Goal: Find specific page/section: Find specific page/section

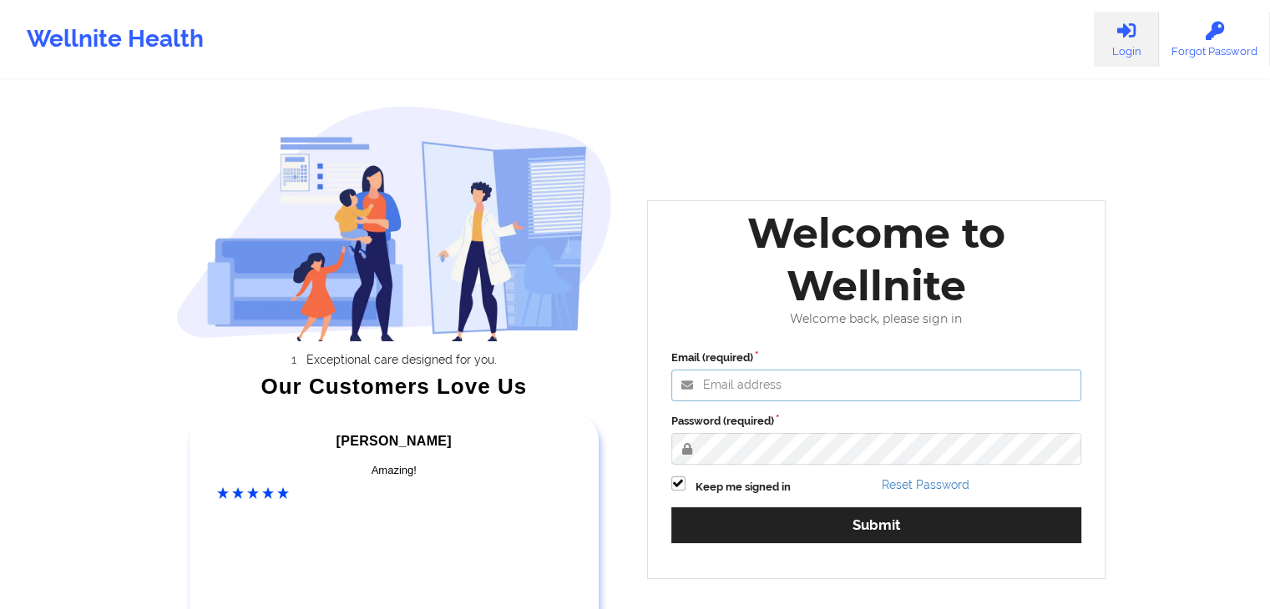
type input "[EMAIL_ADDRESS][DOMAIN_NAME]"
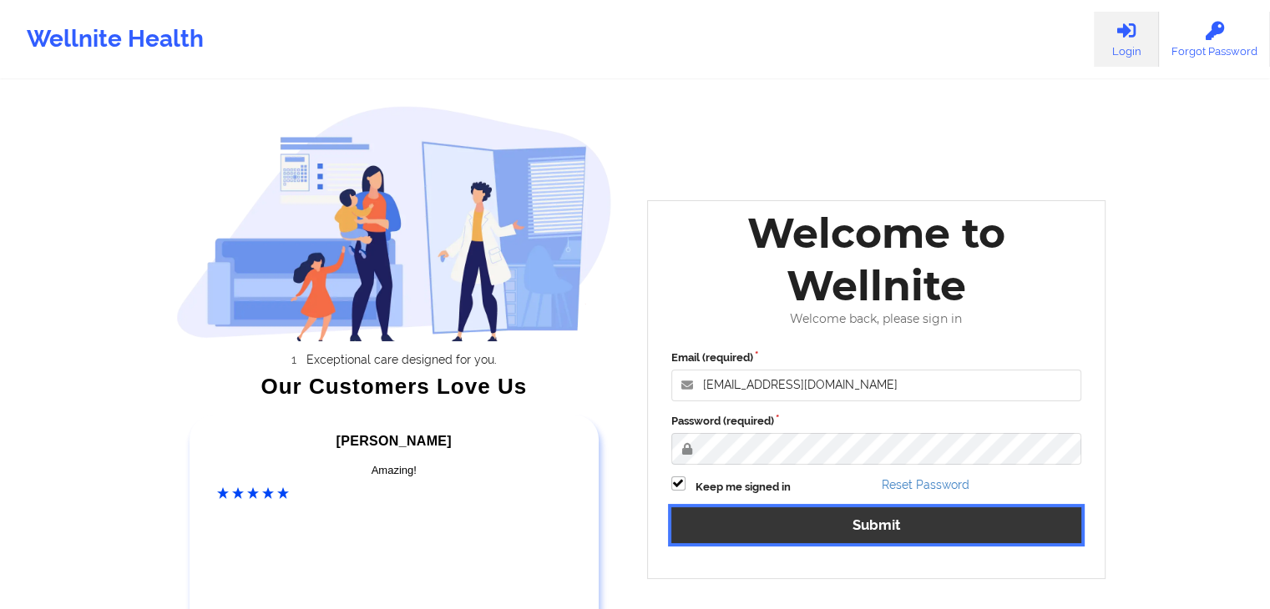
click at [704, 524] on button "Submit" at bounding box center [876, 525] width 411 height 36
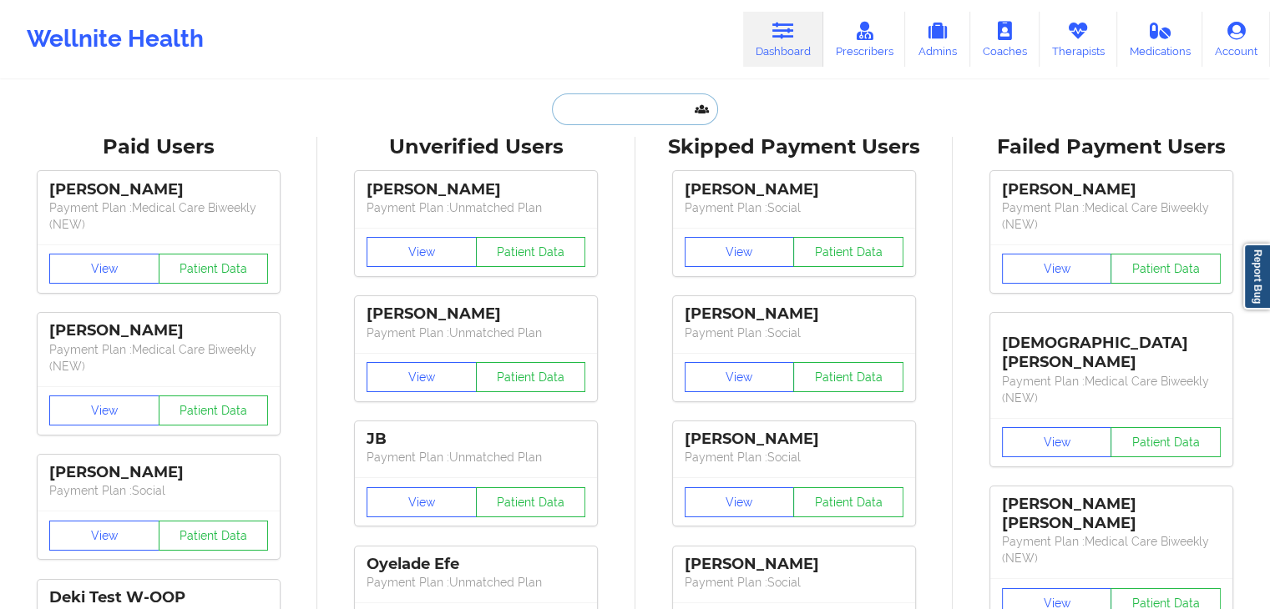
click at [619, 115] on input "text" at bounding box center [634, 109] width 165 height 32
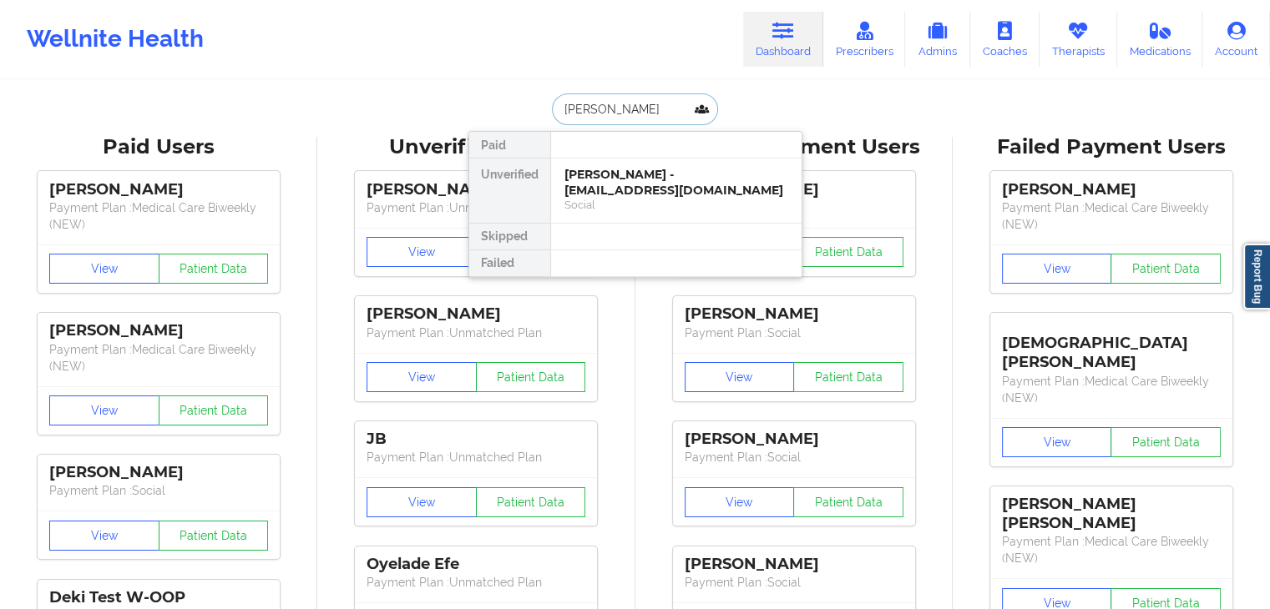
type input "[PERSON_NAME]"
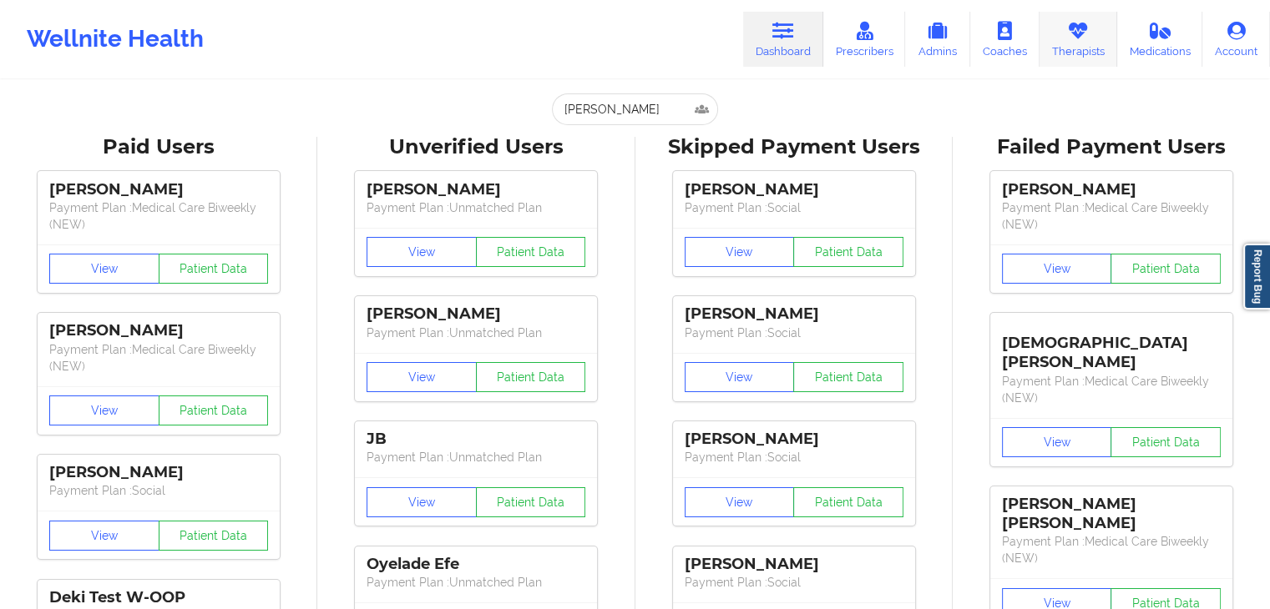
click at [1092, 56] on link "Therapists" at bounding box center [1078, 39] width 78 height 55
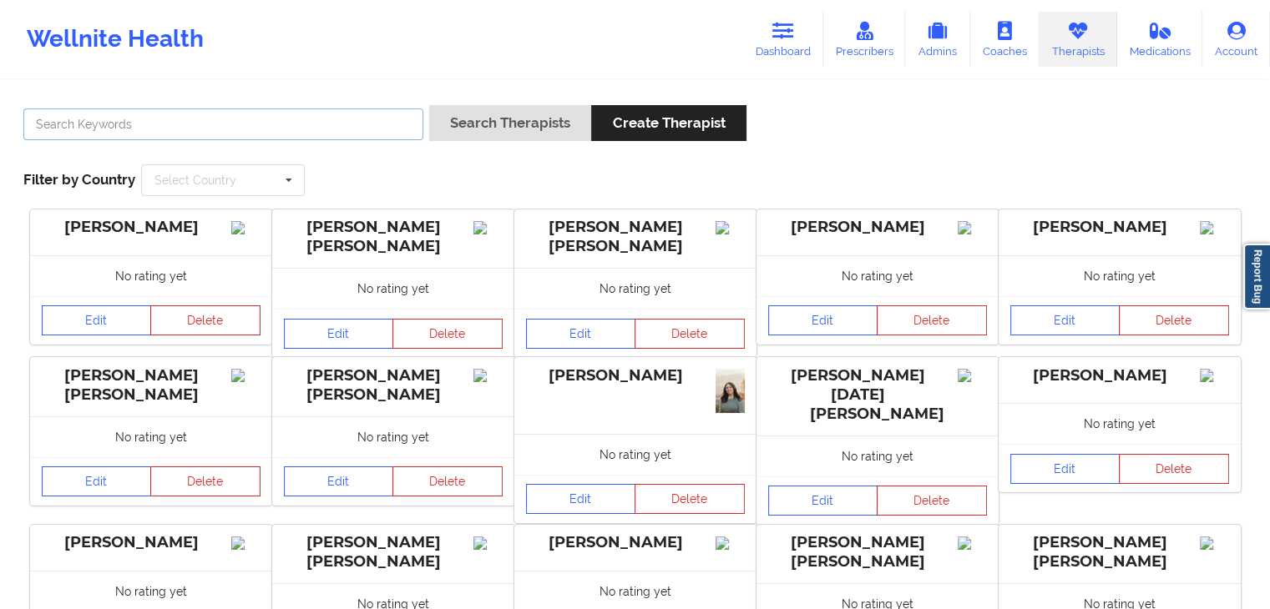
click at [173, 127] on input "text" at bounding box center [223, 125] width 400 height 32
type input "m"
click at [851, 58] on link "Prescribers" at bounding box center [864, 39] width 83 height 55
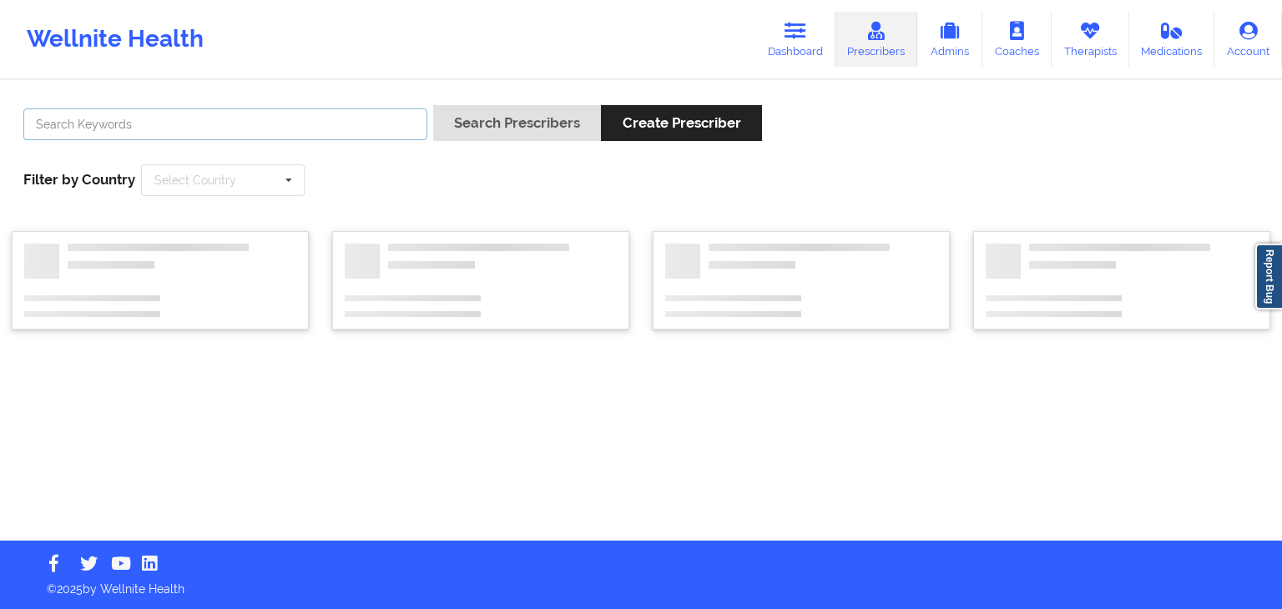
click at [293, 120] on input "text" at bounding box center [225, 125] width 404 height 32
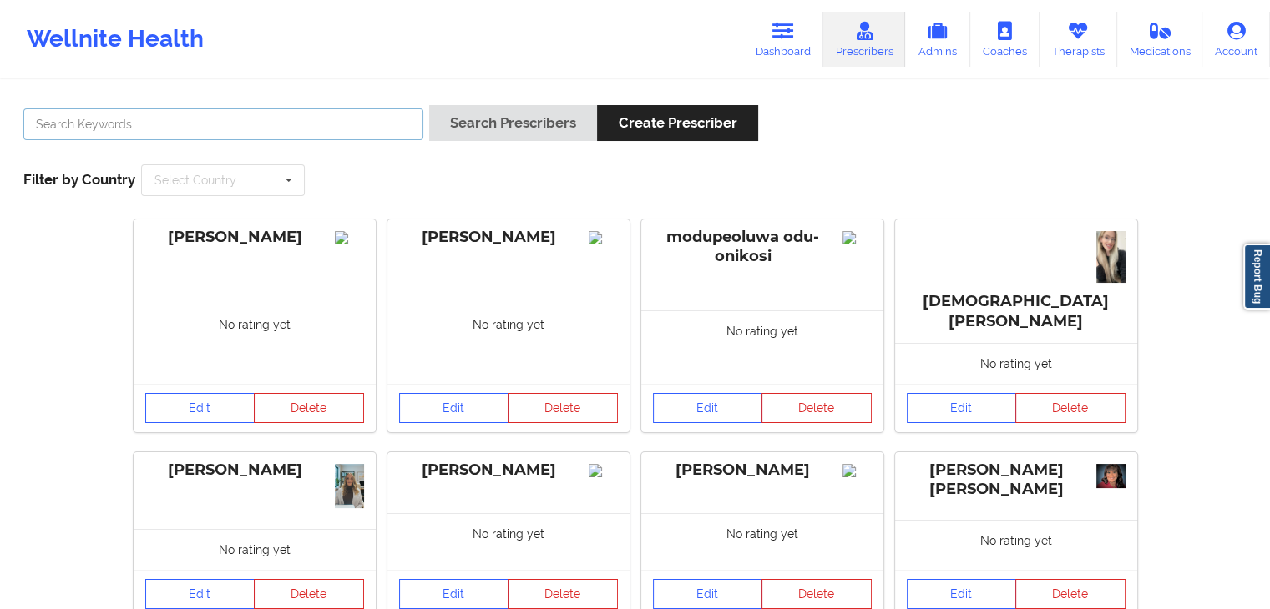
click at [303, 137] on input "text" at bounding box center [223, 125] width 400 height 32
click at [429, 105] on button "Search Prescribers" at bounding box center [513, 123] width 168 height 36
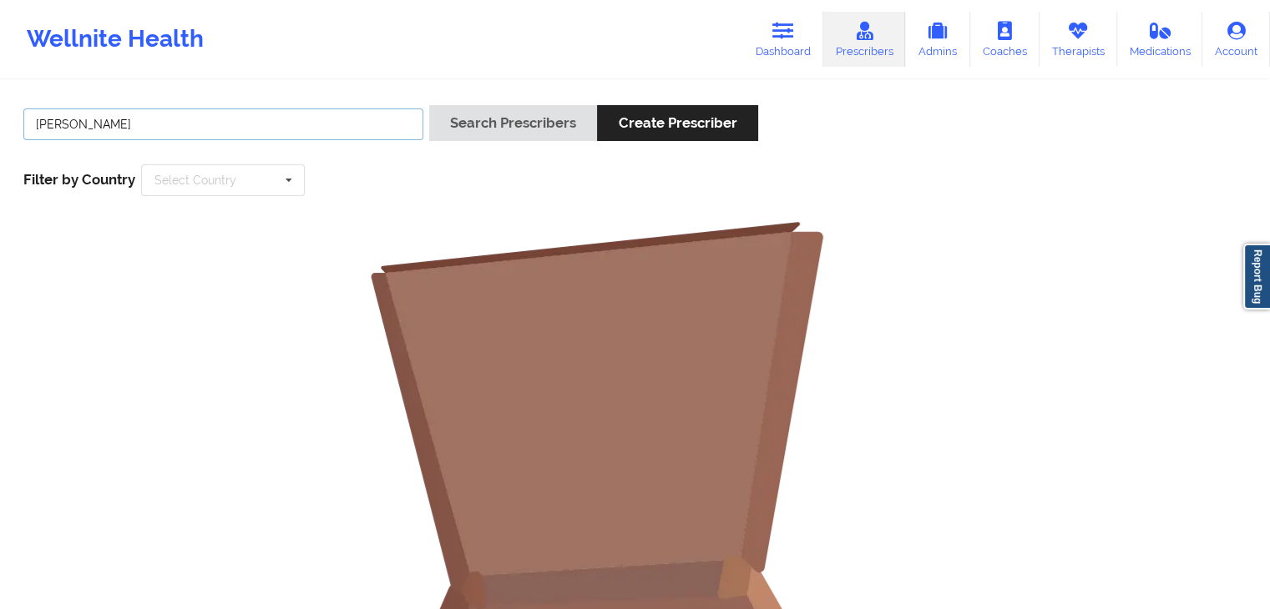
click at [220, 137] on input "[PERSON_NAME]" at bounding box center [223, 125] width 400 height 32
type input "[PERSON_NAME]"
drag, startPoint x: 772, startPoint y: 53, endPoint x: 679, endPoint y: 74, distance: 95.8
click at [772, 53] on link "Dashboard" at bounding box center [783, 39] width 80 height 55
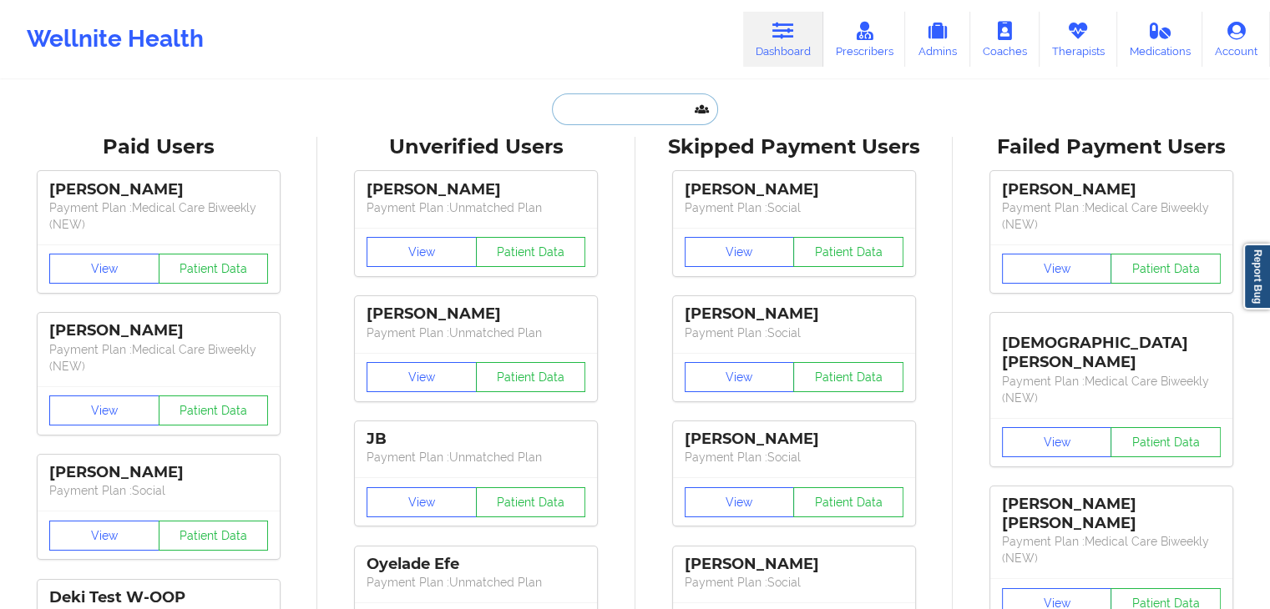
click at [589, 108] on input "text" at bounding box center [634, 109] width 165 height 32
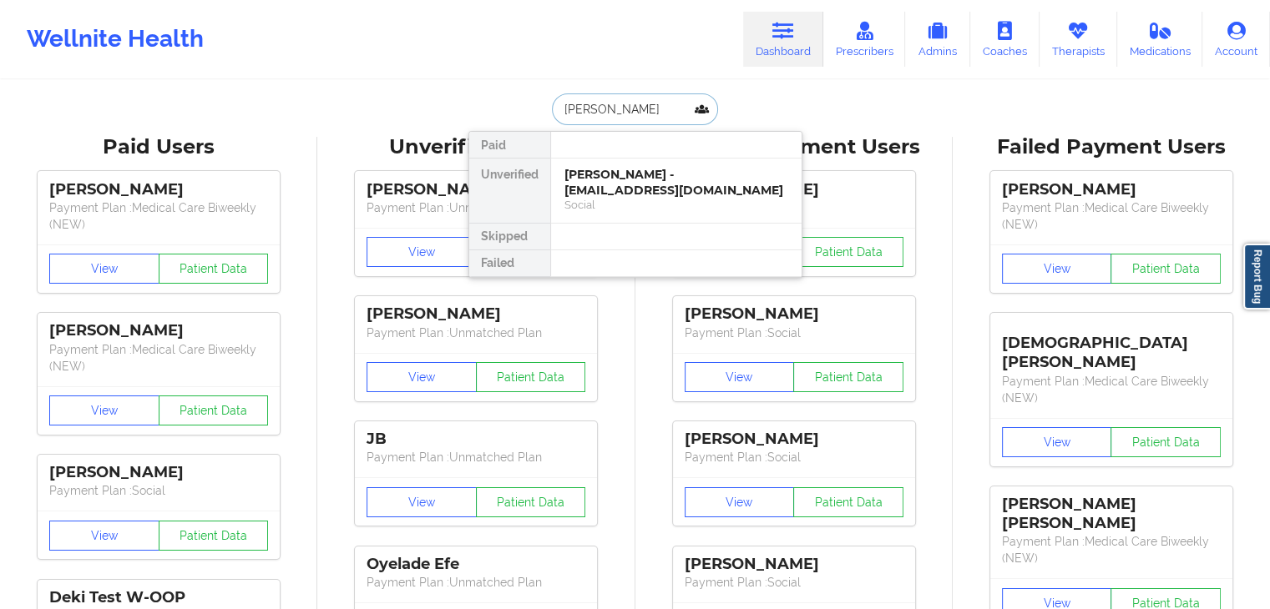
type input "[PERSON_NAME]"
click at [596, 178] on div "[PERSON_NAME] - [EMAIL_ADDRESS][DOMAIN_NAME]" at bounding box center [676, 182] width 224 height 31
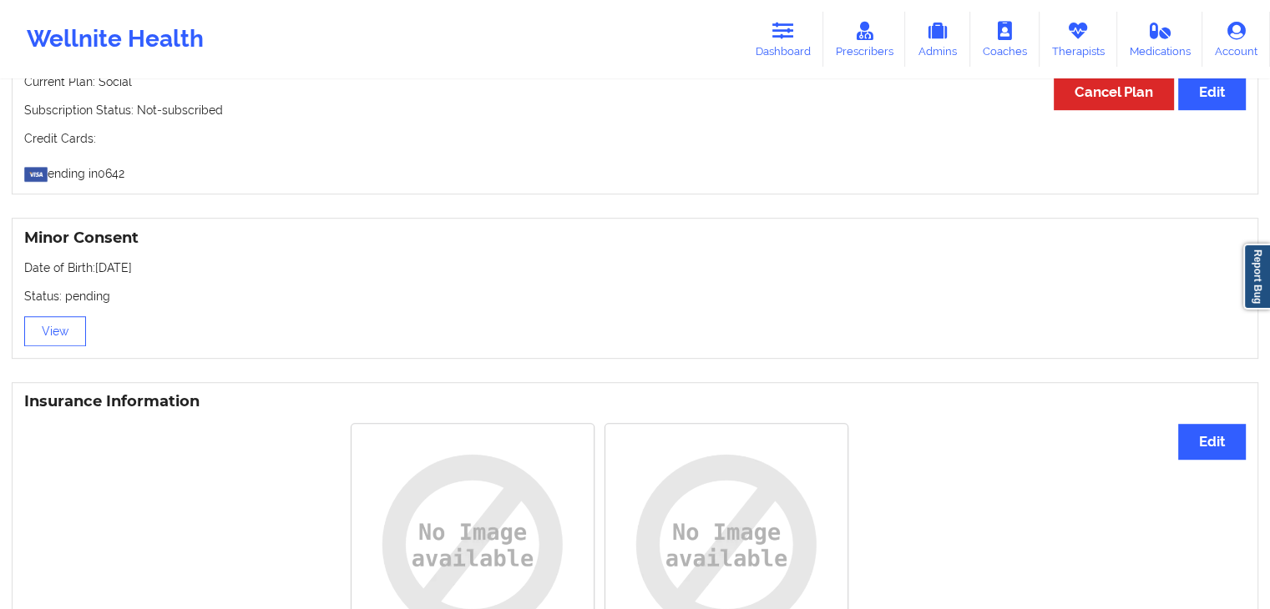
scroll to position [1136, 0]
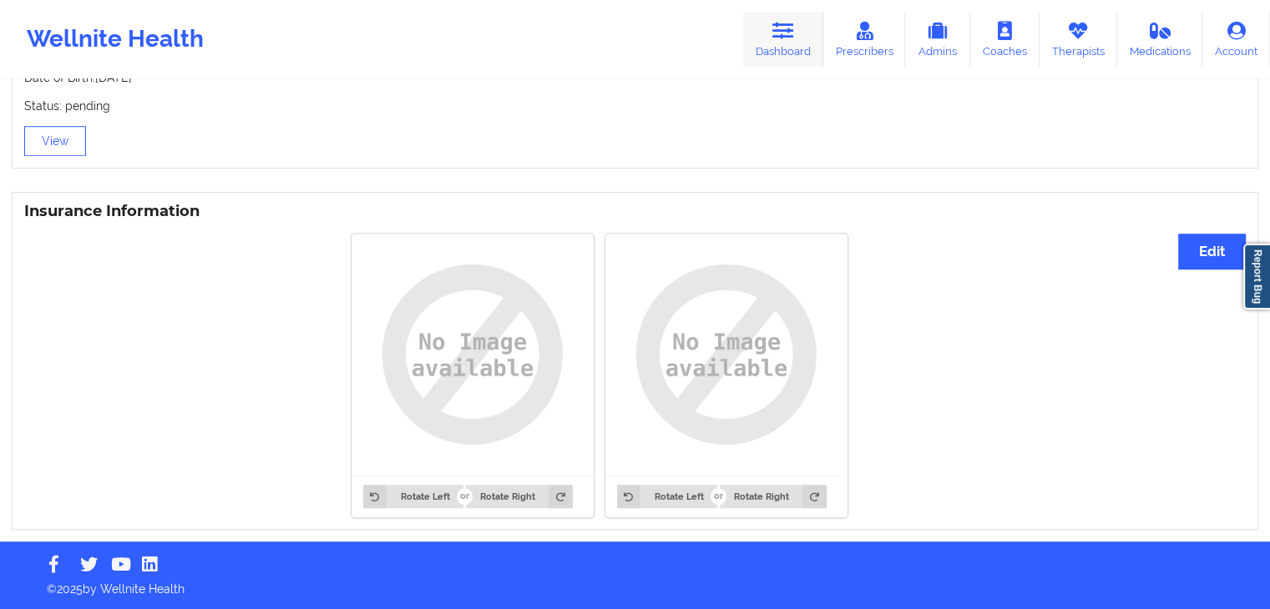
click at [762, 48] on link "Dashboard" at bounding box center [783, 39] width 80 height 55
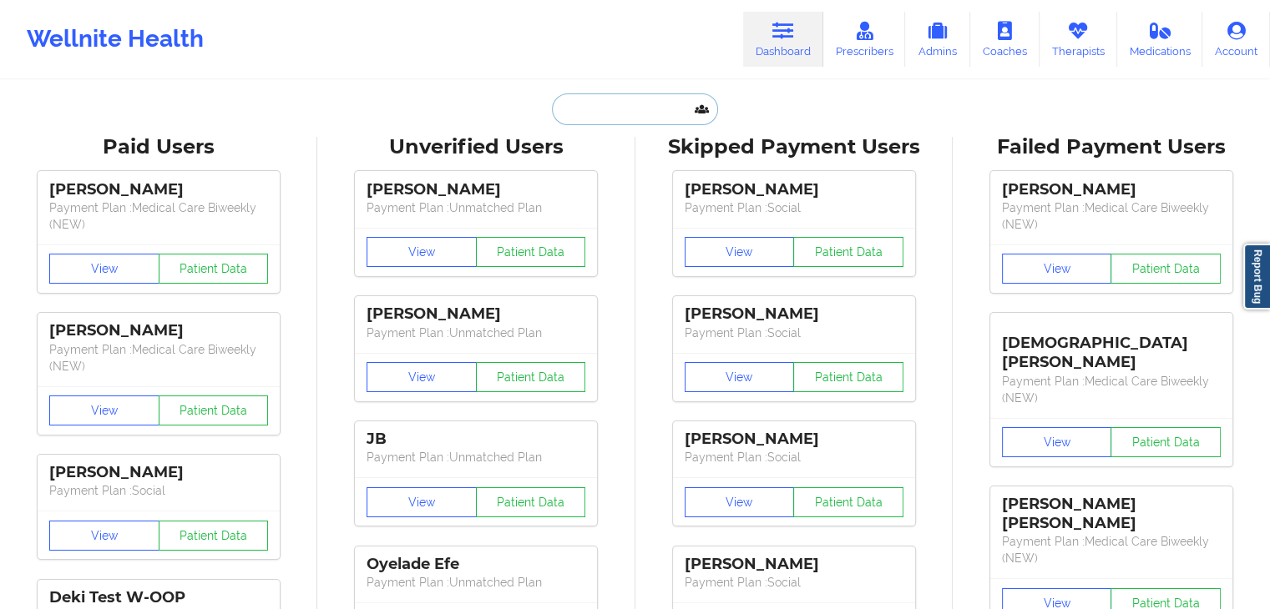
click at [624, 110] on input "text" at bounding box center [634, 109] width 165 height 32
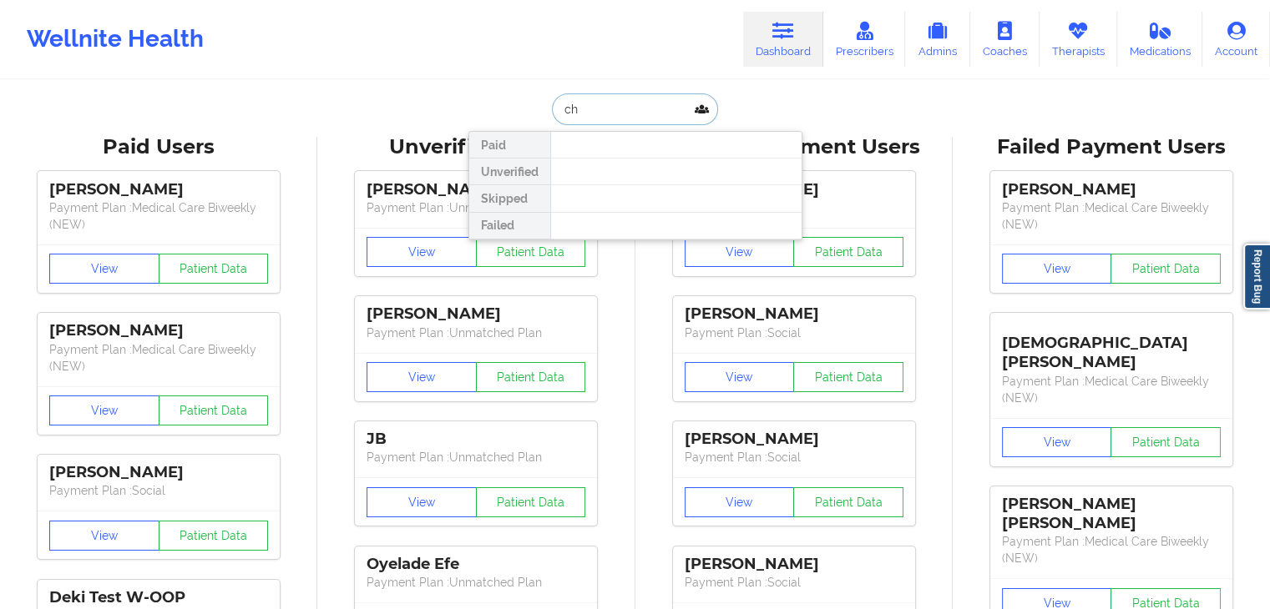
type input "c"
type input "[PERSON_NAME]"
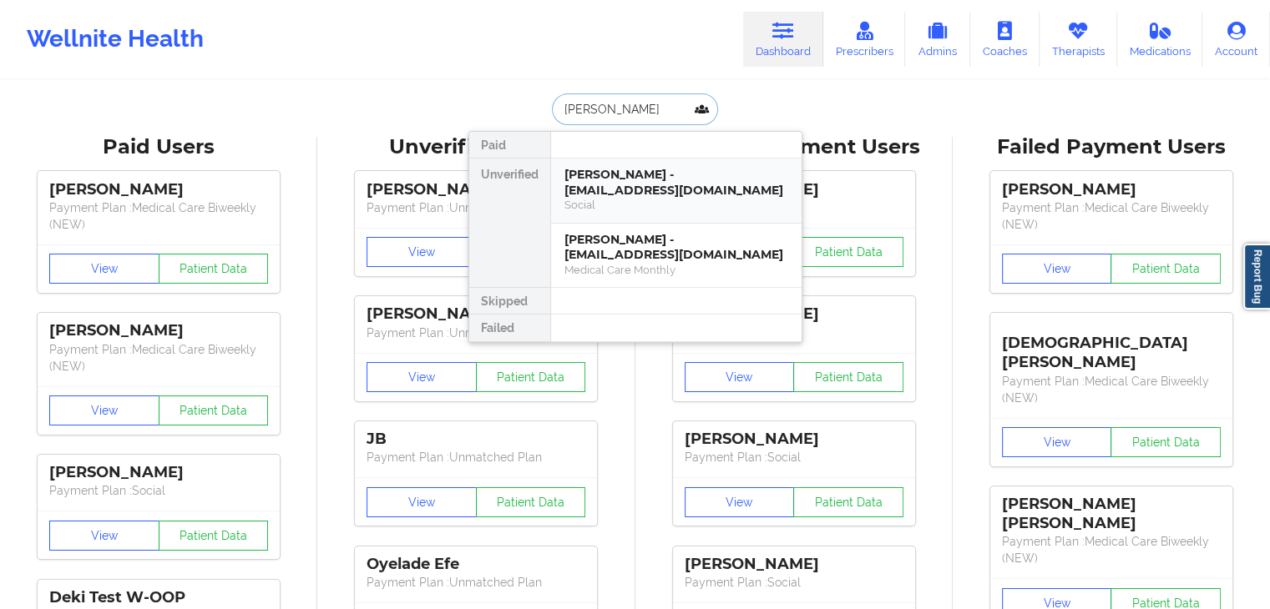
click at [619, 194] on div "[PERSON_NAME] - [EMAIL_ADDRESS][DOMAIN_NAME]" at bounding box center [676, 182] width 224 height 31
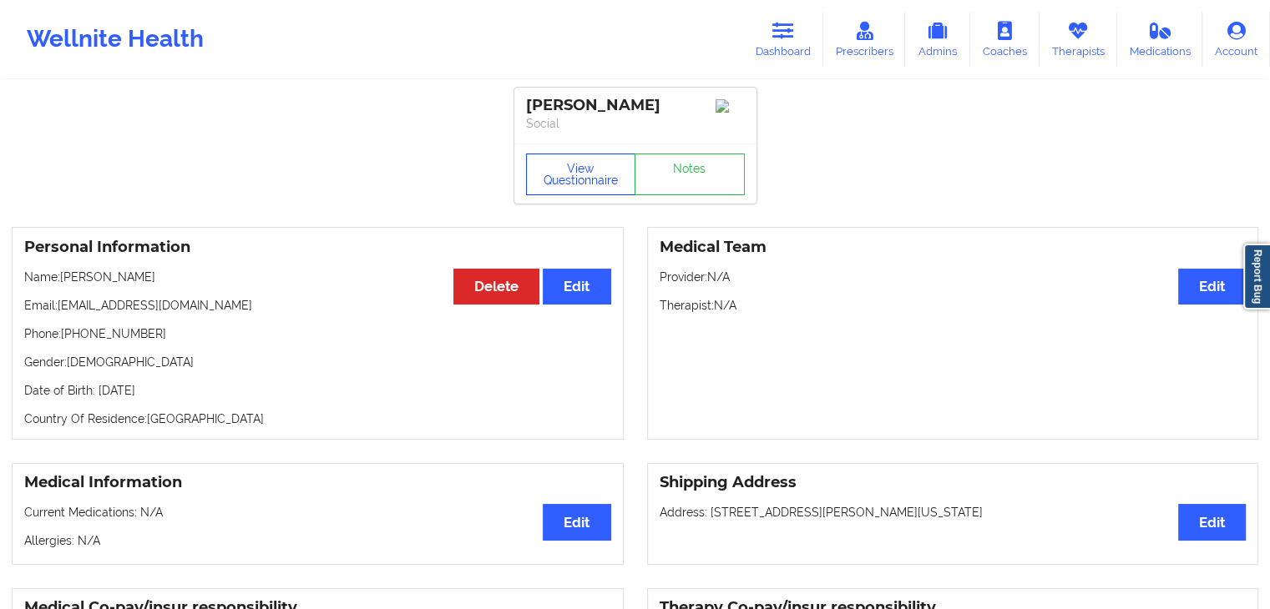
click at [595, 183] on button "View Questionnaire" at bounding box center [581, 175] width 110 height 42
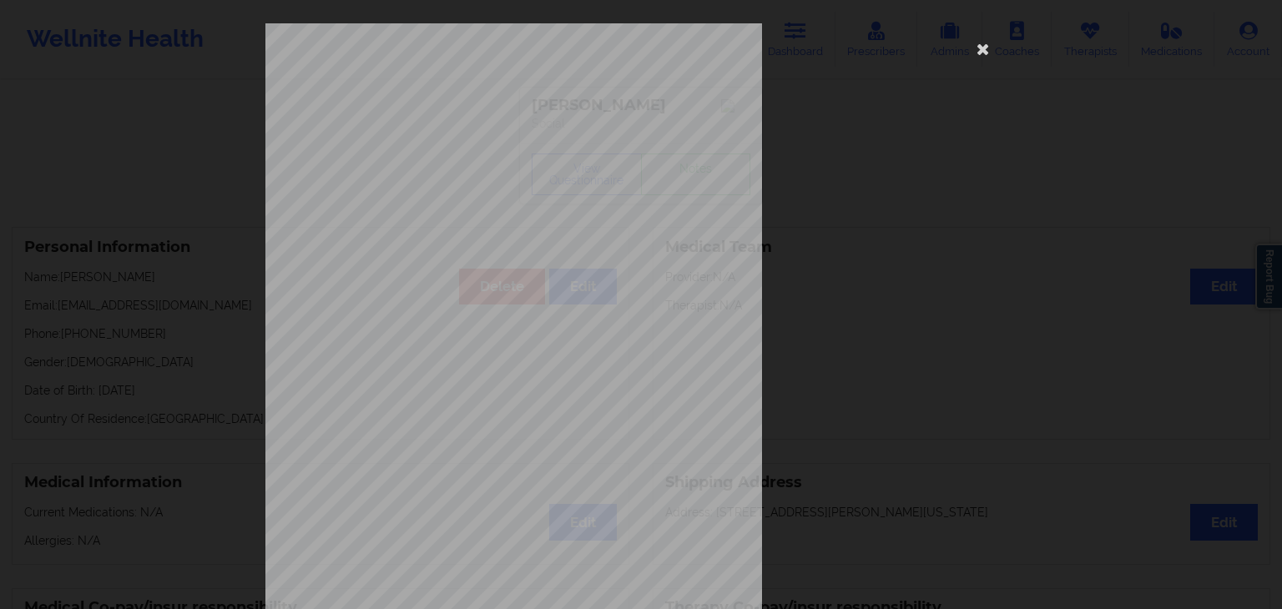
drag, startPoint x: 1272, startPoint y: 375, endPoint x: 1279, endPoint y: 443, distance: 68.8
click at [1279, 443] on div "[STREET_ADDRESS] What state do you live in ? [US_STATE] Full Name [PERSON_NAME]…" at bounding box center [641, 304] width 1282 height 609
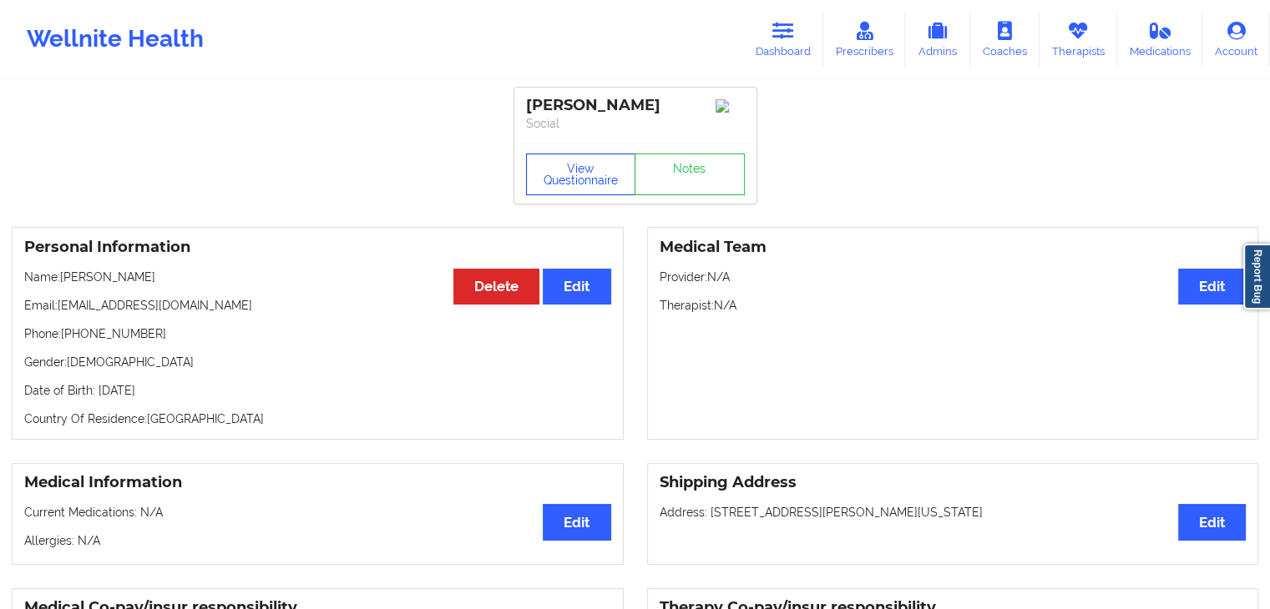
click at [571, 185] on button "View Questionnaire" at bounding box center [581, 175] width 110 height 42
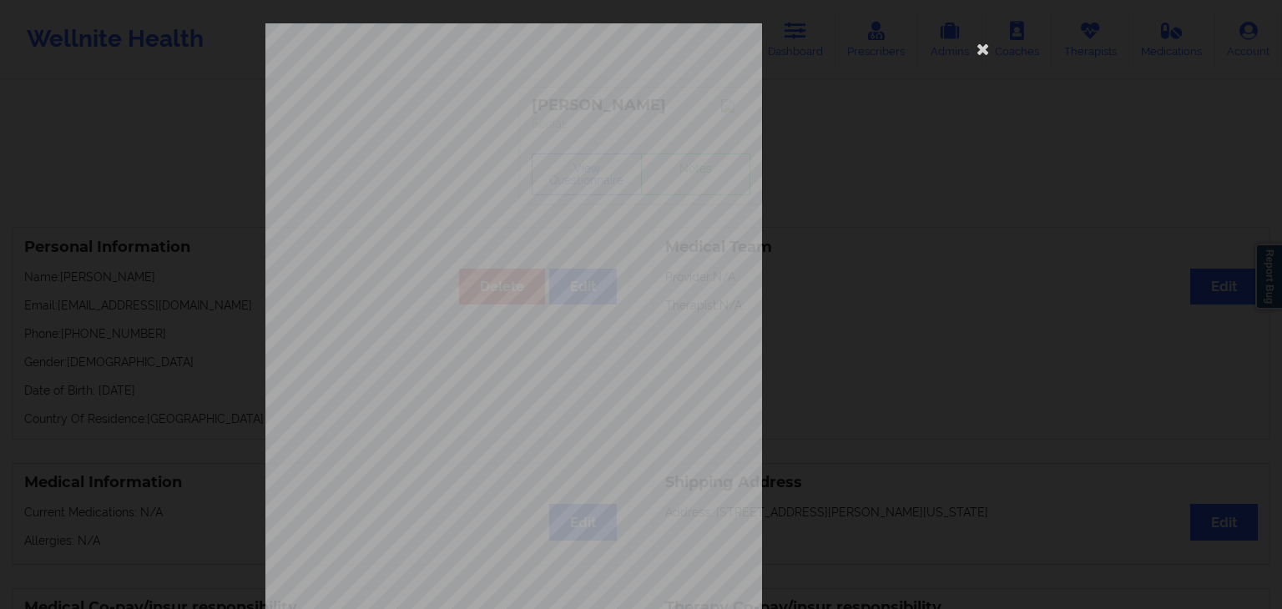
scroll to position [187, 0]
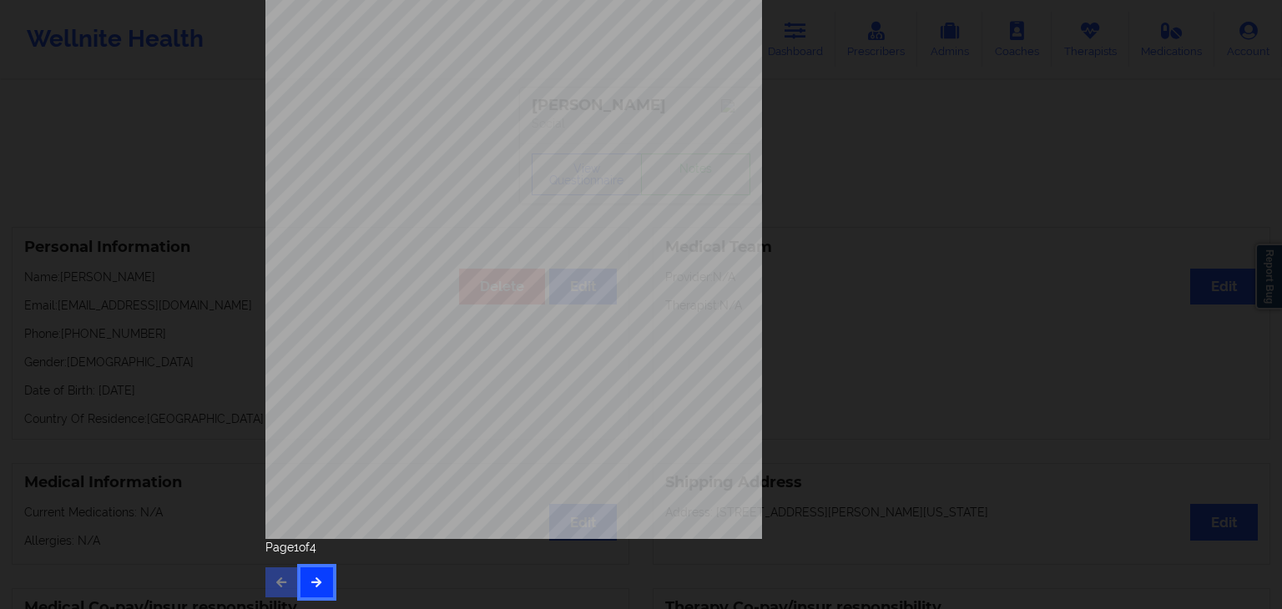
click at [318, 578] on icon "button" at bounding box center [317, 582] width 14 height 10
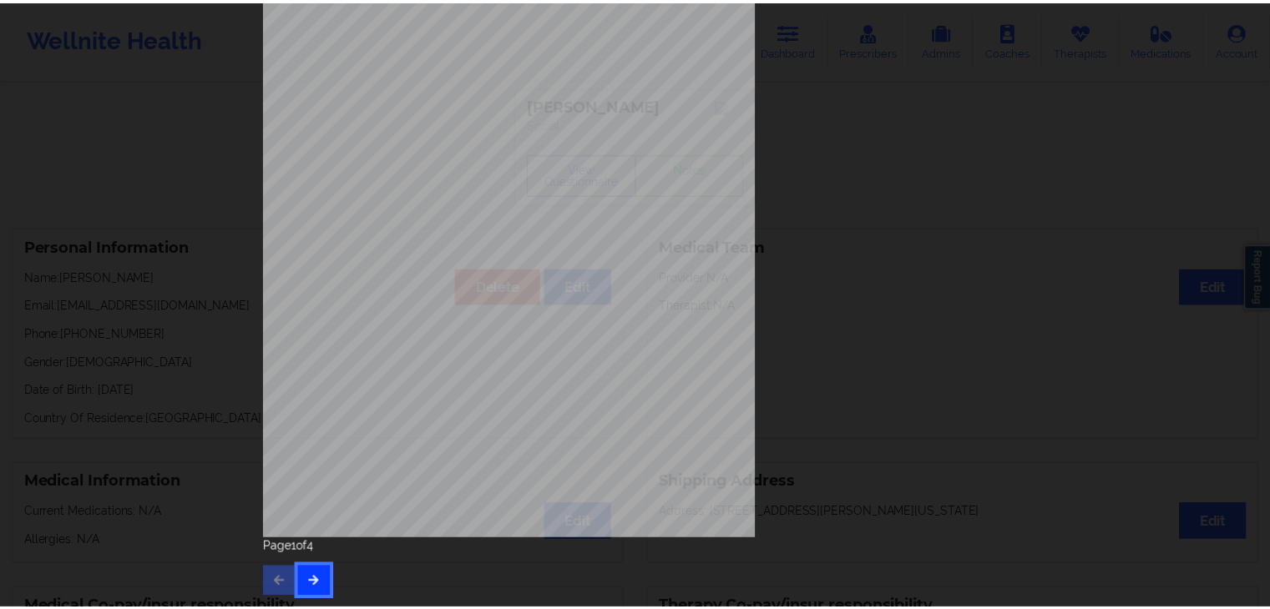
scroll to position [0, 0]
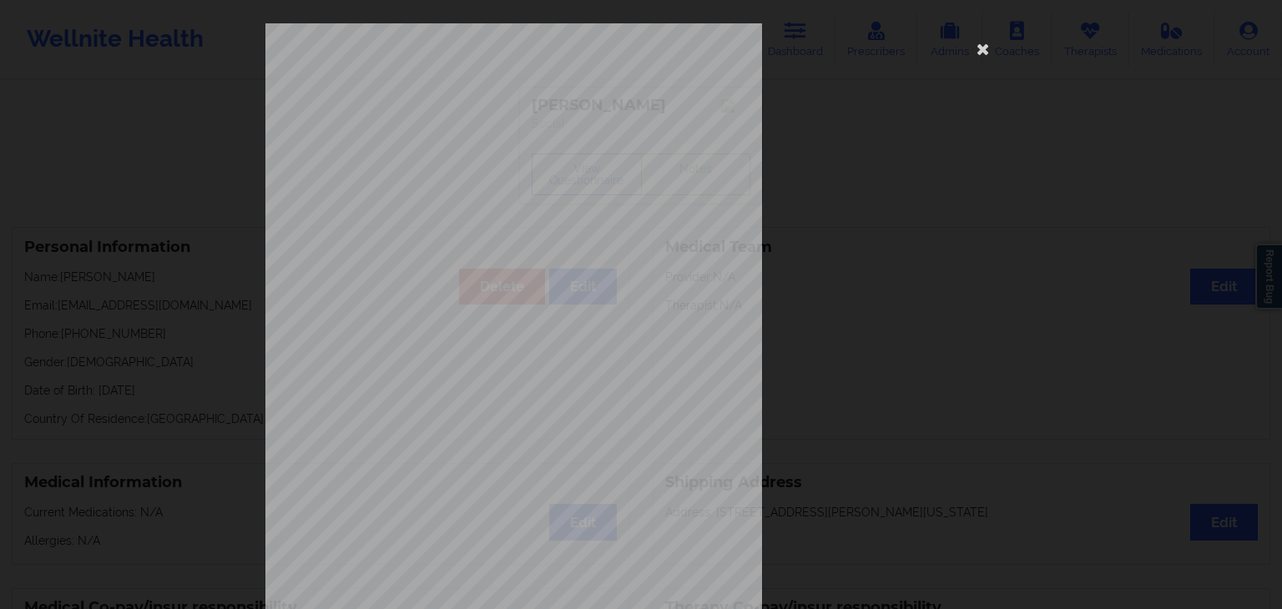
drag, startPoint x: 1269, startPoint y: 402, endPoint x: 1255, endPoint y: 578, distance: 176.6
click at [1255, 578] on div "Feeling nervous, anxious, or on edge Not being able to stop or control worrying…" at bounding box center [641, 304] width 1282 height 609
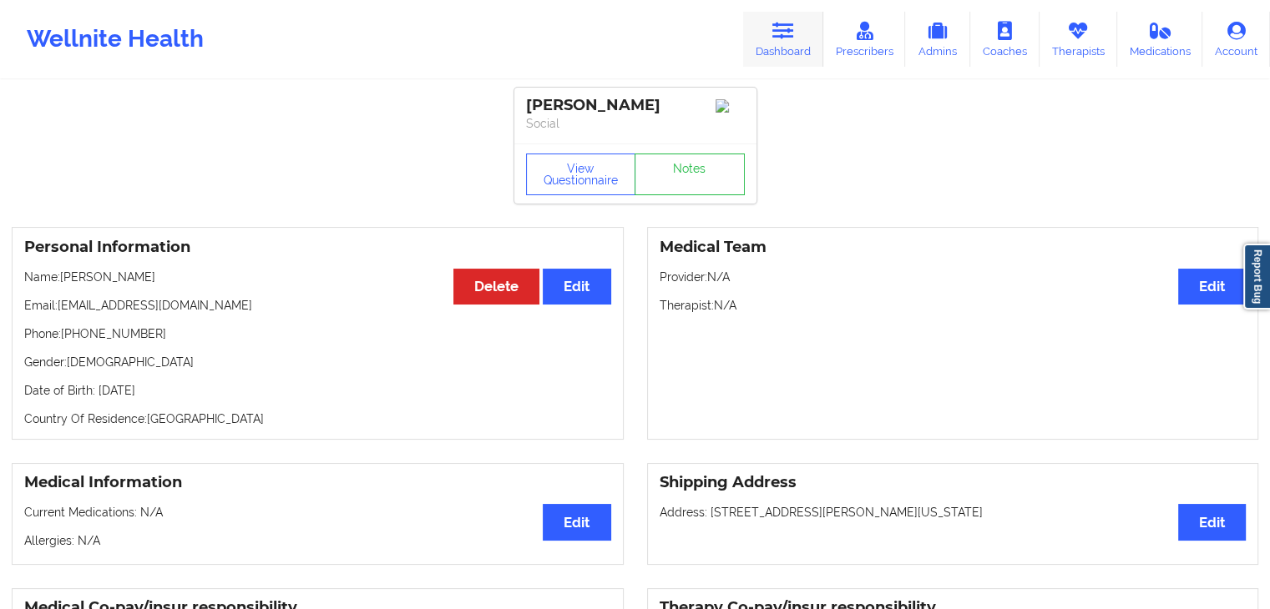
click at [782, 31] on icon at bounding box center [783, 31] width 22 height 18
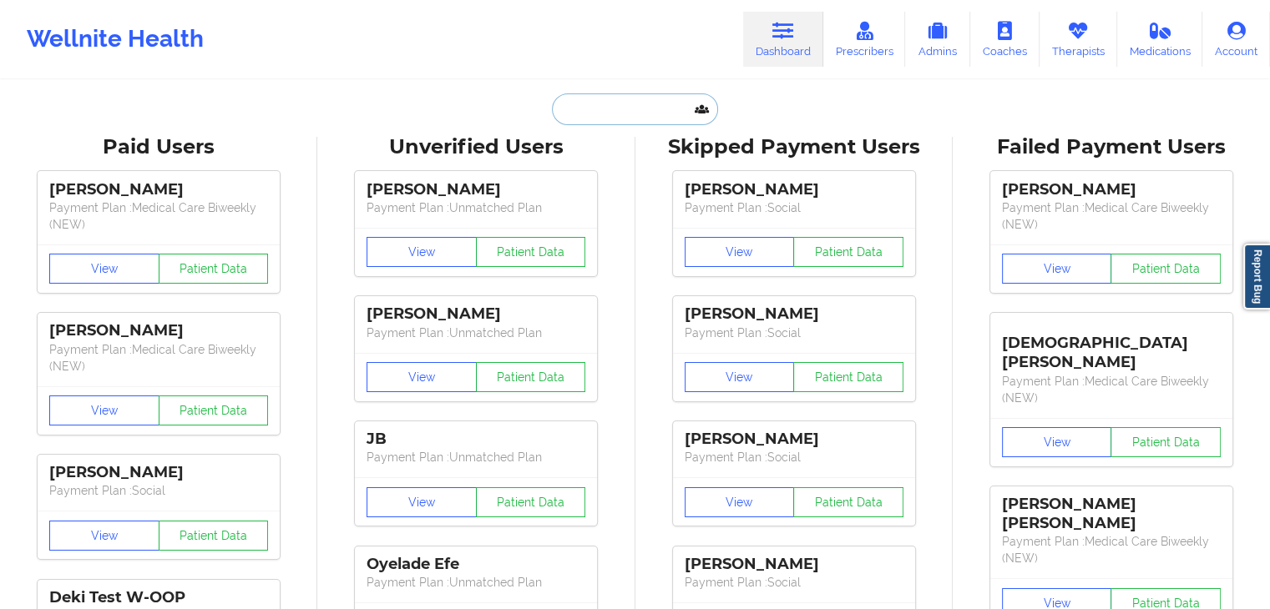
click at [561, 111] on input "text" at bounding box center [634, 109] width 165 height 32
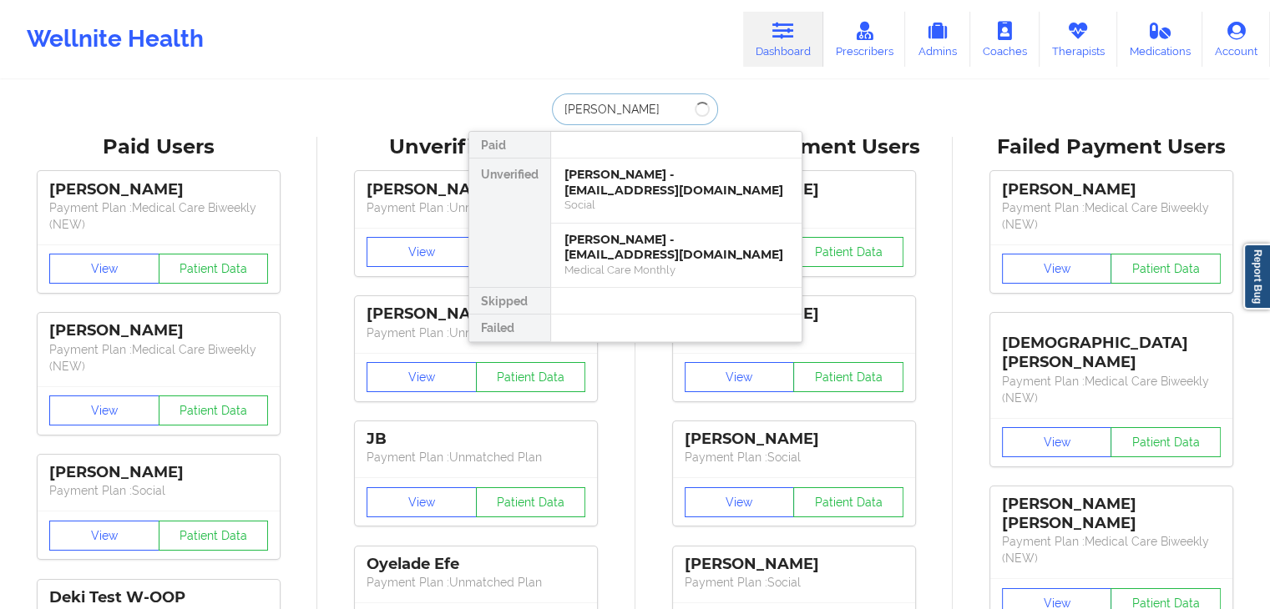
type input "[PERSON_NAME]"
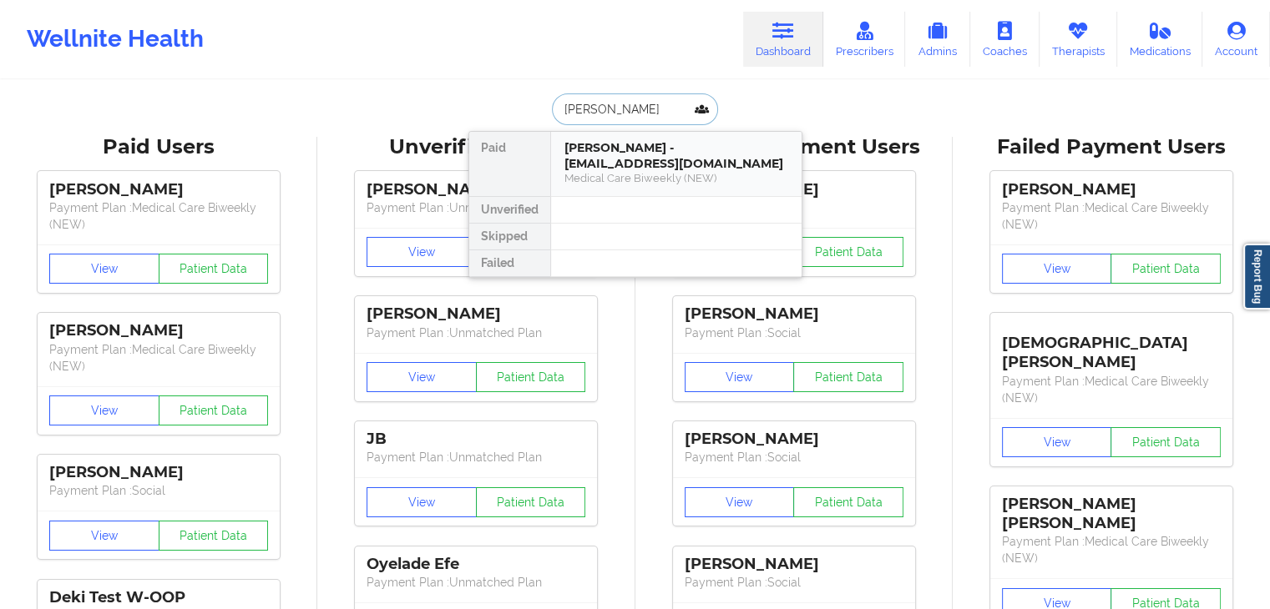
click at [633, 171] on div "Medical Care Biweekly (NEW)" at bounding box center [676, 178] width 224 height 14
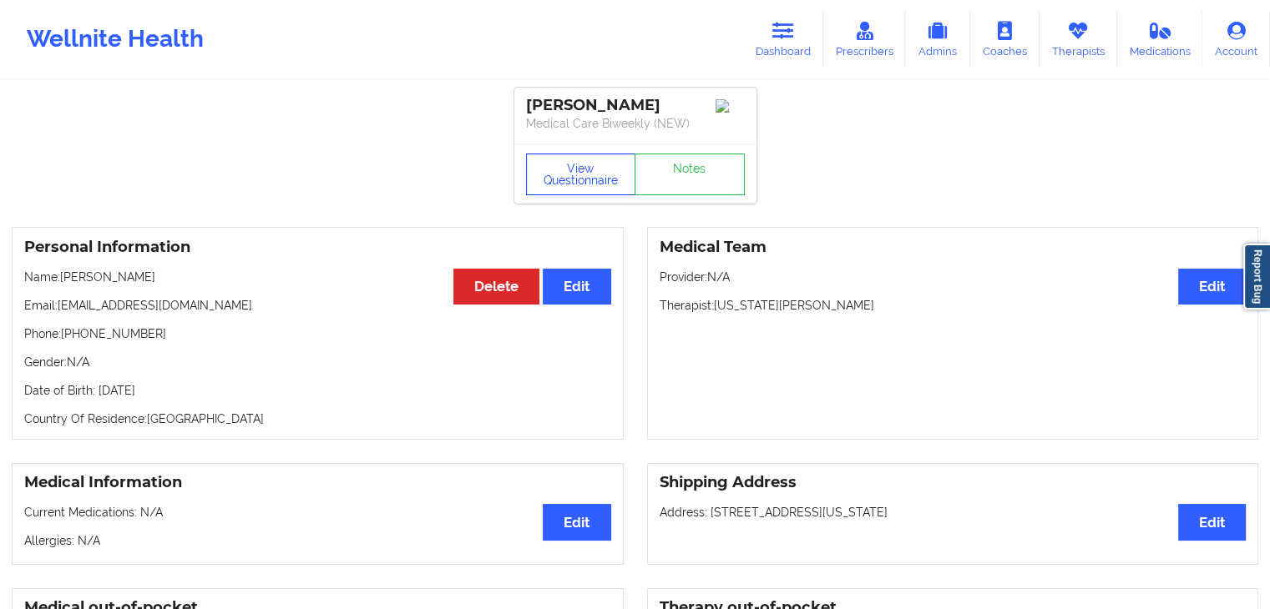
click at [544, 159] on button "View Questionnaire" at bounding box center [581, 175] width 110 height 42
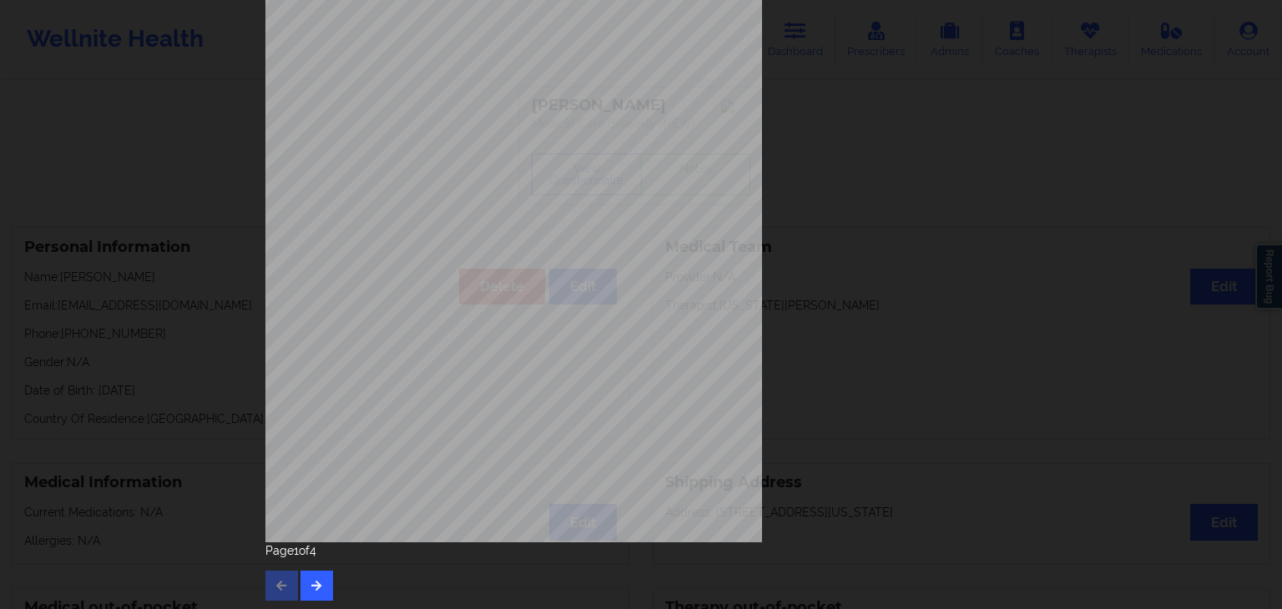
scroll to position [187, 0]
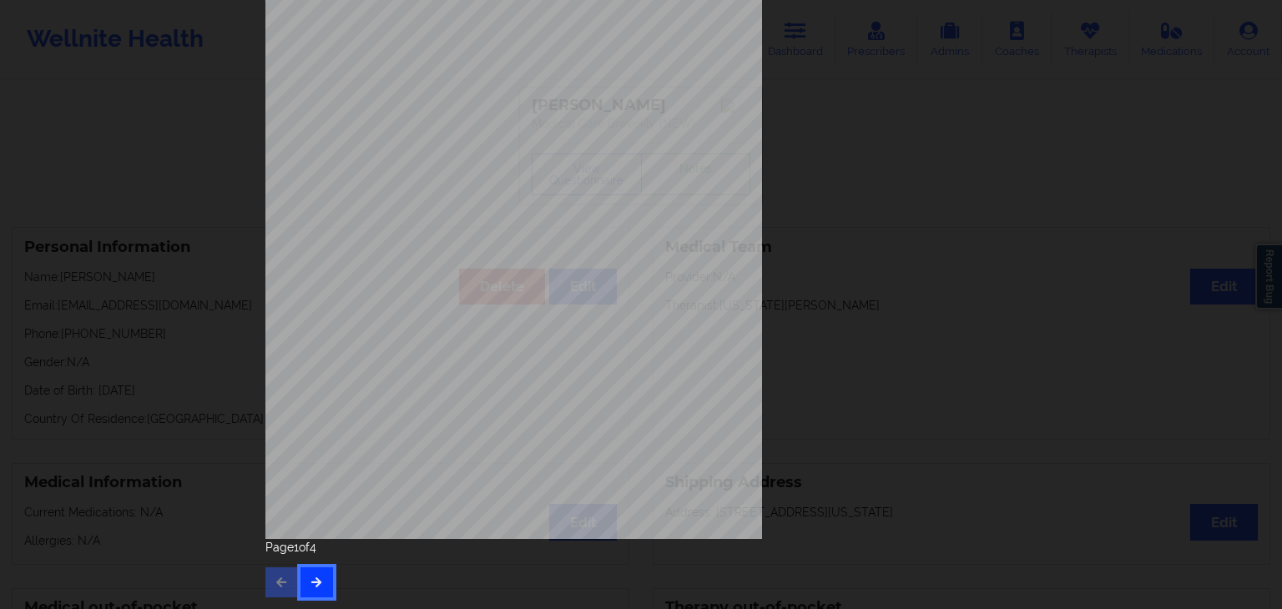
click at [323, 579] on button "button" at bounding box center [316, 583] width 33 height 30
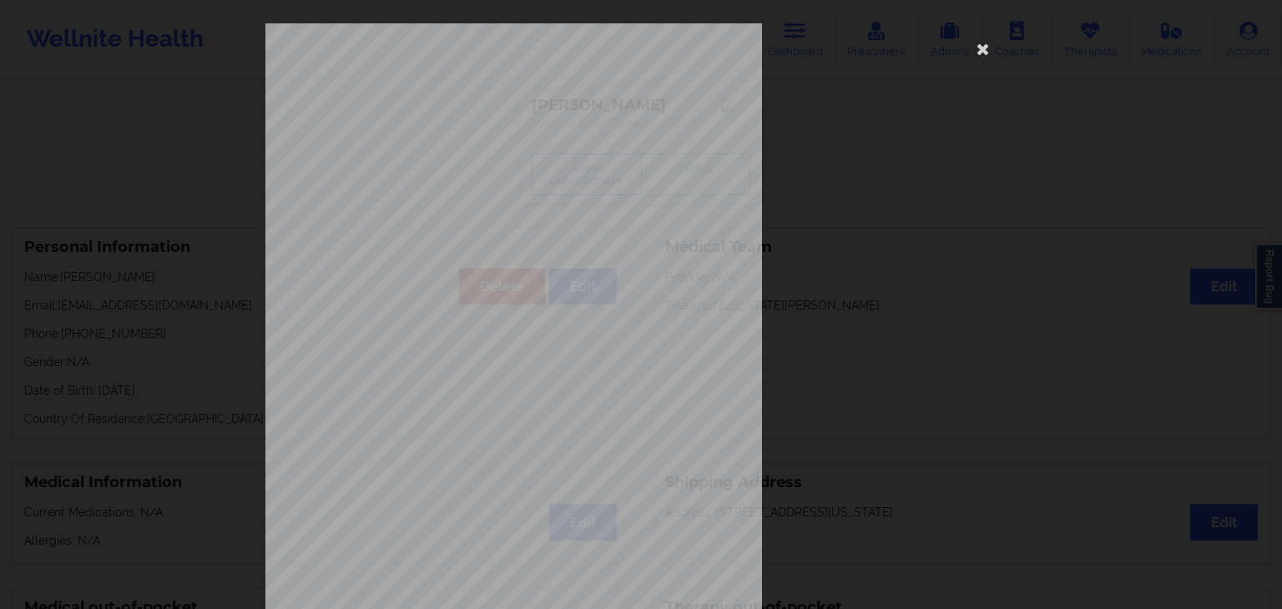
click at [800, 376] on div "Feeling nervous, anxious, or on edge Not being able to stop or control worrying…" at bounding box center [640, 374] width 751 height 703
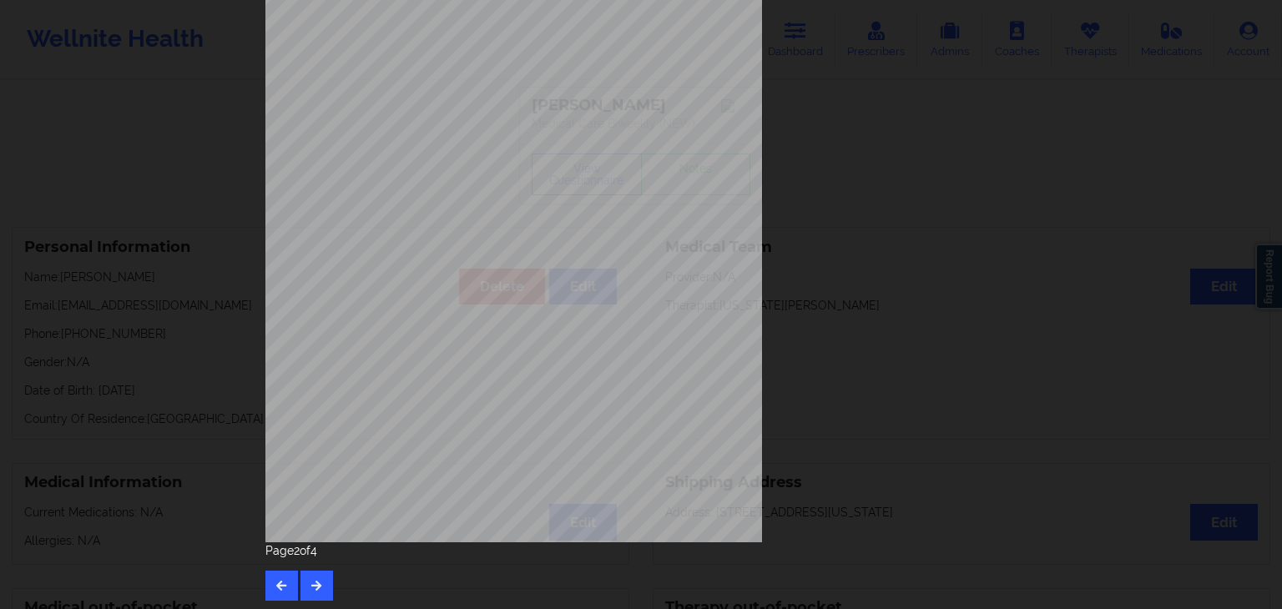
scroll to position [187, 0]
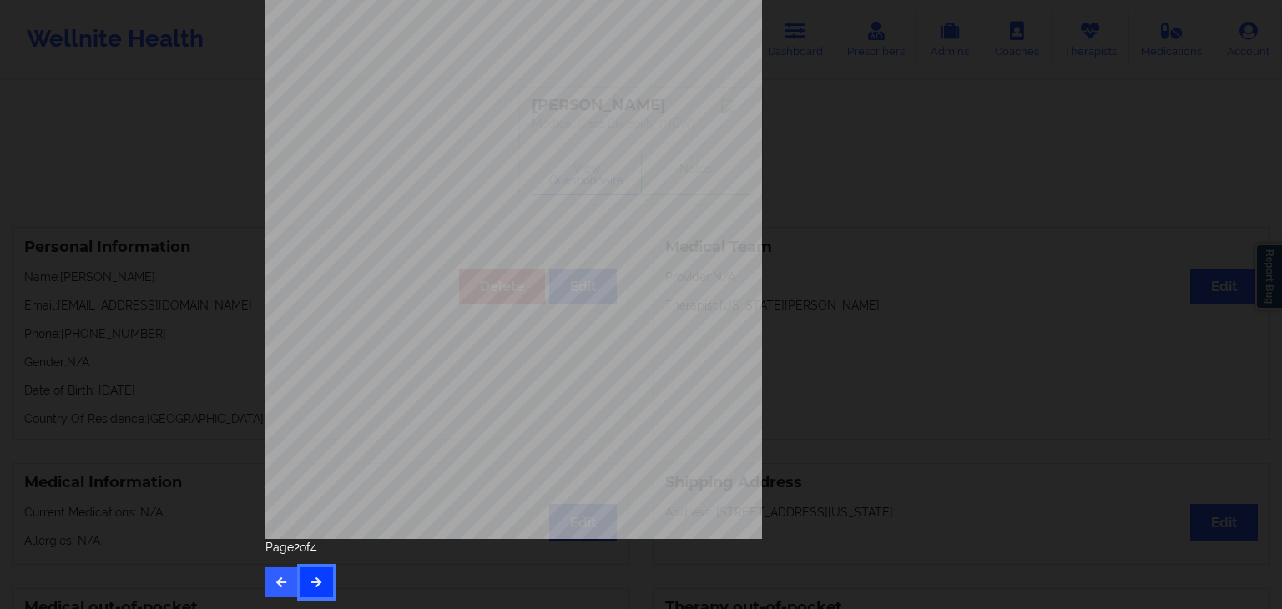
click at [321, 582] on button "button" at bounding box center [316, 583] width 33 height 30
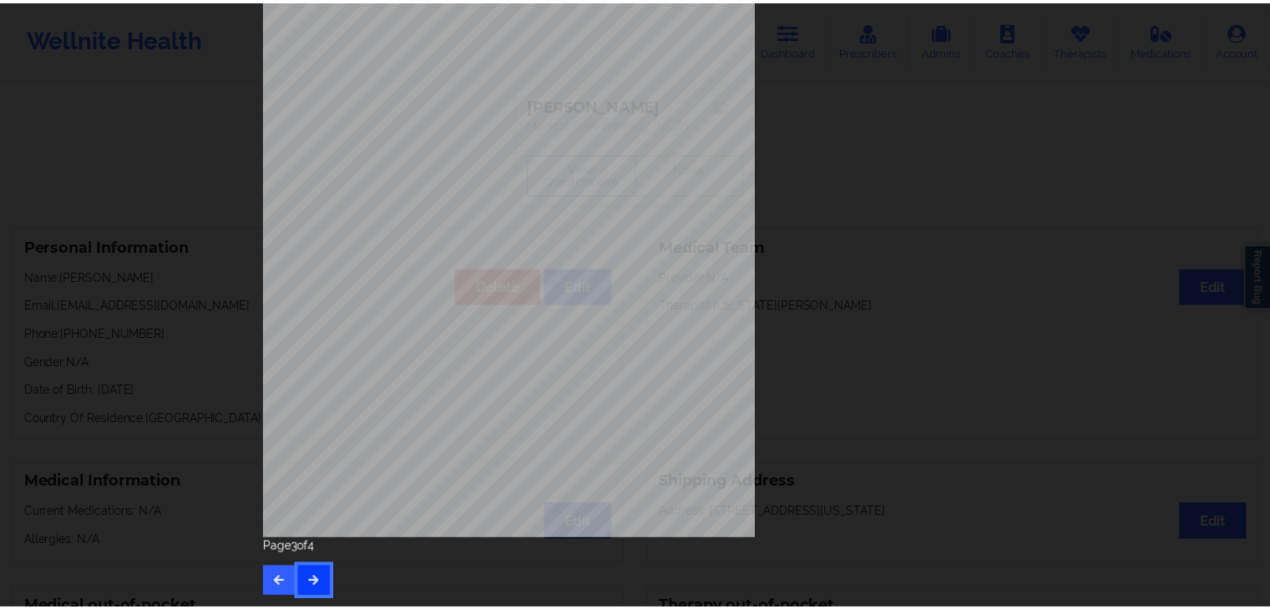
scroll to position [0, 0]
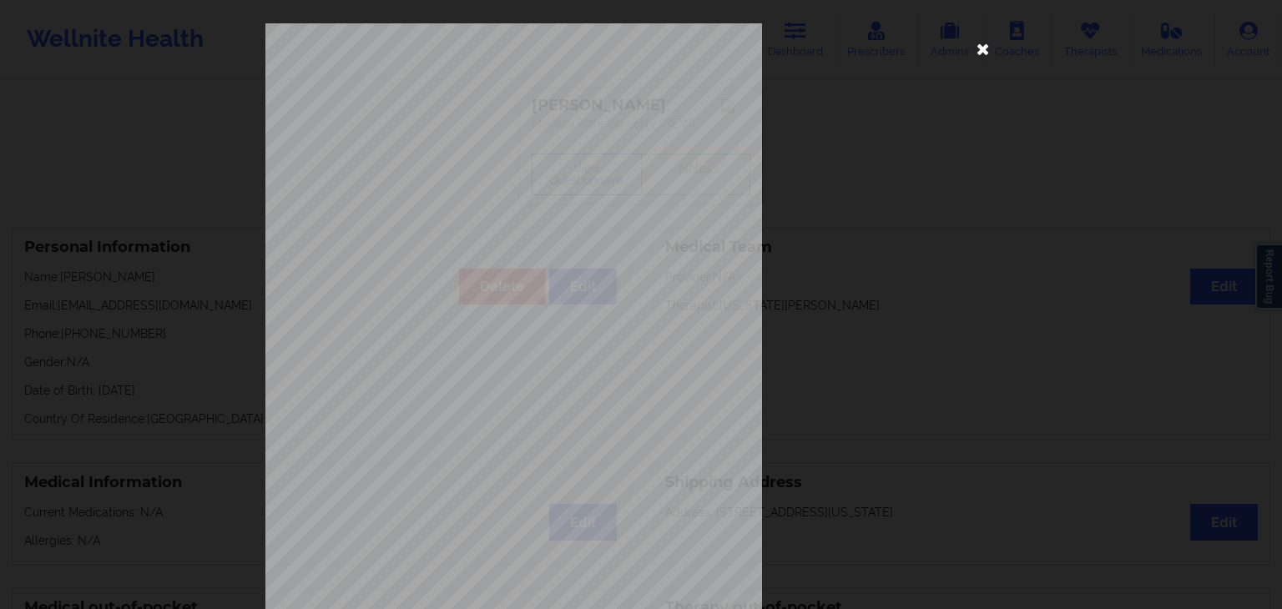
click at [972, 56] on icon at bounding box center [983, 48] width 27 height 27
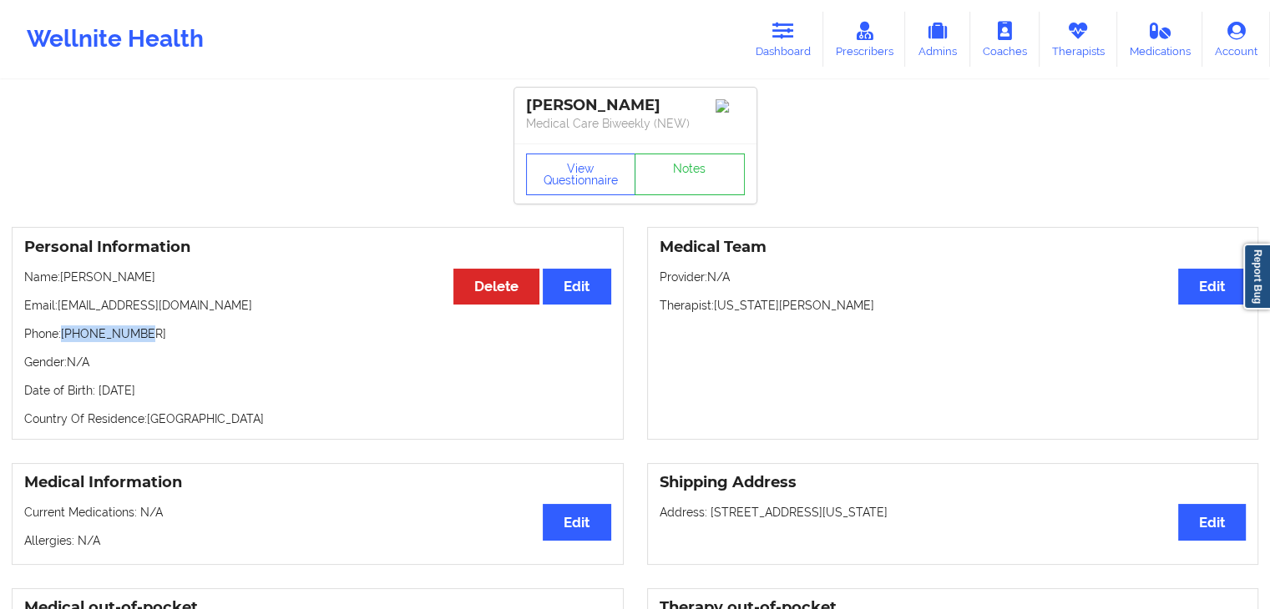
drag, startPoint x: 64, startPoint y: 339, endPoint x: 143, endPoint y: 340, distance: 78.5
click at [143, 340] on p "Phone: [PHONE_NUMBER]" at bounding box center [317, 334] width 587 height 17
click at [804, 14] on link "Dashboard" at bounding box center [783, 39] width 80 height 55
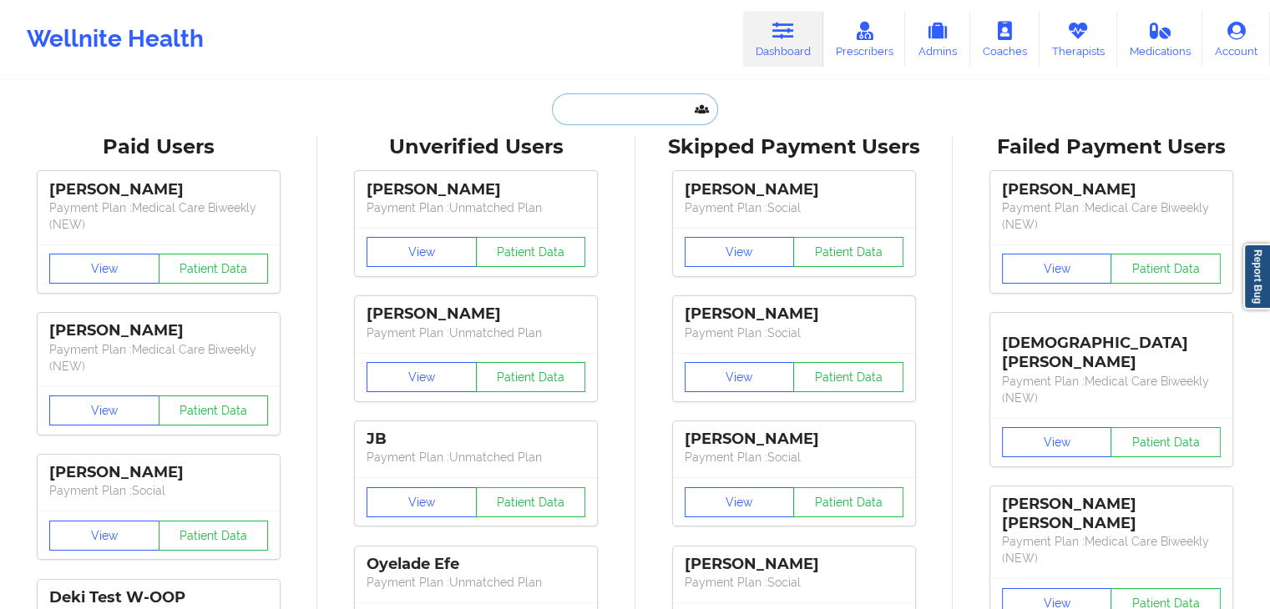
click at [577, 104] on input "text" at bounding box center [634, 109] width 165 height 32
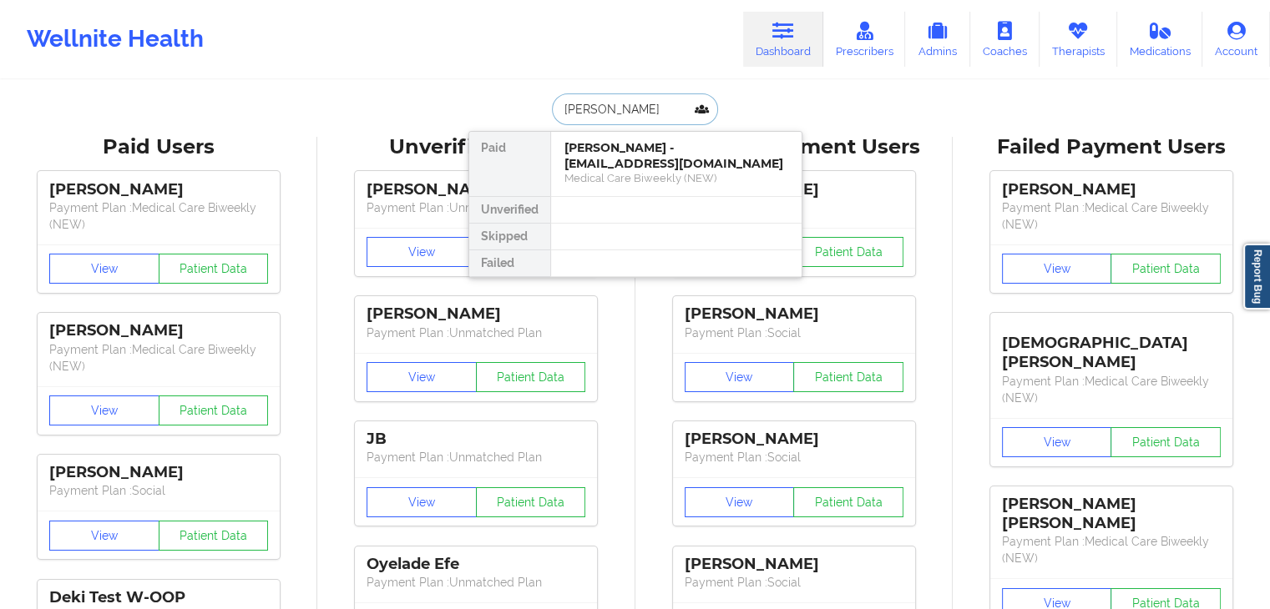
type input "[PERSON_NAME]"
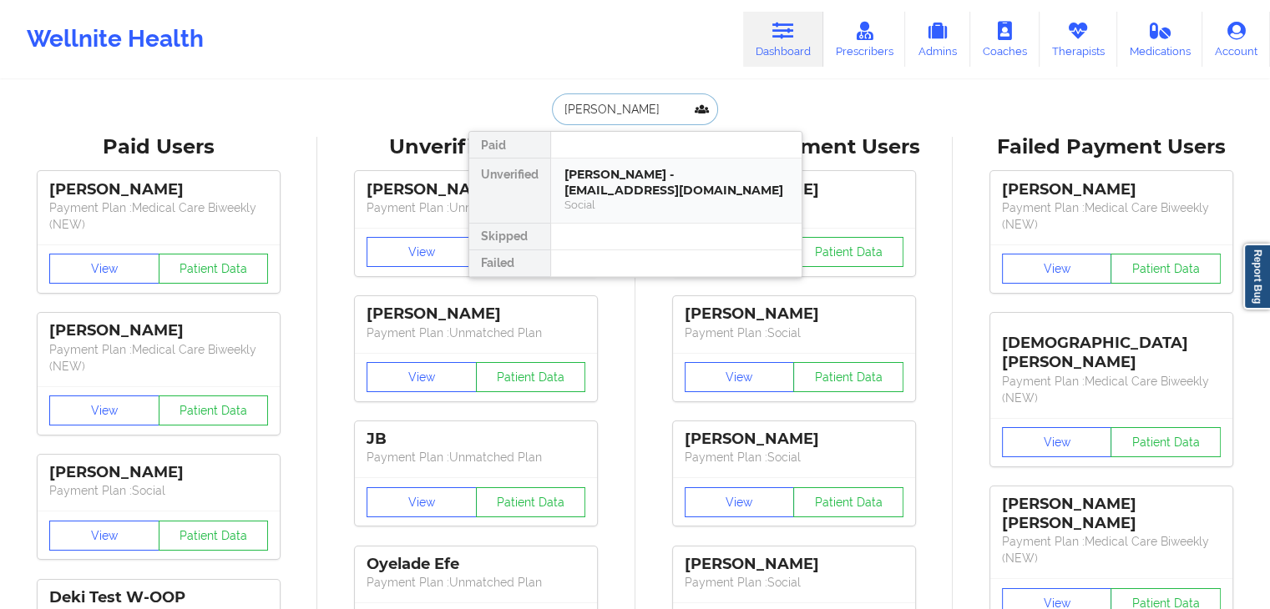
click at [578, 208] on div "Social" at bounding box center [676, 205] width 224 height 14
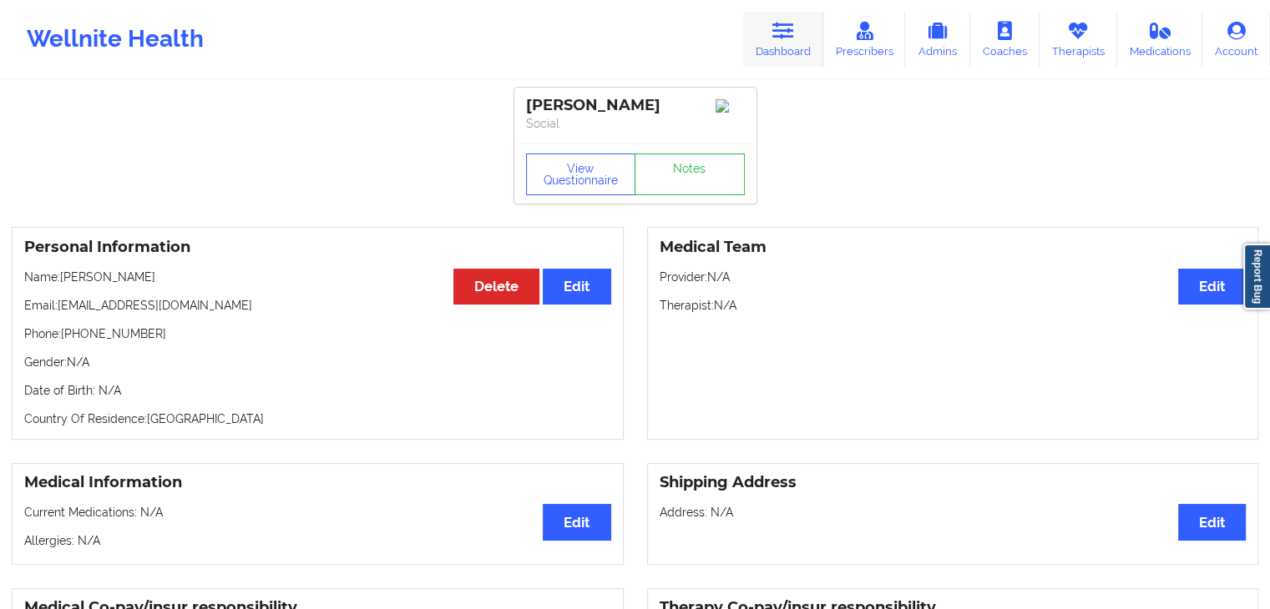
click at [779, 28] on icon at bounding box center [783, 31] width 22 height 18
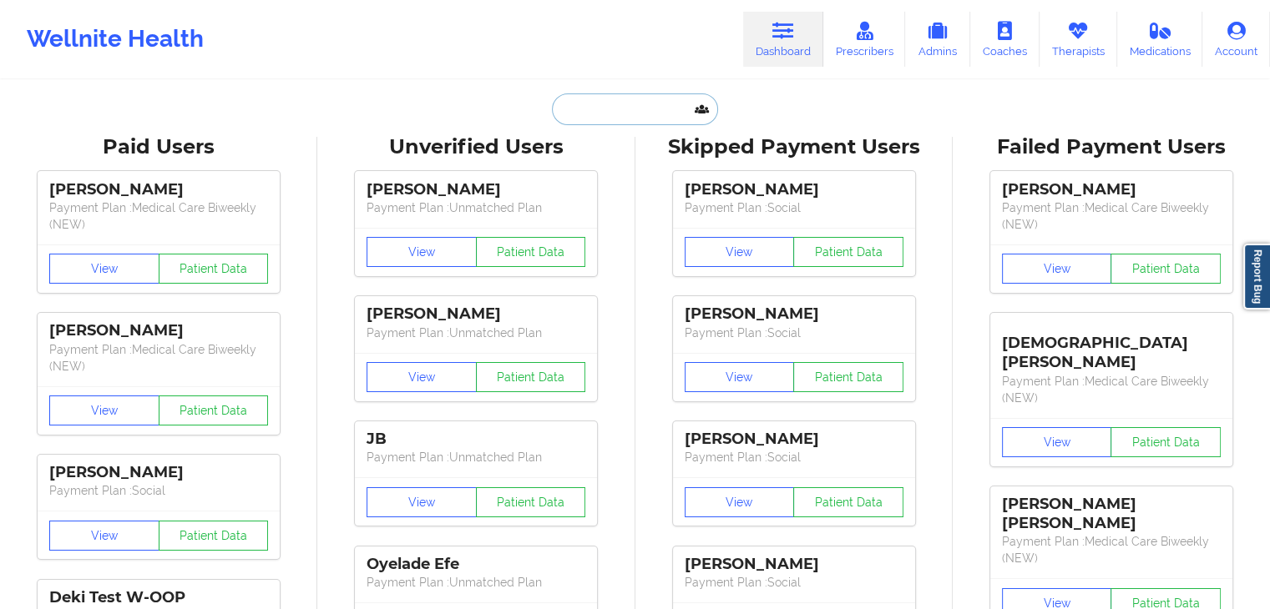
click at [629, 111] on input "text" at bounding box center [634, 109] width 165 height 32
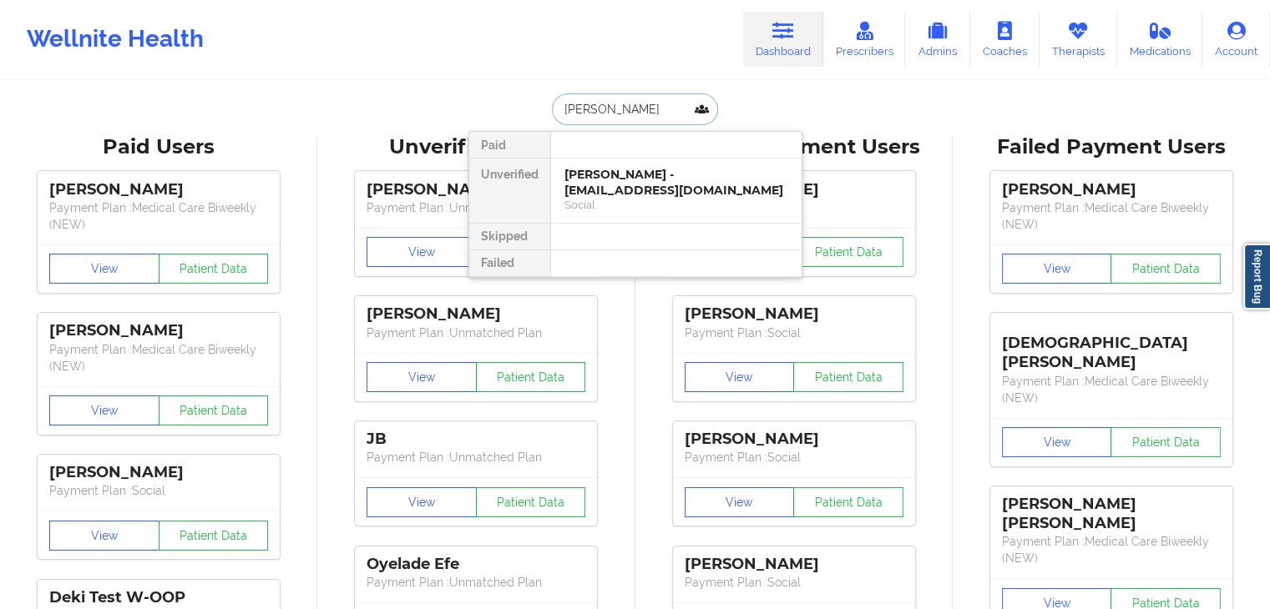
type input "[PERSON_NAME]"
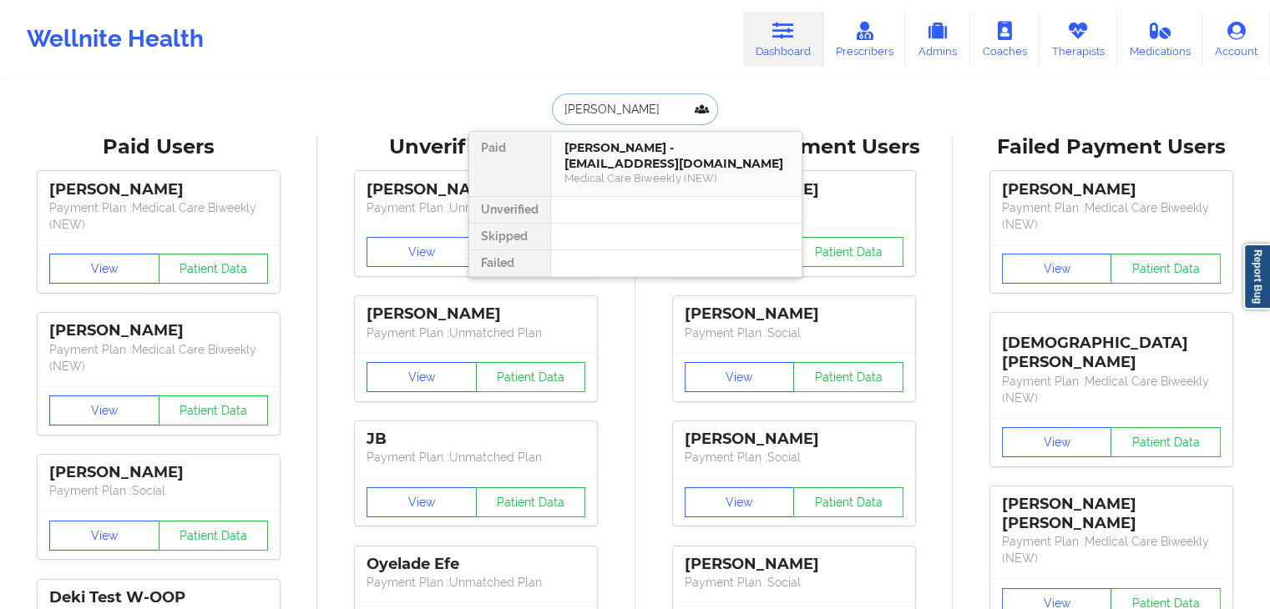
click at [629, 148] on div "[PERSON_NAME] - [EMAIL_ADDRESS][DOMAIN_NAME]" at bounding box center [676, 155] width 224 height 31
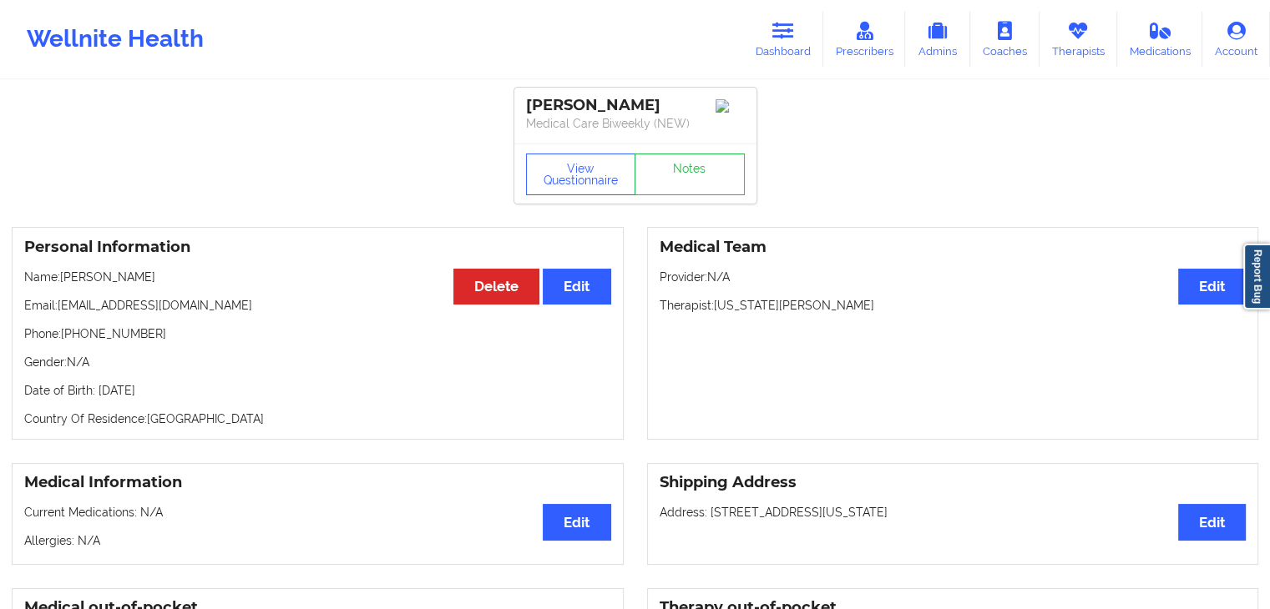
click at [573, 189] on button "View Questionnaire" at bounding box center [581, 175] width 110 height 42
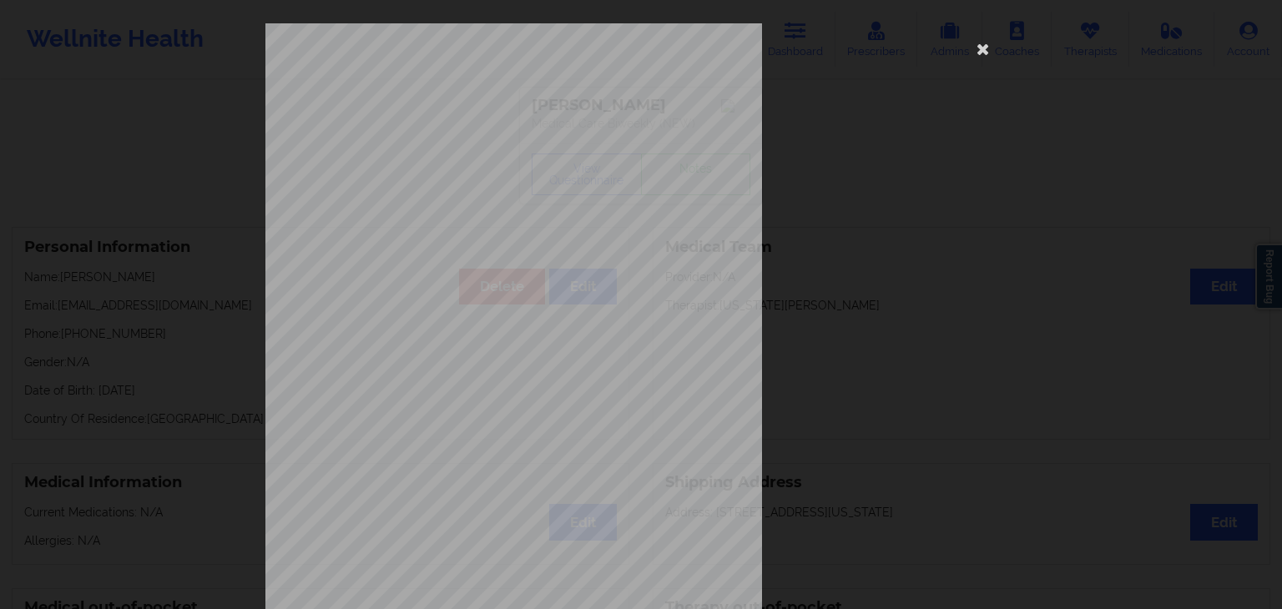
scroll to position [187, 0]
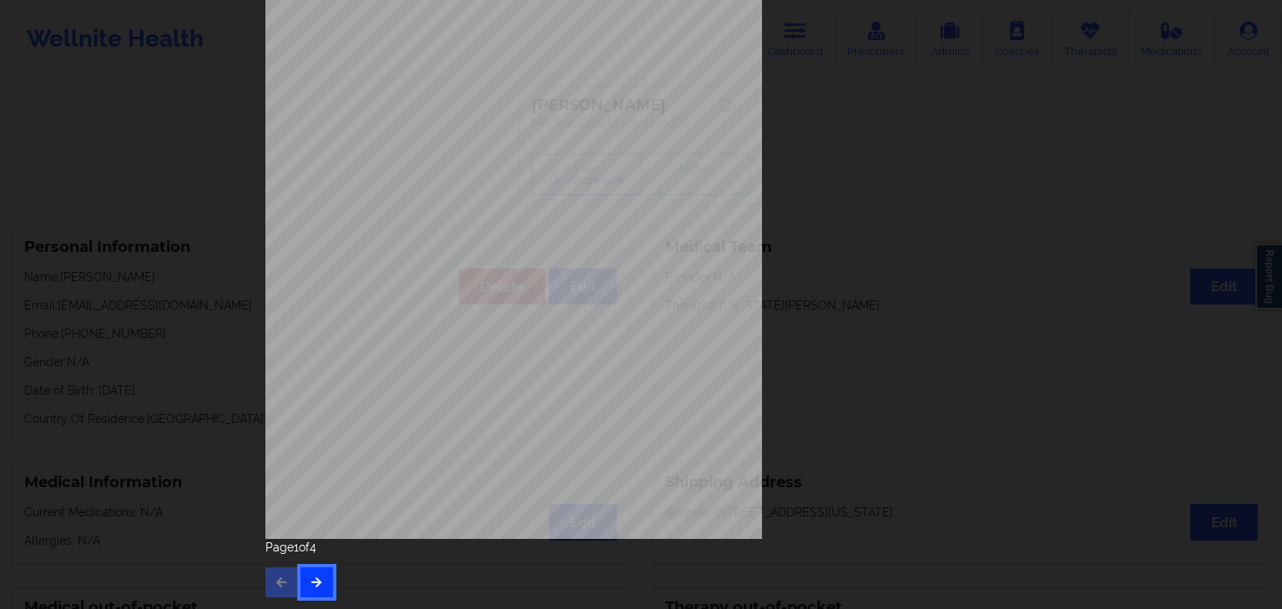
click at [315, 578] on icon "button" at bounding box center [317, 582] width 14 height 10
click at [331, 573] on div "Page 2 of 4" at bounding box center [640, 568] width 751 height 58
click at [316, 577] on icon "button" at bounding box center [317, 582] width 14 height 10
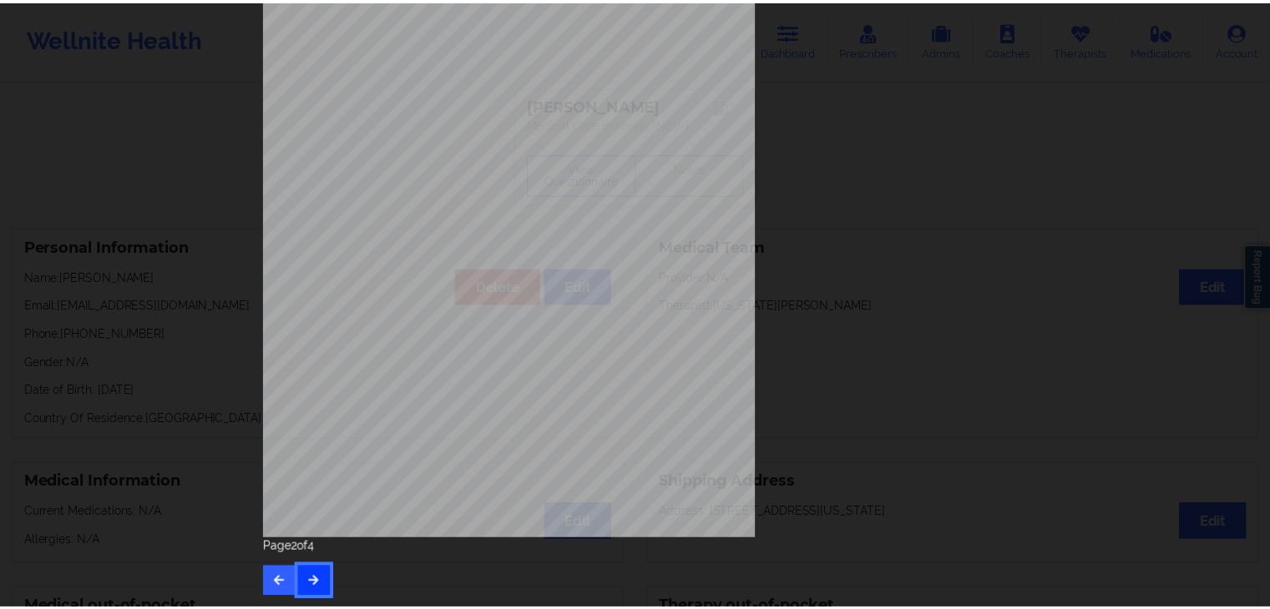
scroll to position [0, 0]
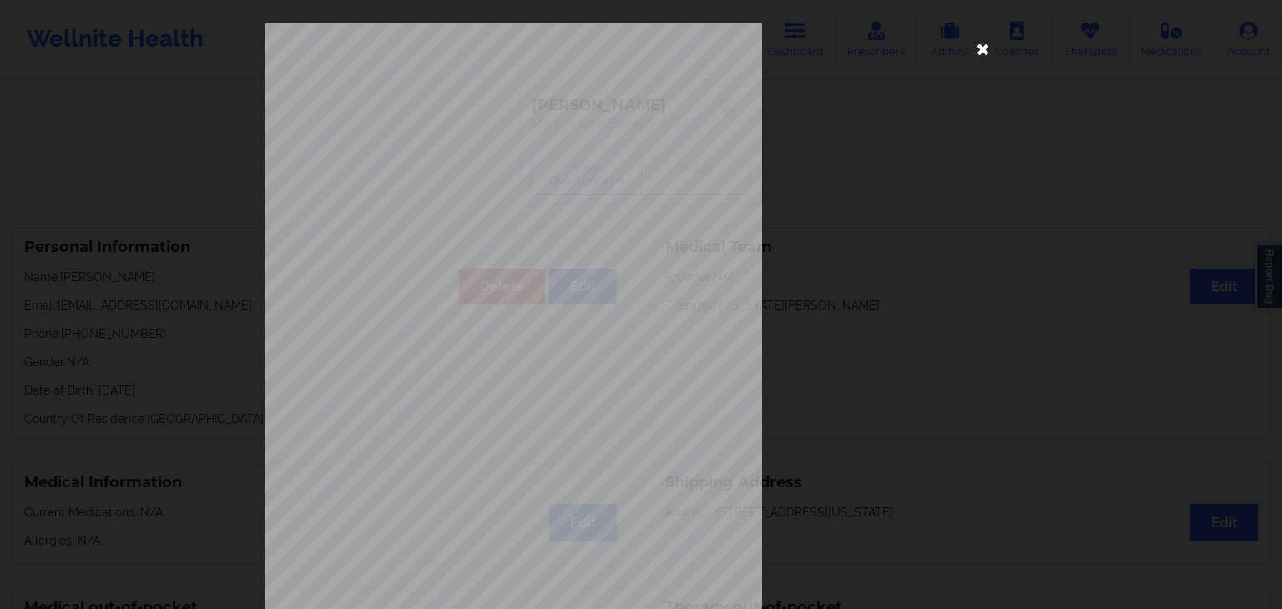
click at [975, 45] on icon at bounding box center [983, 48] width 27 height 27
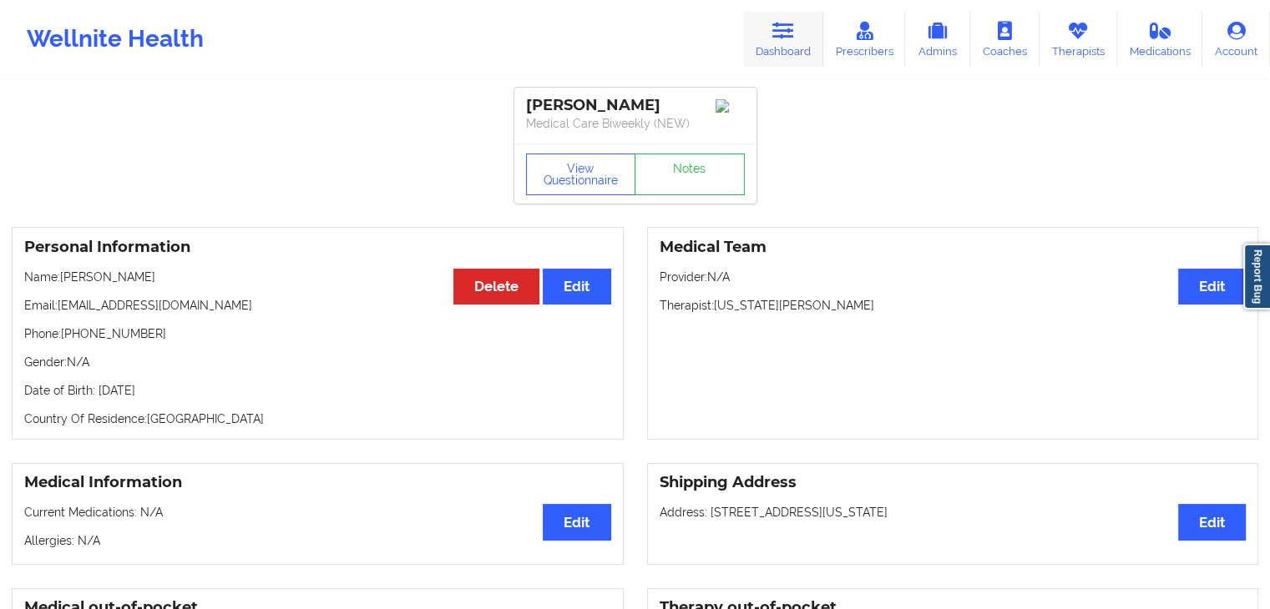
click at [786, 55] on link "Dashboard" at bounding box center [783, 39] width 80 height 55
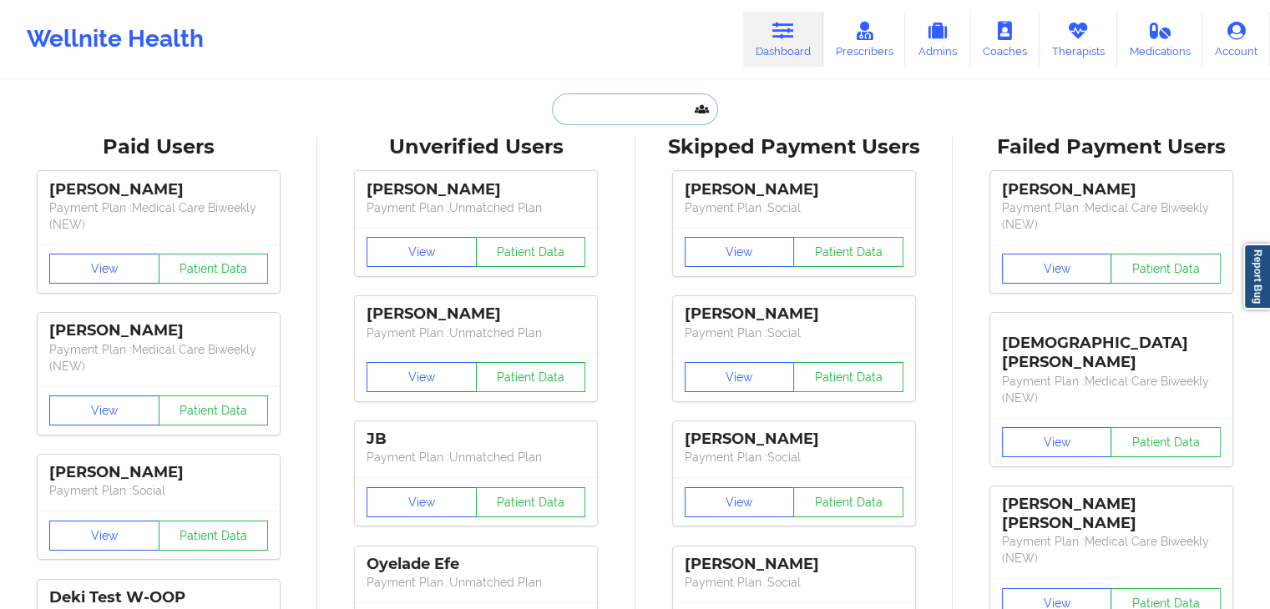
click at [607, 108] on input "text" at bounding box center [634, 109] width 165 height 32
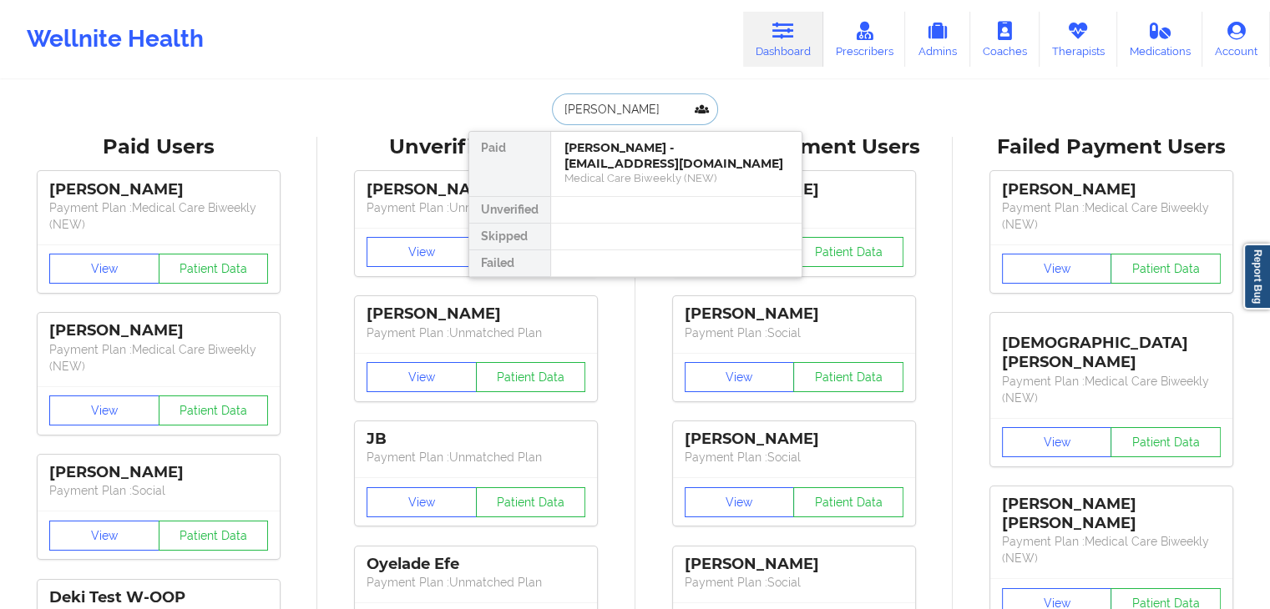
type input "[PERSON_NAME]"
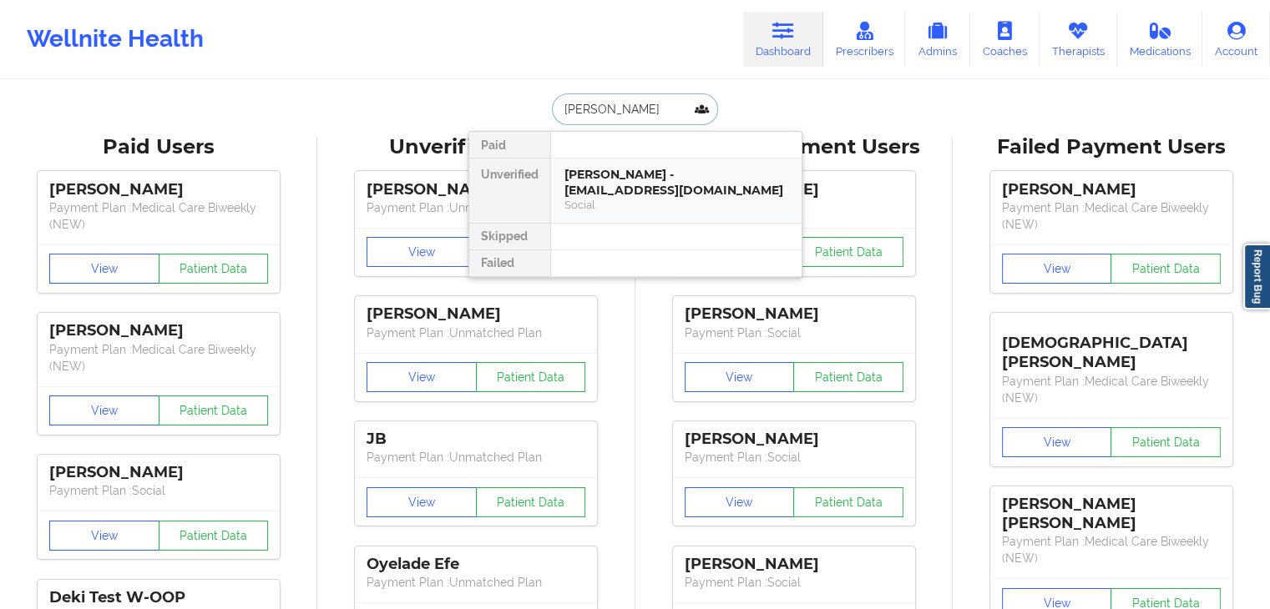
click at [613, 184] on div "[PERSON_NAME] - [EMAIL_ADDRESS][DOMAIN_NAME]" at bounding box center [676, 182] width 224 height 31
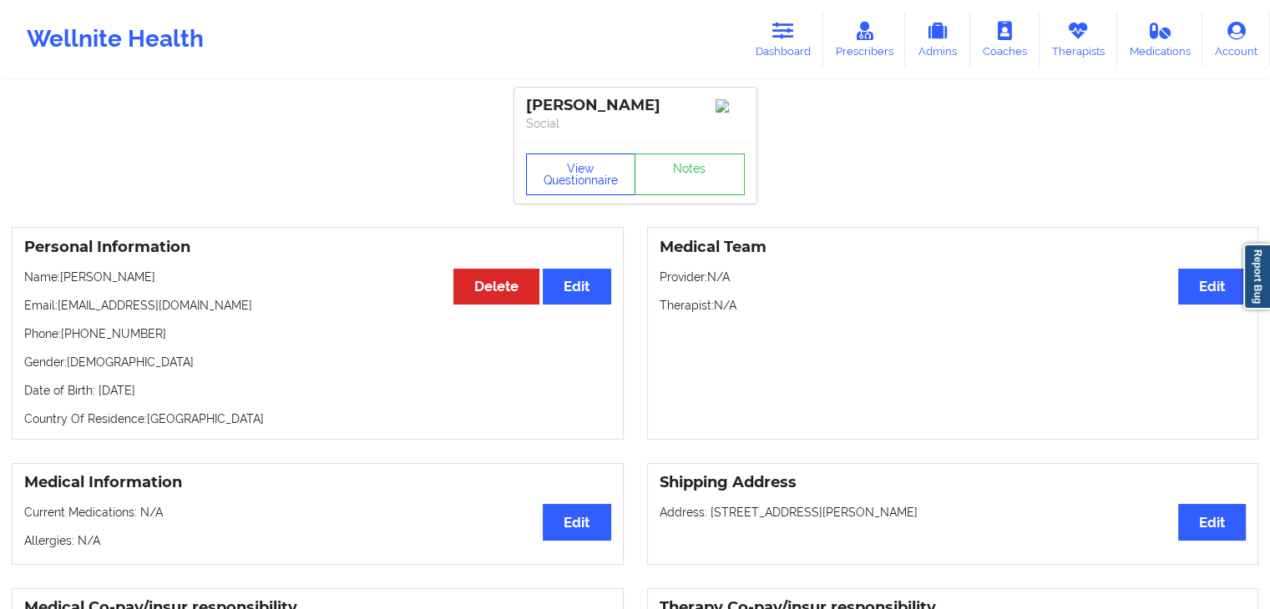
click at [575, 187] on button "View Questionnaire" at bounding box center [581, 175] width 110 height 42
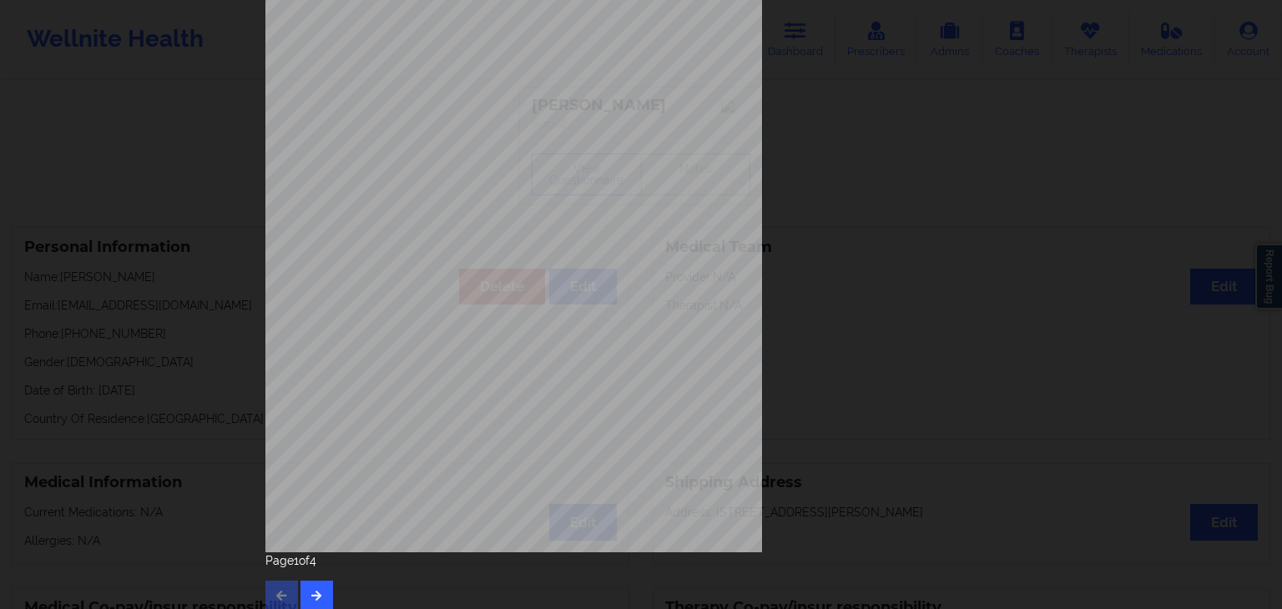
scroll to position [187, 0]
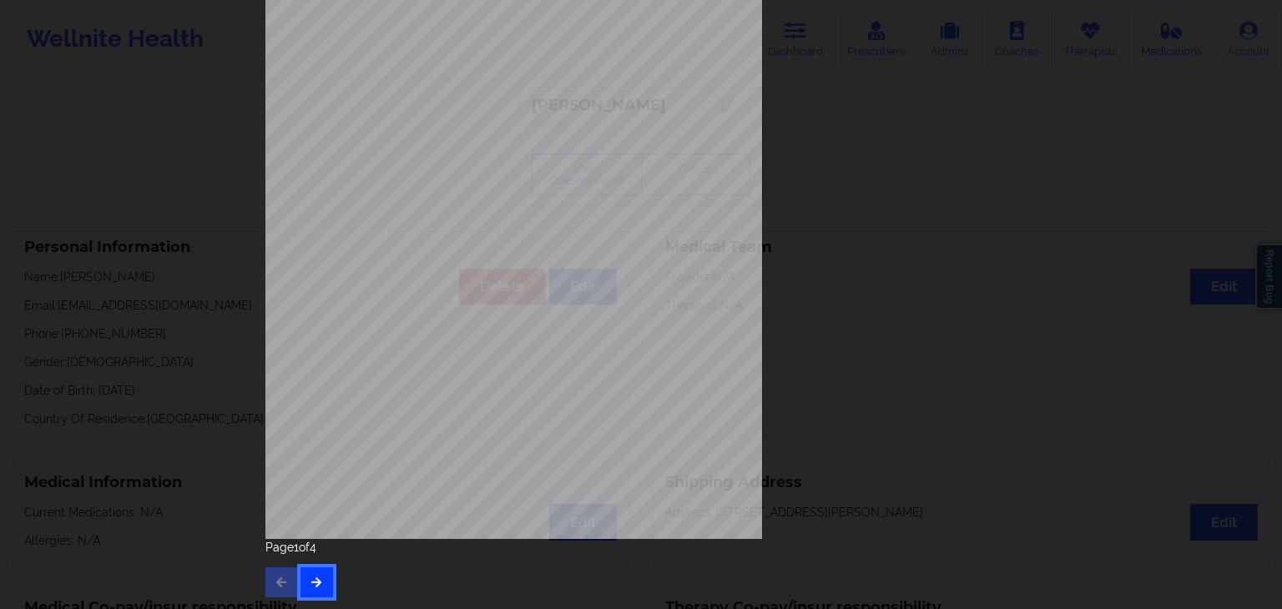
click at [320, 572] on button "button" at bounding box center [316, 583] width 33 height 30
click at [321, 580] on button "button" at bounding box center [316, 583] width 33 height 30
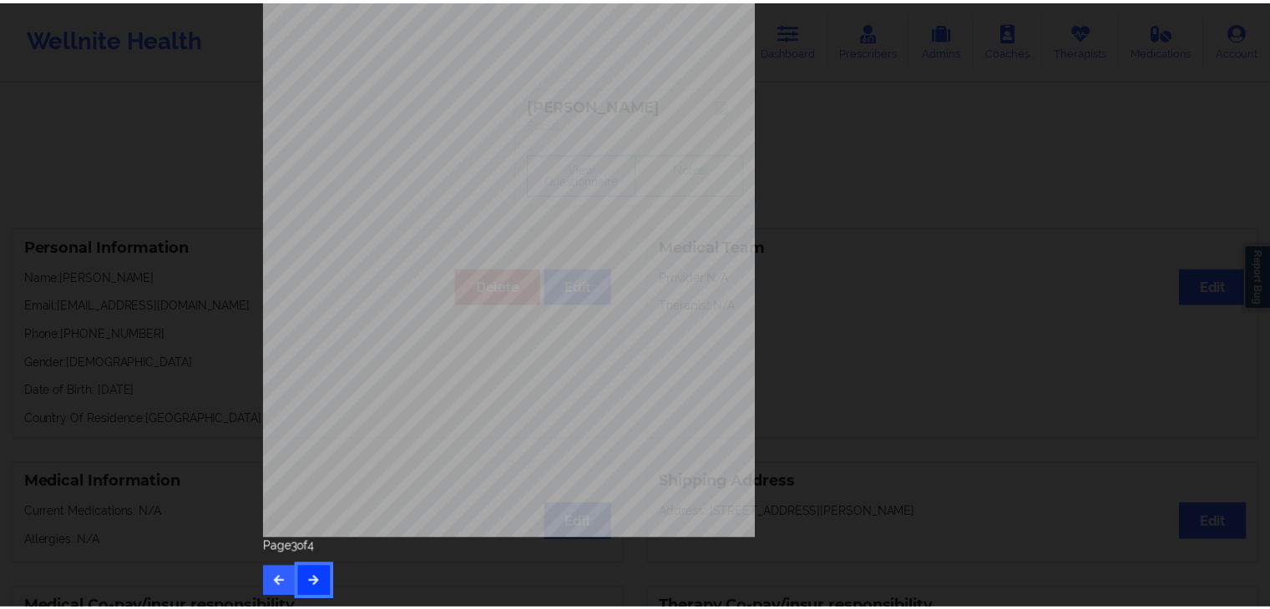
scroll to position [0, 0]
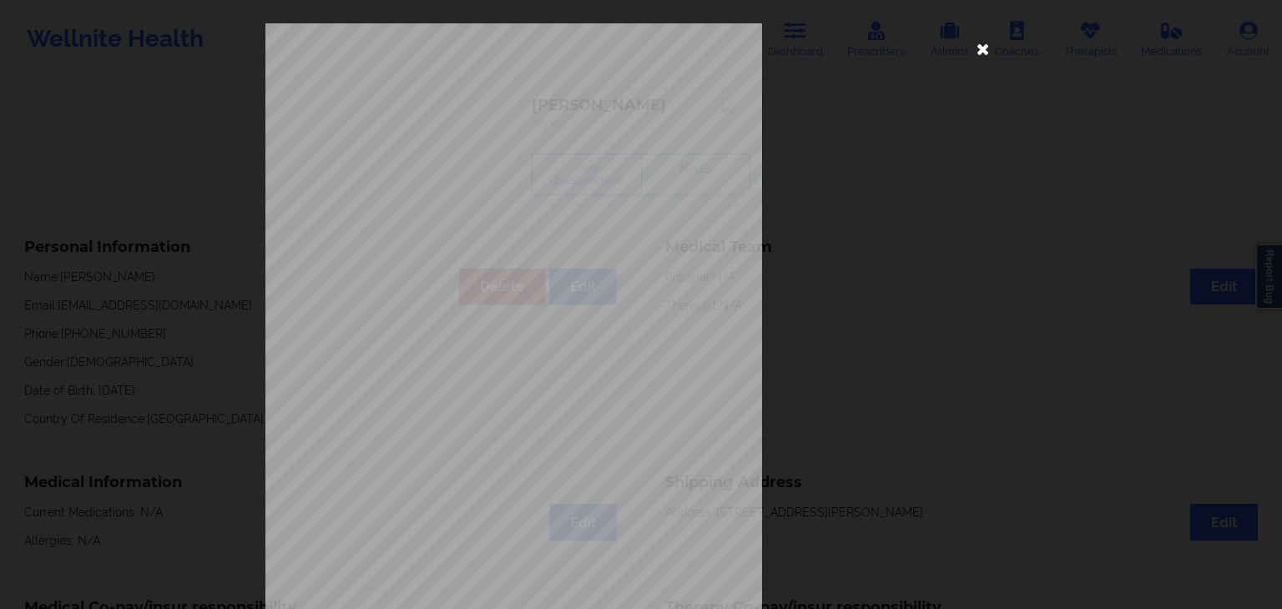
click at [976, 48] on icon at bounding box center [983, 48] width 27 height 27
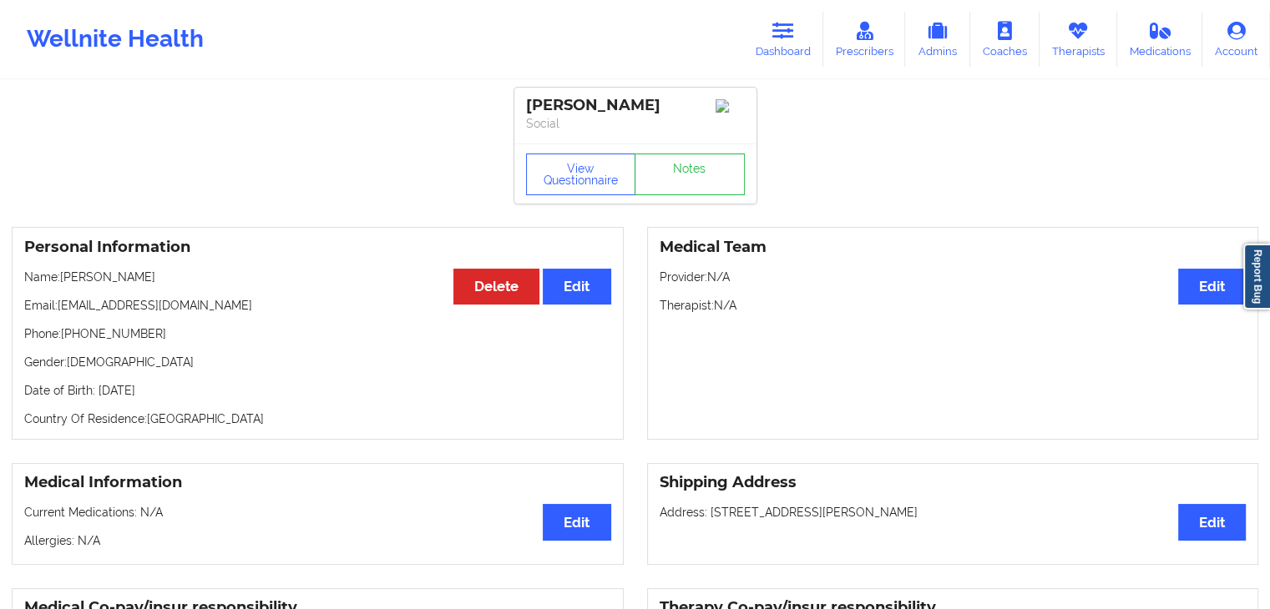
click at [245, 313] on p "Email: [EMAIL_ADDRESS][DOMAIN_NAME]" at bounding box center [317, 305] width 587 height 17
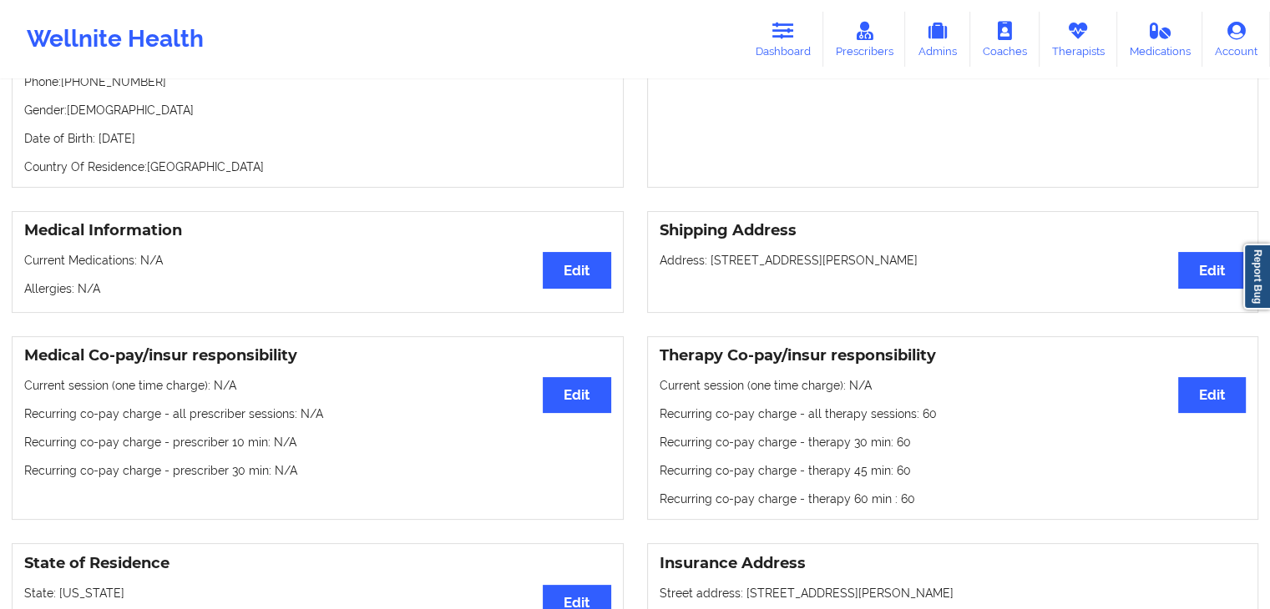
scroll to position [234, 0]
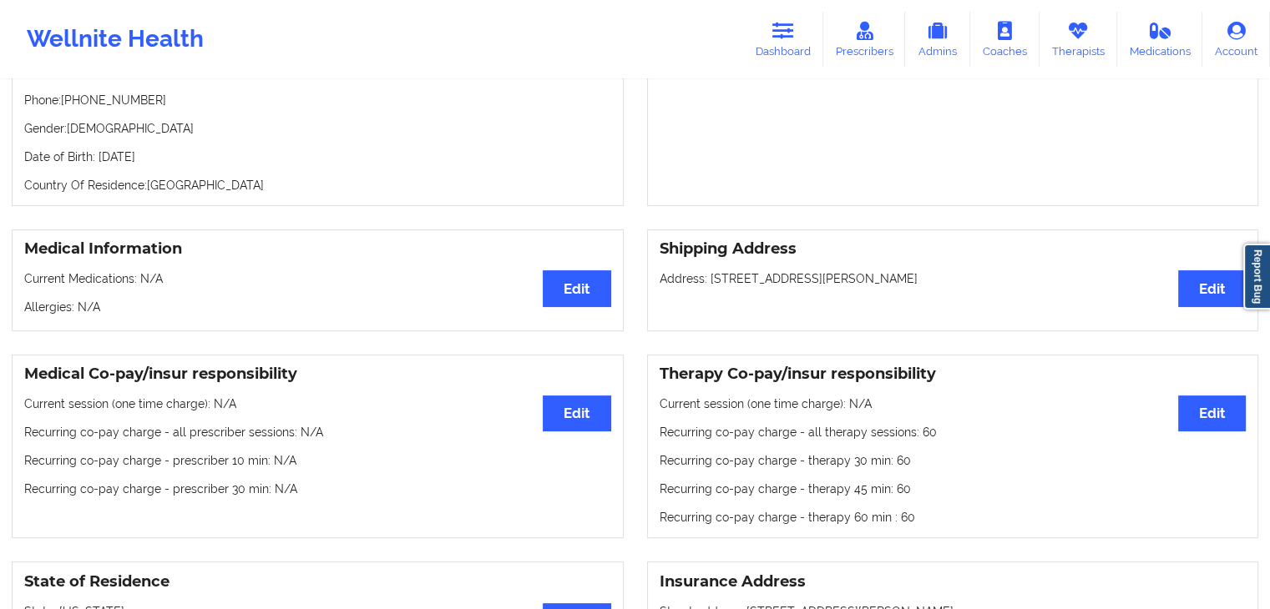
click at [731, 299] on div "Shipping Address Edit Address: [STREET_ADDRESS][PERSON_NAME]" at bounding box center [953, 281] width 612 height 102
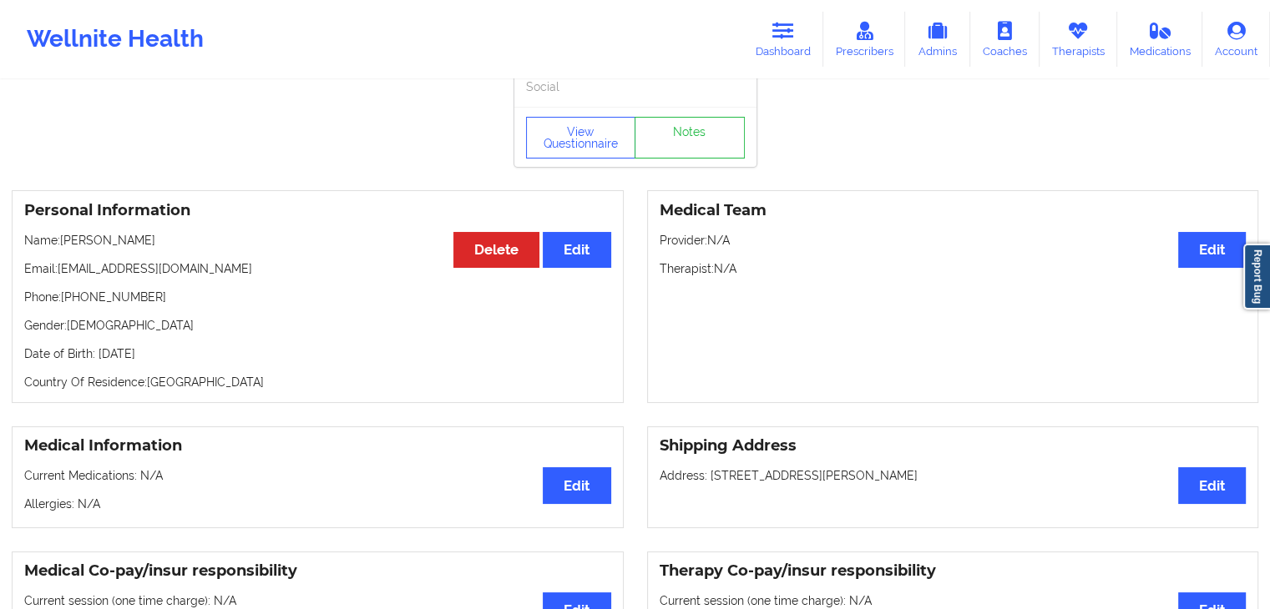
scroll to position [0, 0]
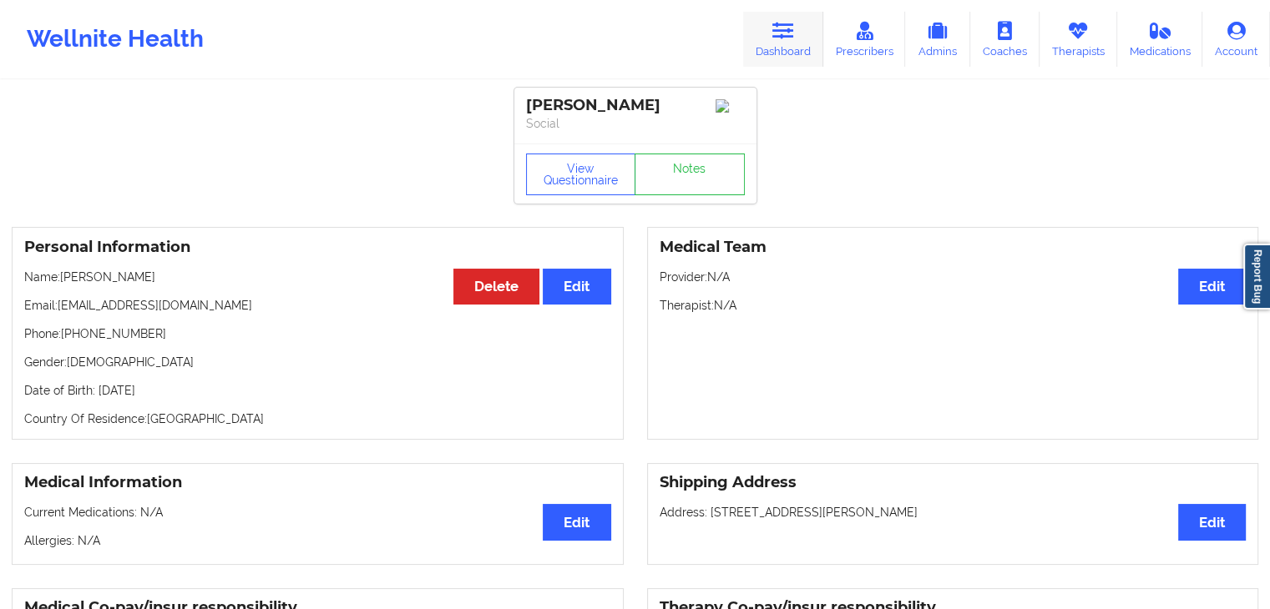
click at [782, 41] on link "Dashboard" at bounding box center [783, 39] width 80 height 55
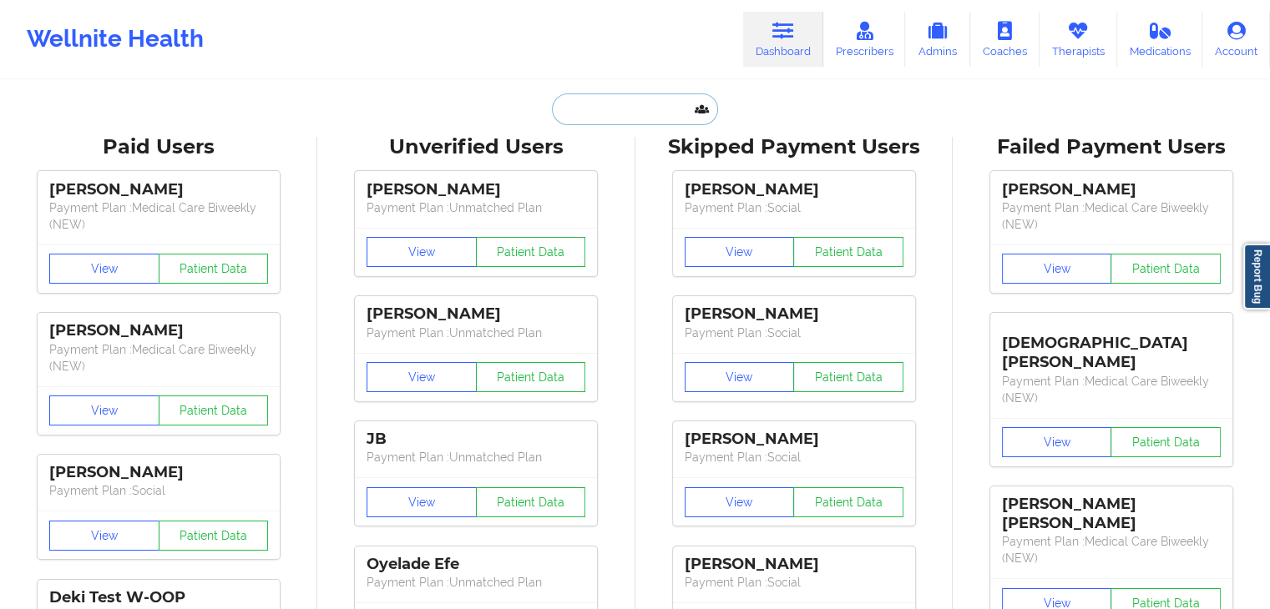
click at [611, 108] on input "text" at bounding box center [634, 109] width 165 height 32
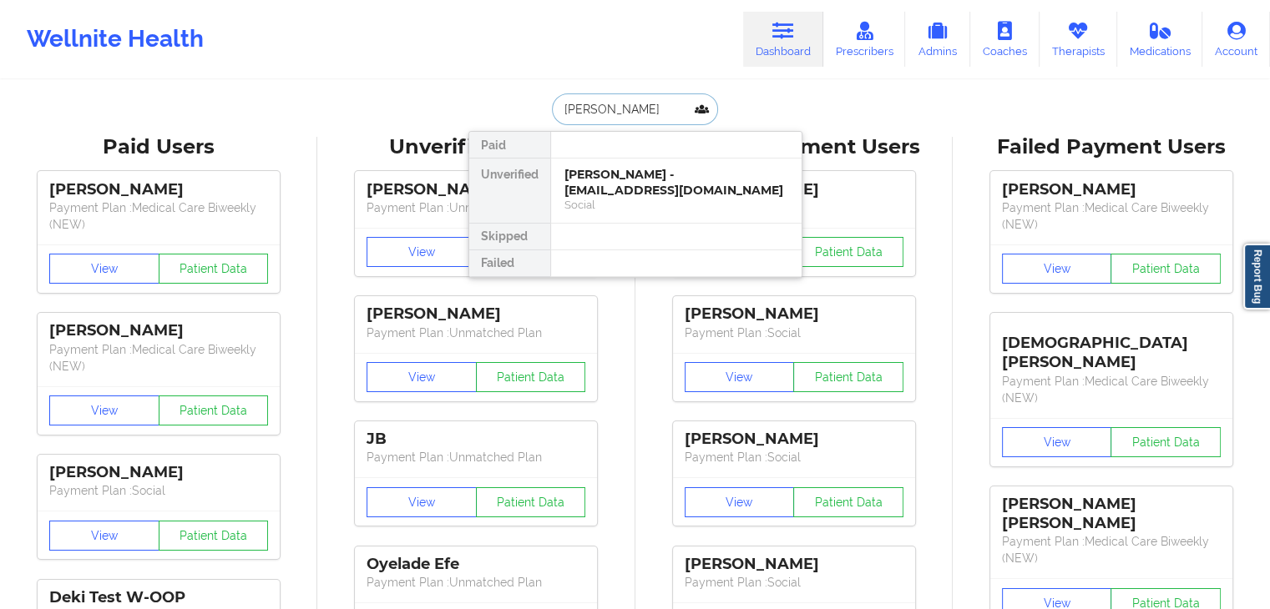
type input "[PERSON_NAME]"
click at [608, 210] on div "Social" at bounding box center [676, 205] width 224 height 14
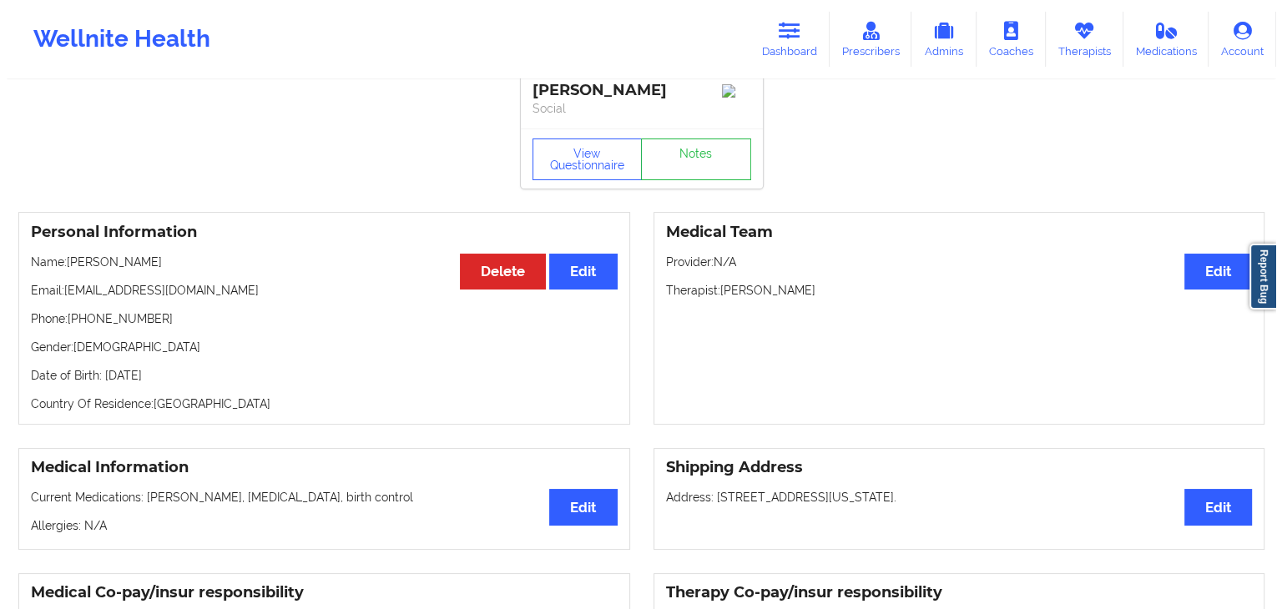
scroll to position [19, 0]
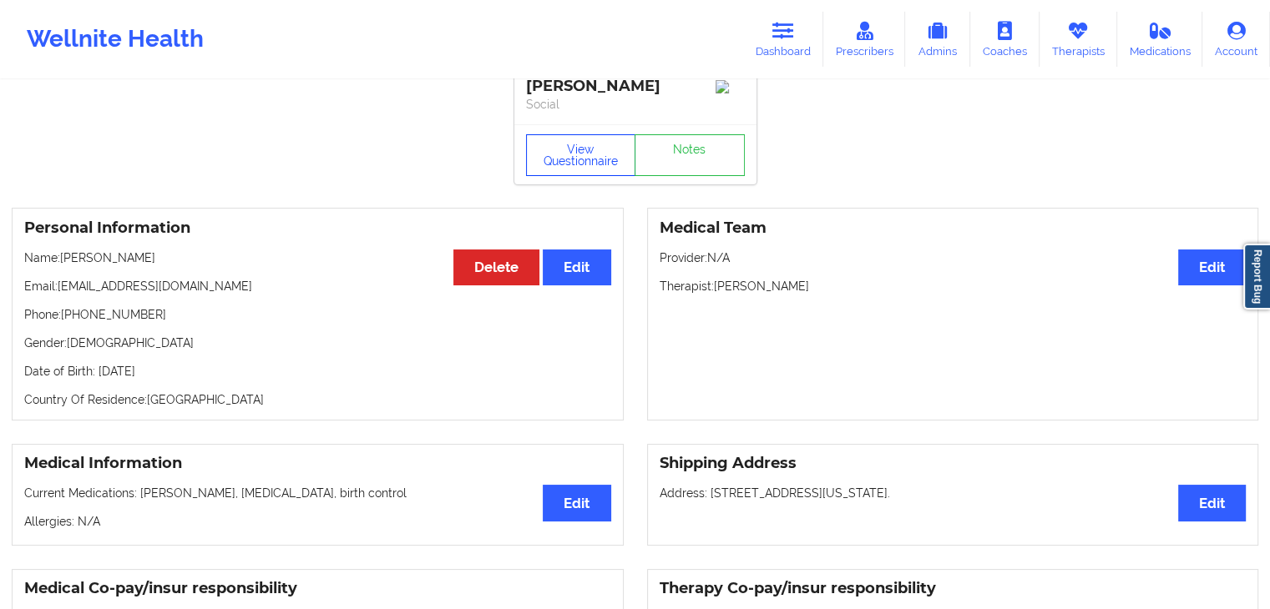
click at [588, 159] on button "View Questionnaire" at bounding box center [581, 155] width 110 height 42
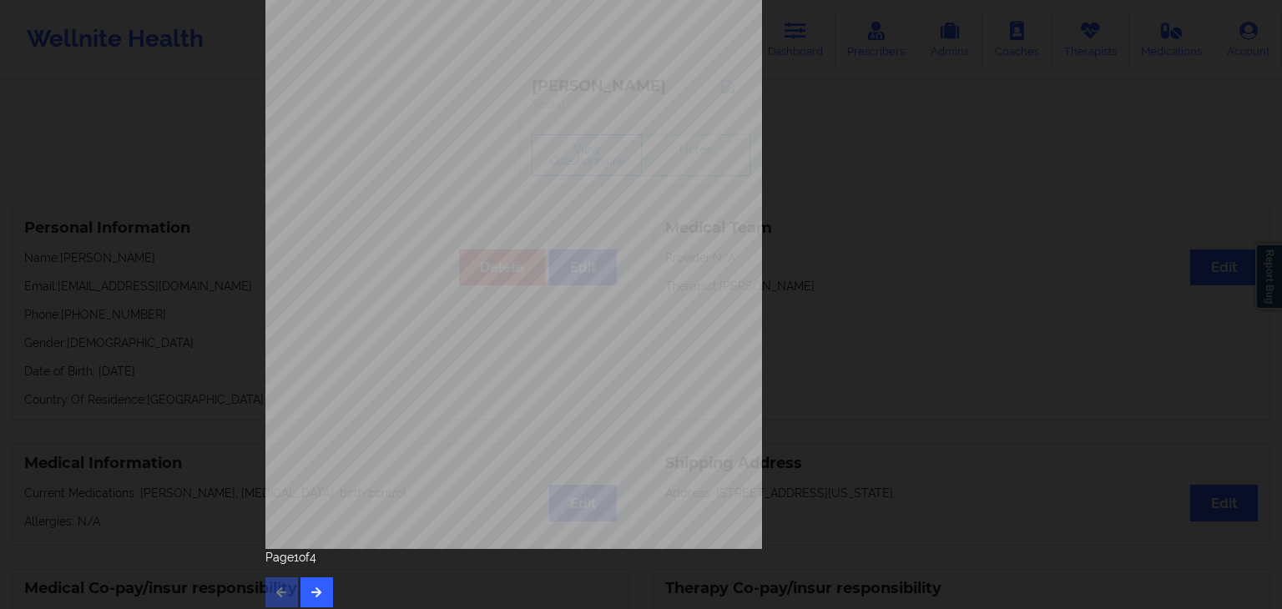
scroll to position [187, 0]
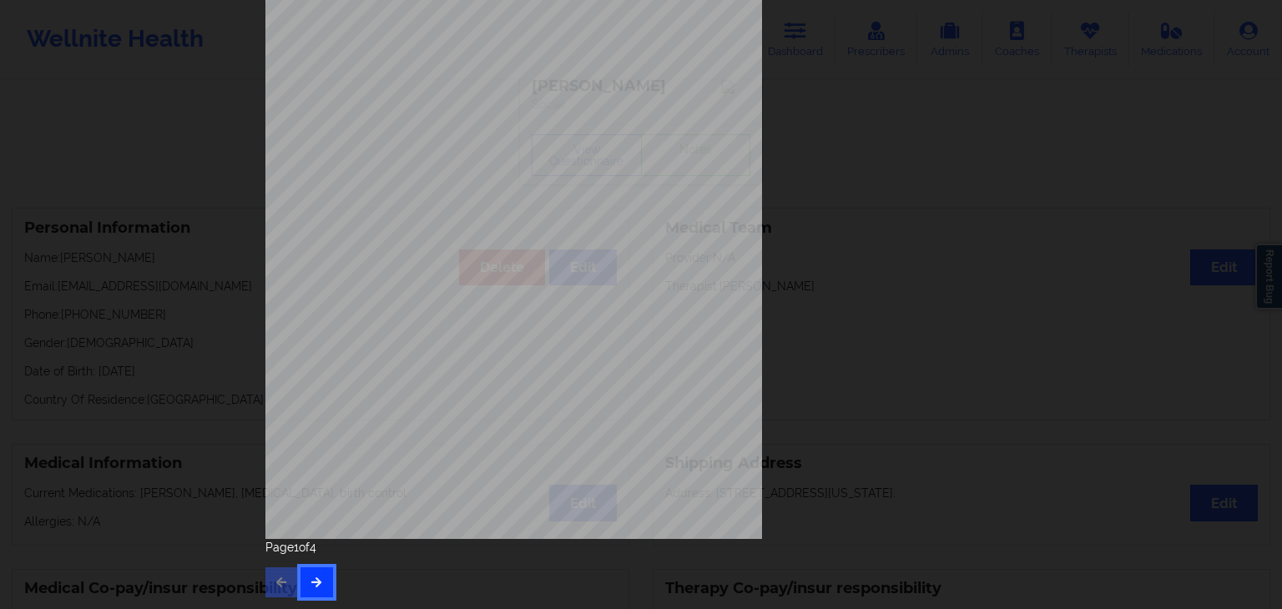
click at [327, 588] on button "button" at bounding box center [316, 583] width 33 height 30
click at [320, 575] on button "button" at bounding box center [316, 583] width 33 height 30
click at [310, 586] on icon "button" at bounding box center [317, 582] width 14 height 10
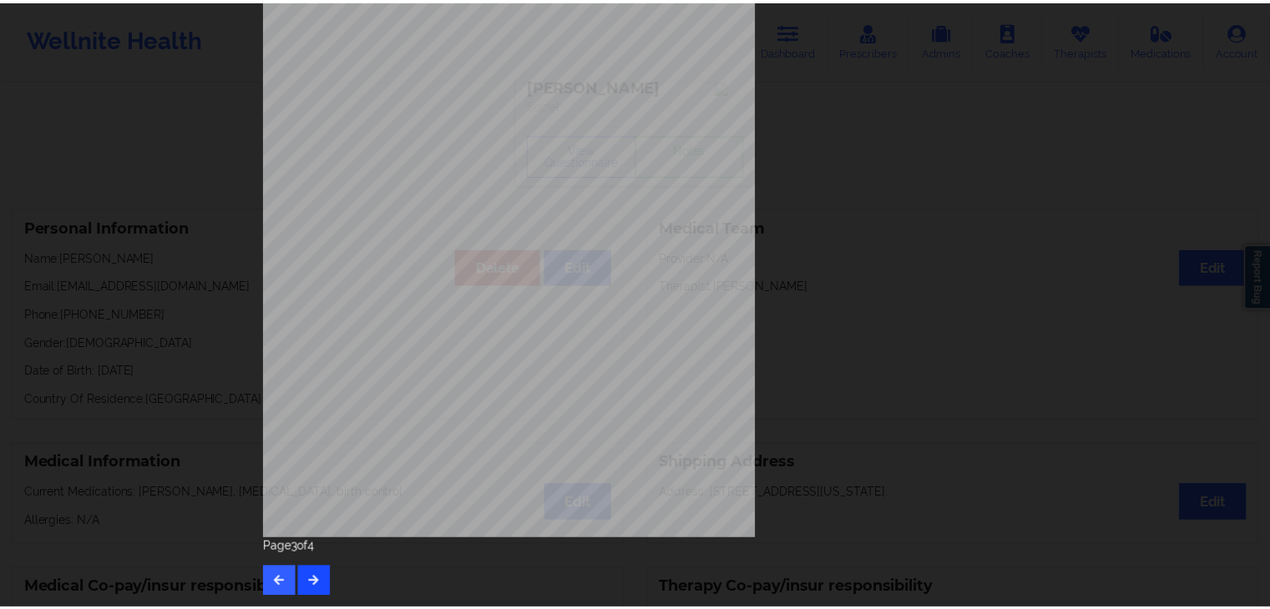
scroll to position [0, 0]
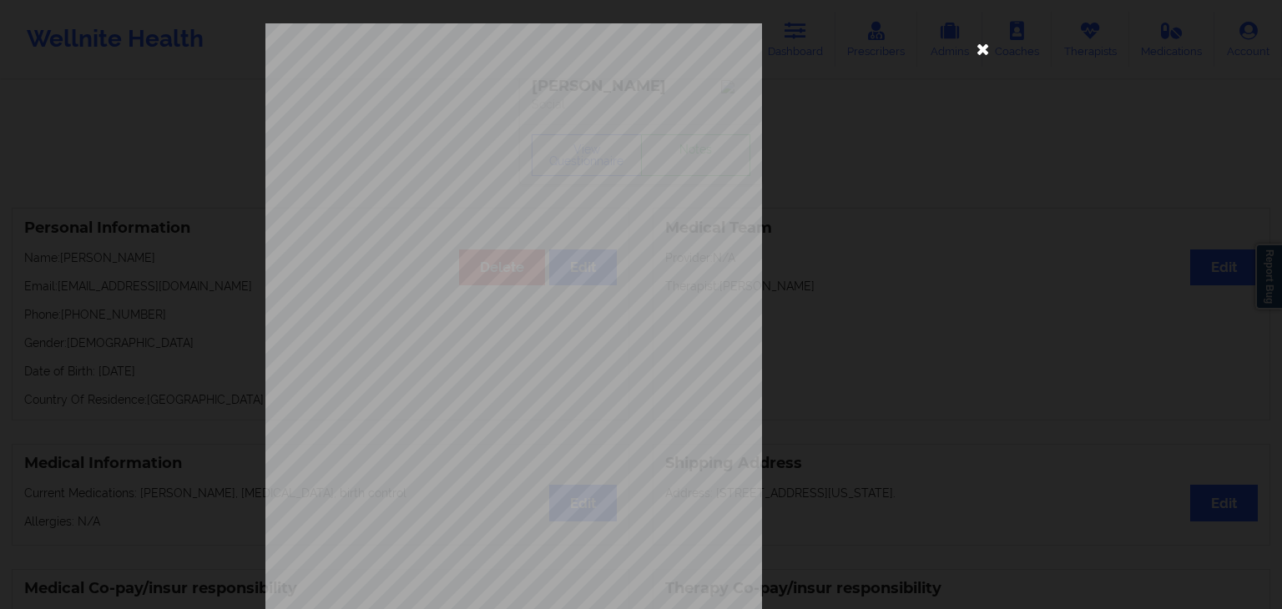
click at [976, 51] on icon at bounding box center [983, 48] width 27 height 27
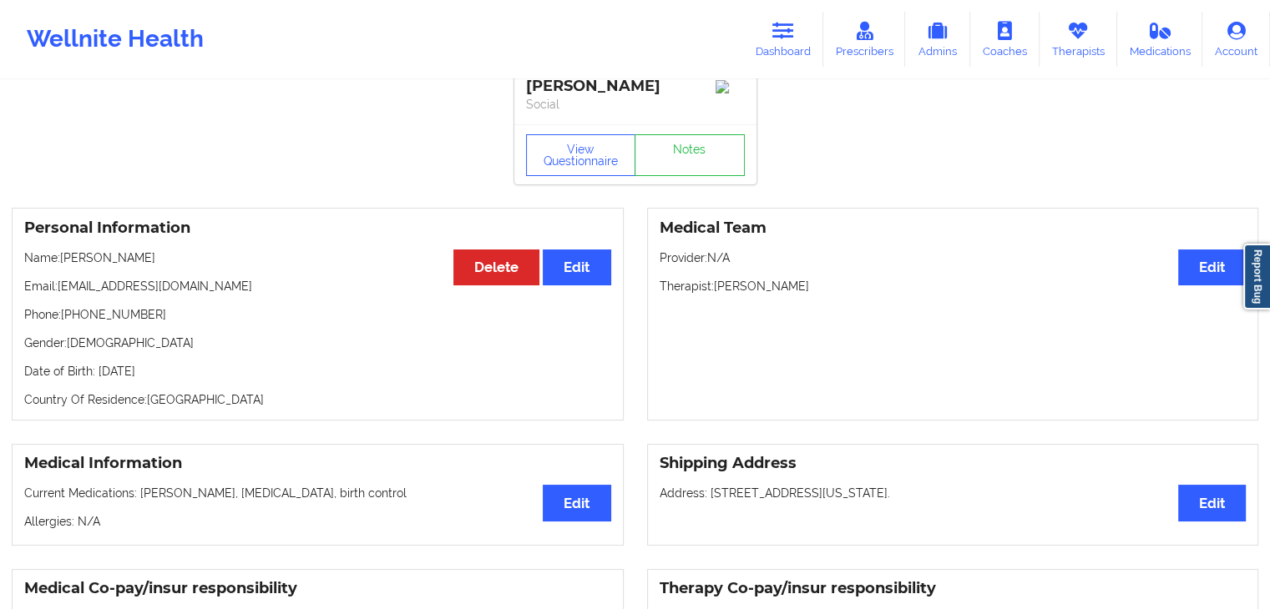
click at [363, 294] on p "Email: [EMAIL_ADDRESS][DOMAIN_NAME]" at bounding box center [317, 286] width 587 height 17
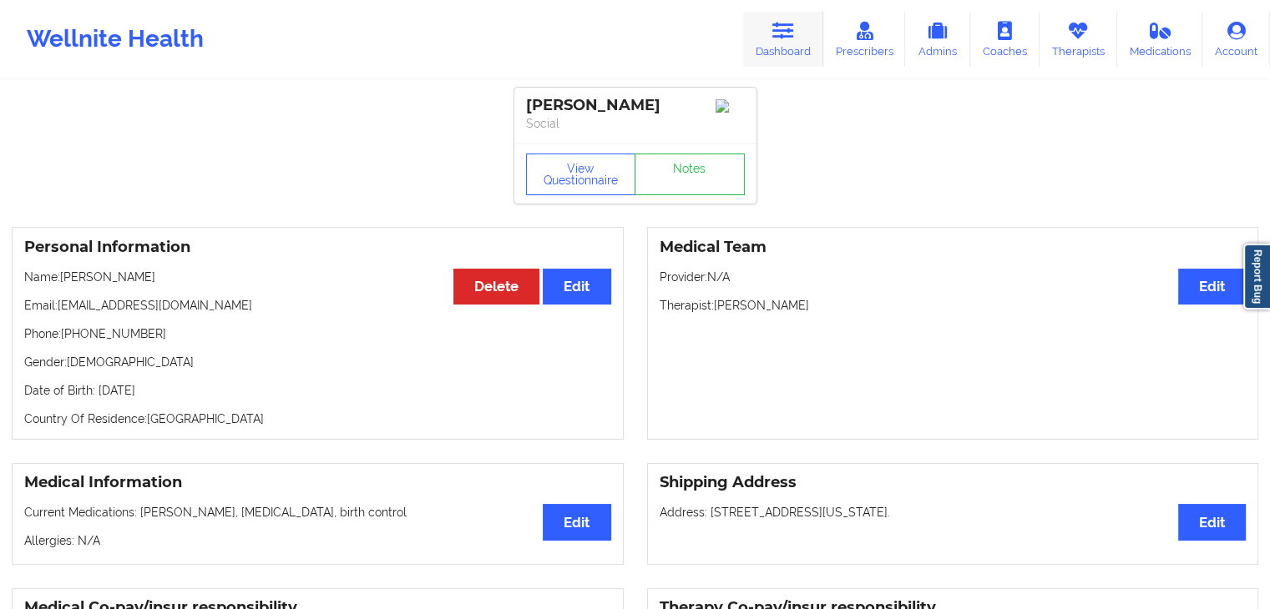
click at [782, 27] on icon at bounding box center [783, 31] width 22 height 18
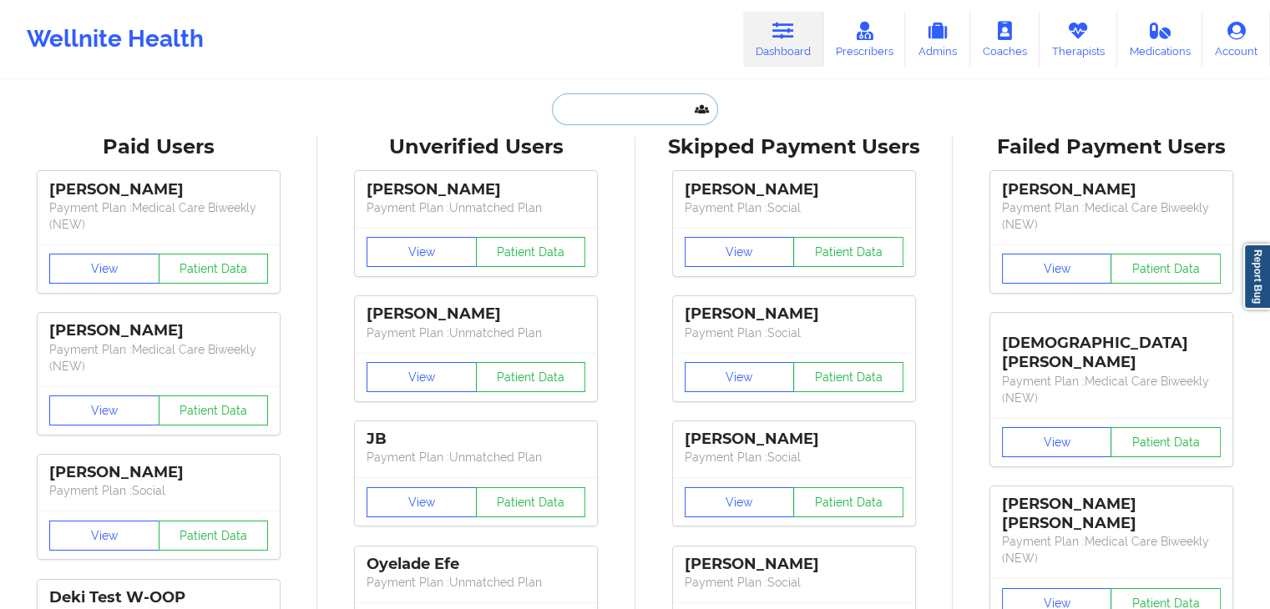
click at [594, 118] on input "text" at bounding box center [634, 109] width 165 height 32
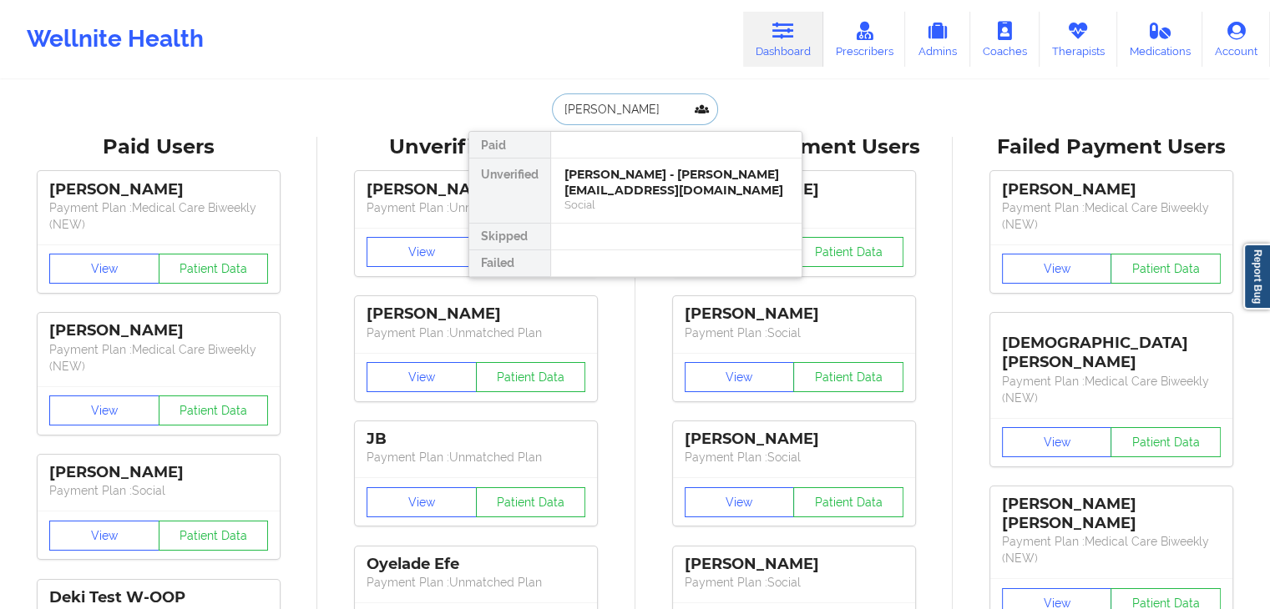
type input "[PERSON_NAME]"
click at [624, 216] on div "[PERSON_NAME] - [EMAIL_ADDRESS][DOMAIN_NAME] Social" at bounding box center [676, 191] width 250 height 64
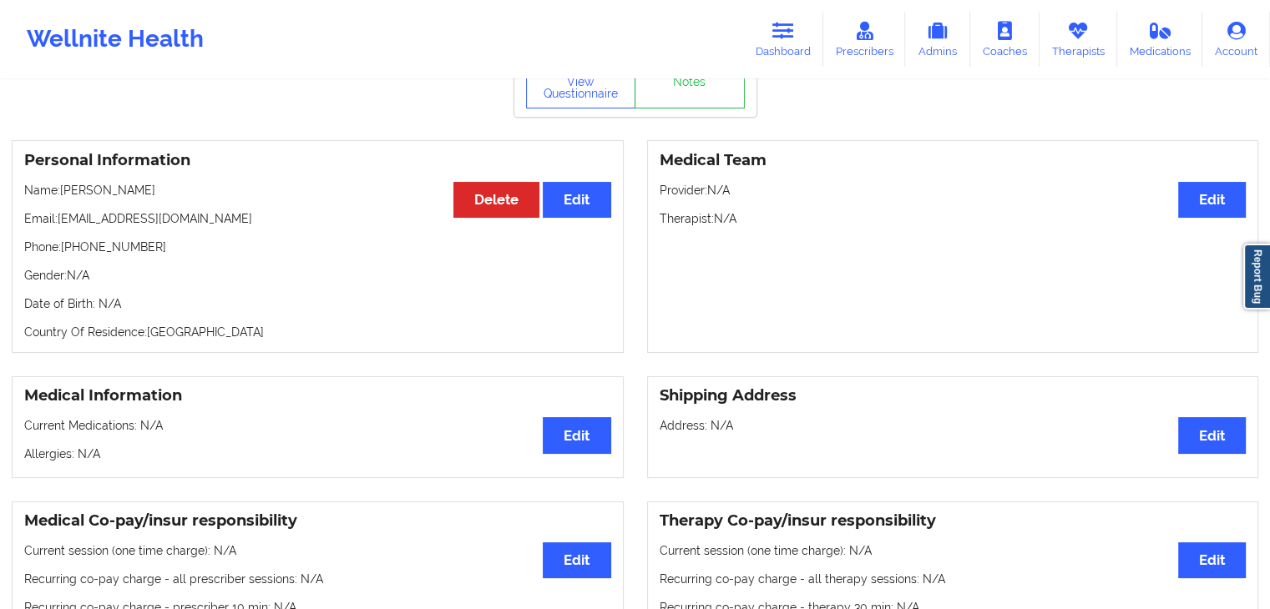
scroll to position [79, 0]
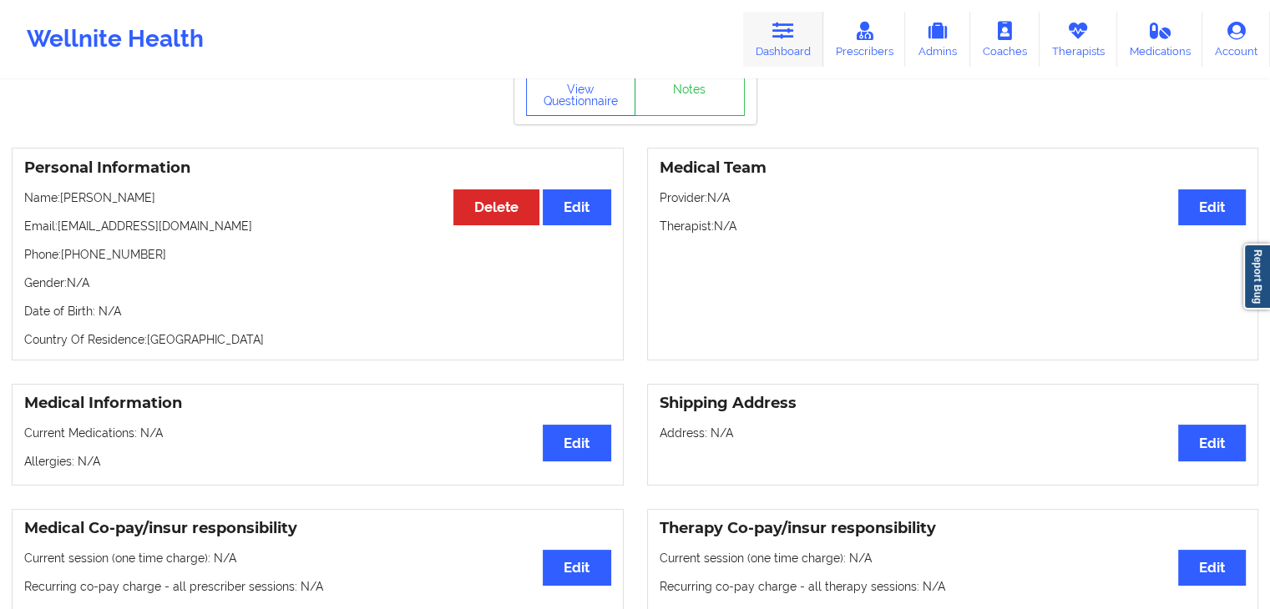
click at [801, 50] on link "Dashboard" at bounding box center [783, 39] width 80 height 55
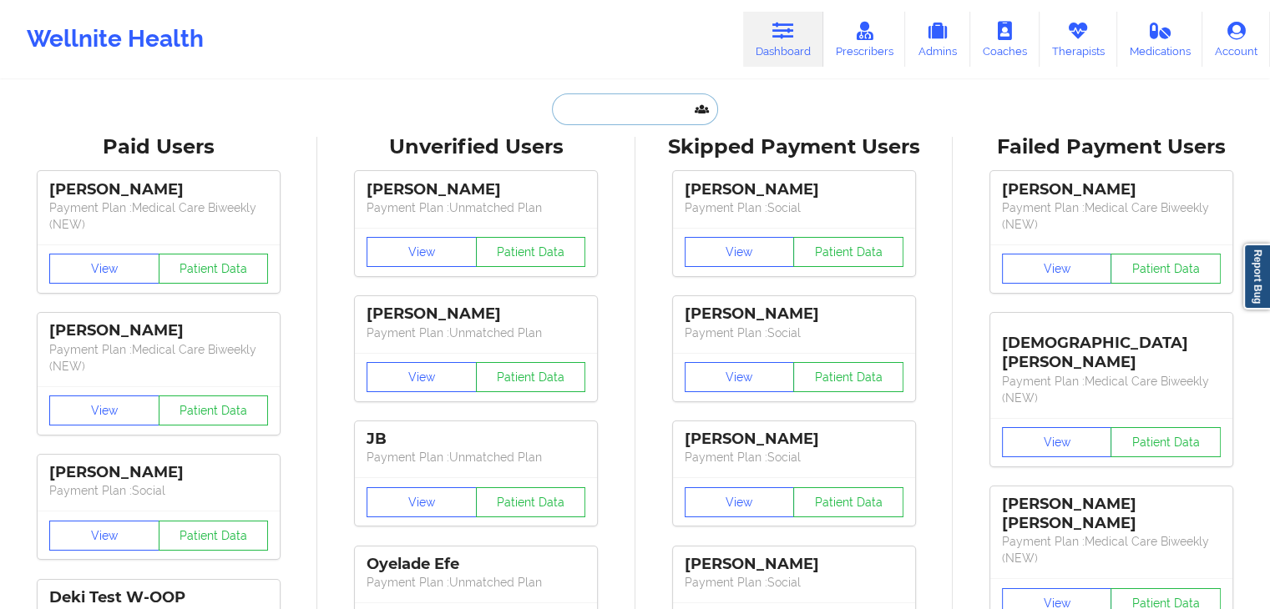
click at [631, 108] on input "text" at bounding box center [634, 109] width 165 height 32
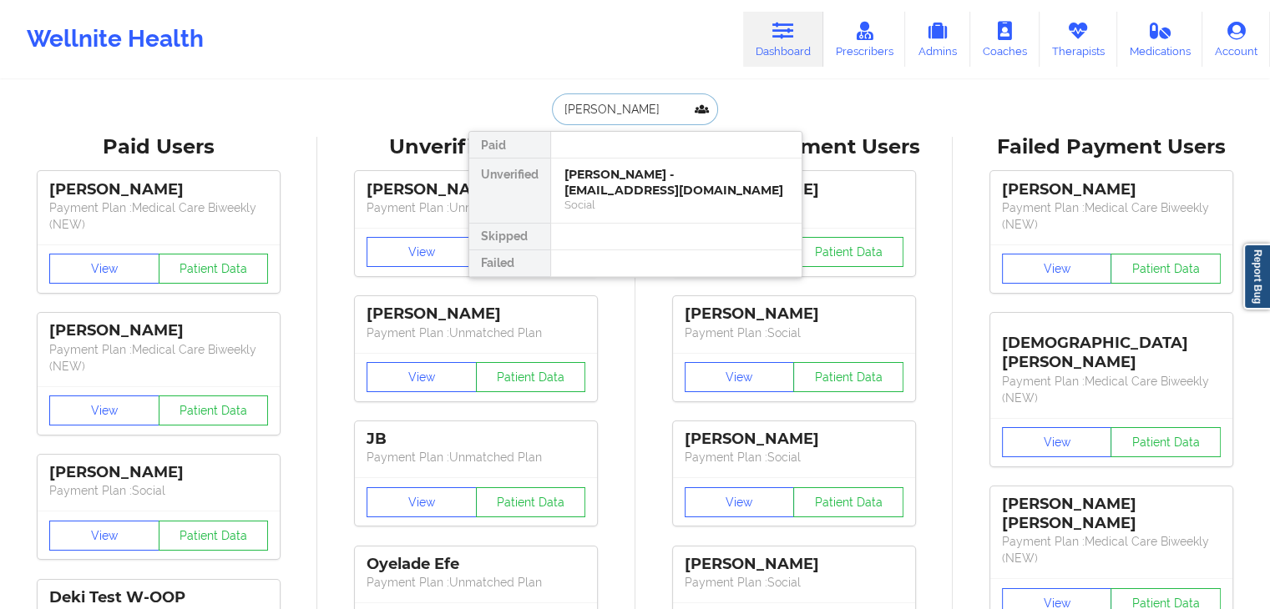
type input "[PERSON_NAME]"
click at [639, 199] on div "Social" at bounding box center [676, 205] width 224 height 14
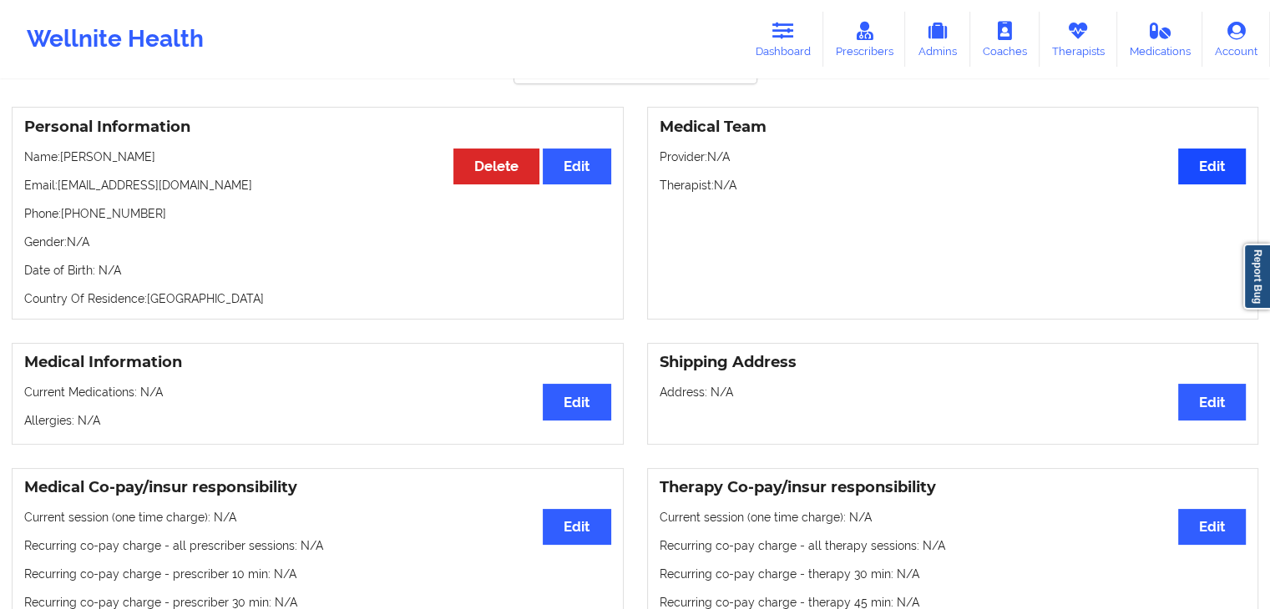
scroll to position [87, 0]
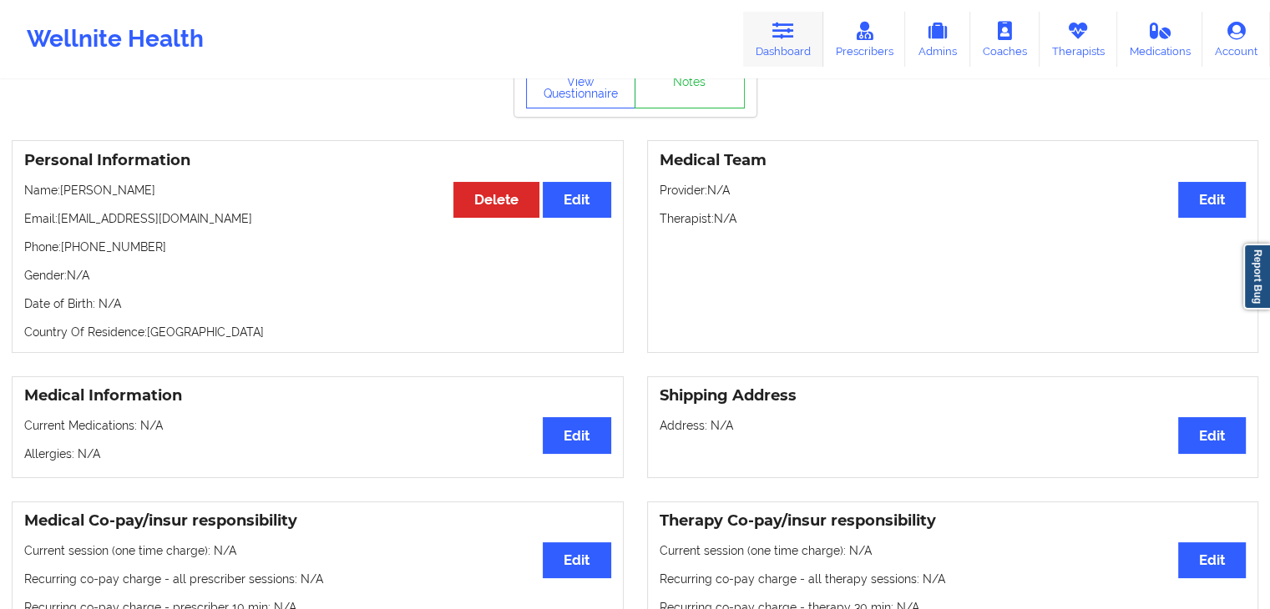
click at [791, 39] on icon at bounding box center [783, 31] width 22 height 18
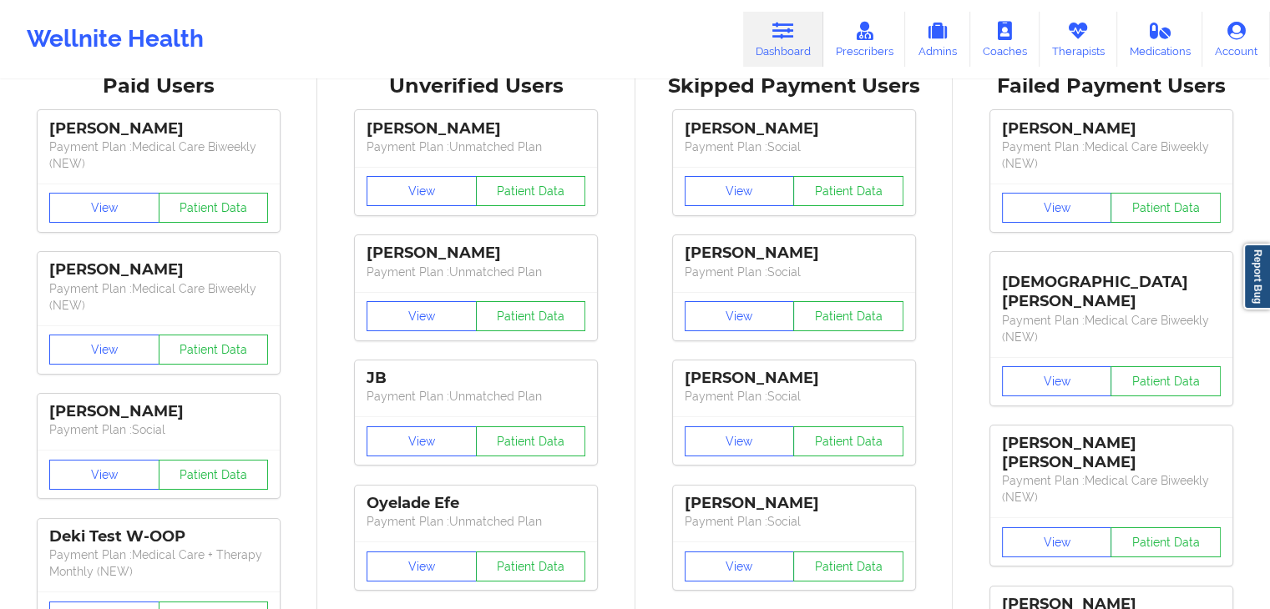
scroll to position [53, 0]
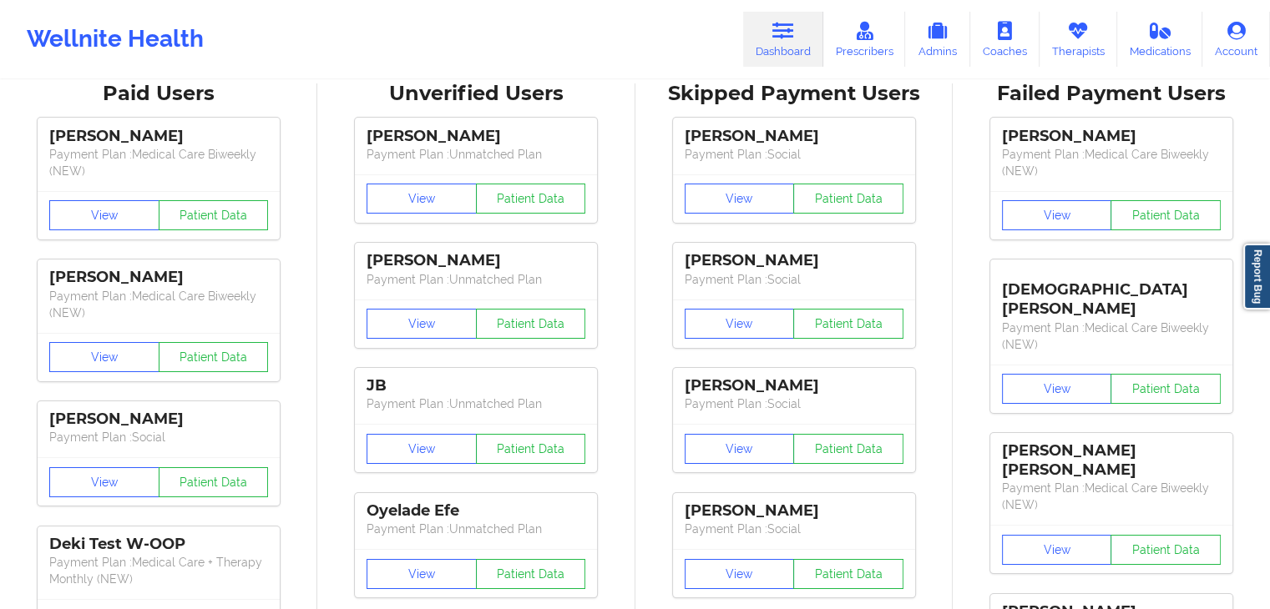
click at [1259, 7] on div "Wellnite Health Dashboard Prescribers Admins Coaches Therapists Medications Acc…" at bounding box center [635, 39] width 1270 height 67
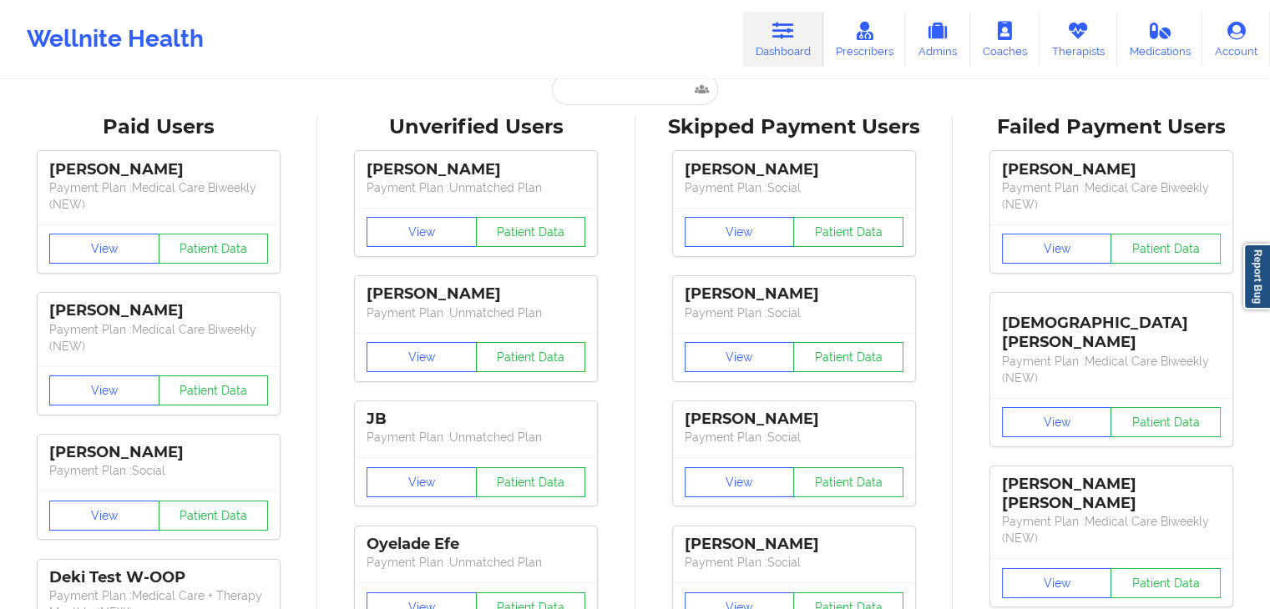
scroll to position [0, 0]
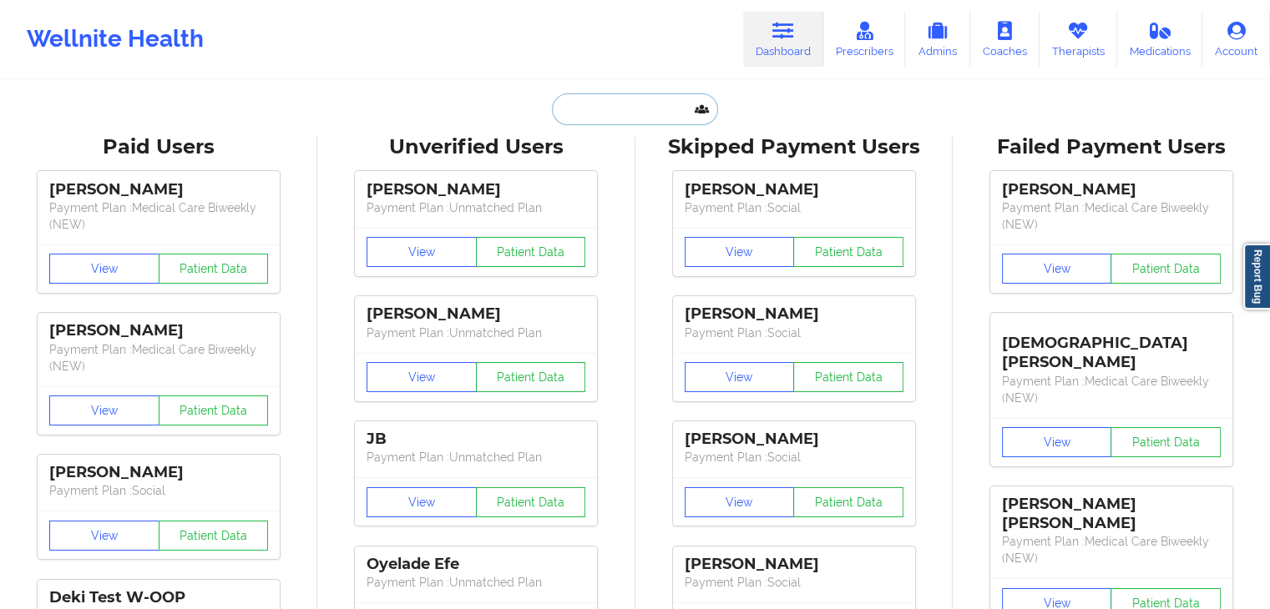
click at [594, 106] on input "text" at bounding box center [634, 109] width 165 height 32
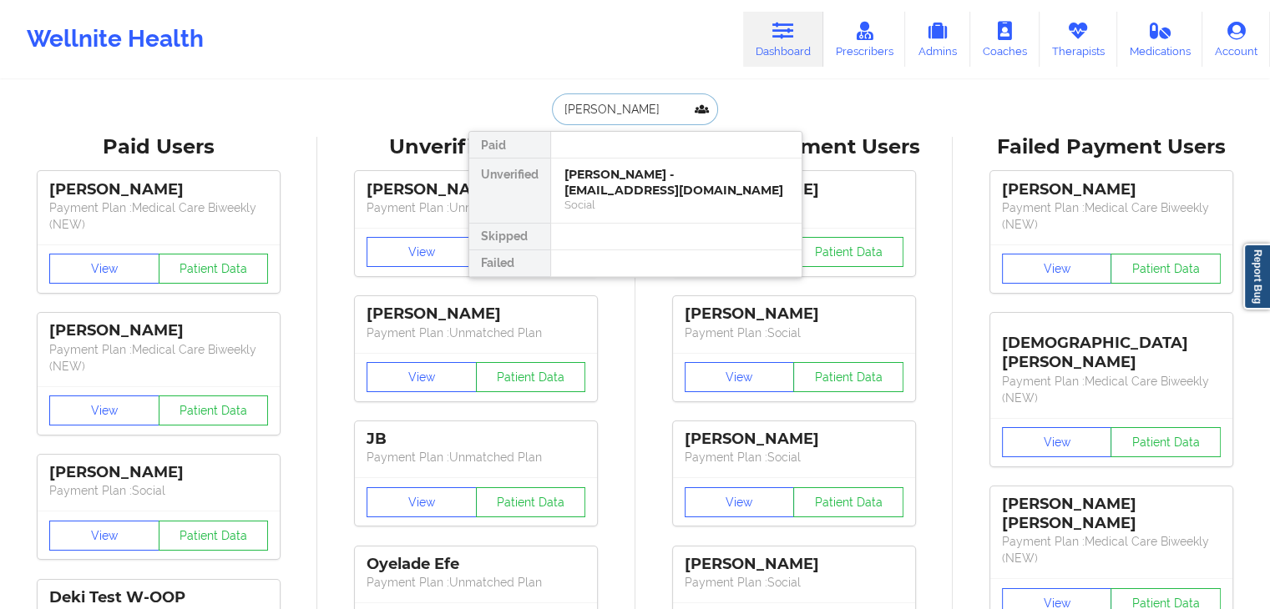
type input "[PERSON_NAME]"
click at [633, 188] on div "[PERSON_NAME] - [EMAIL_ADDRESS][DOMAIN_NAME]" at bounding box center [676, 182] width 224 height 31
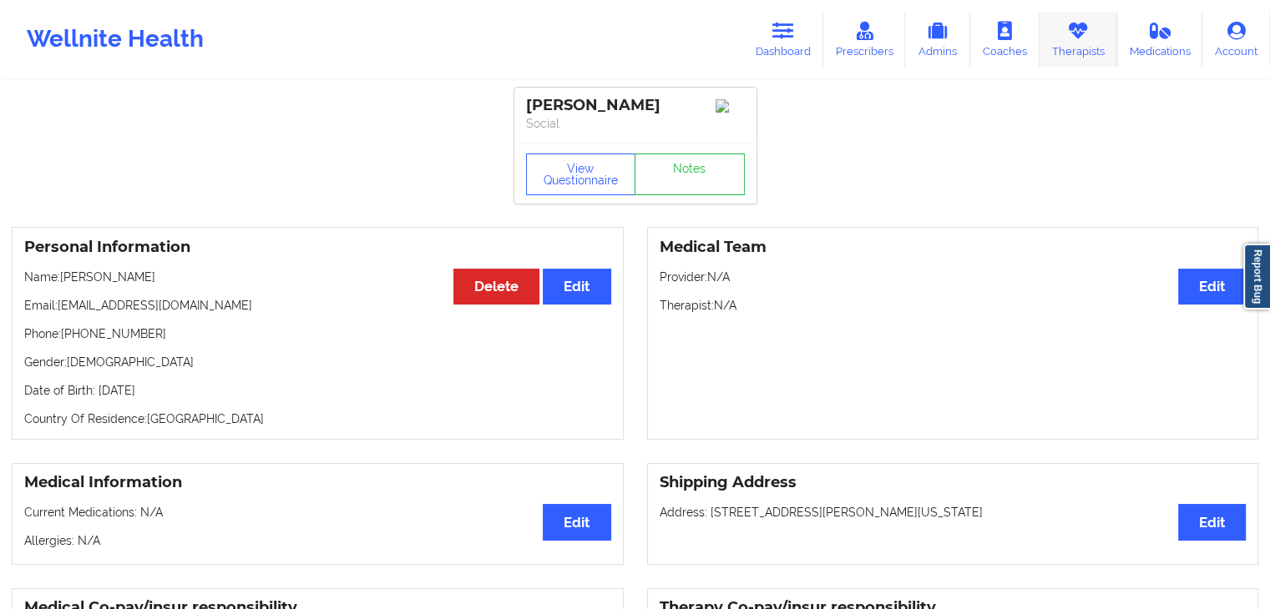
click at [1070, 47] on link "Therapists" at bounding box center [1078, 39] width 78 height 55
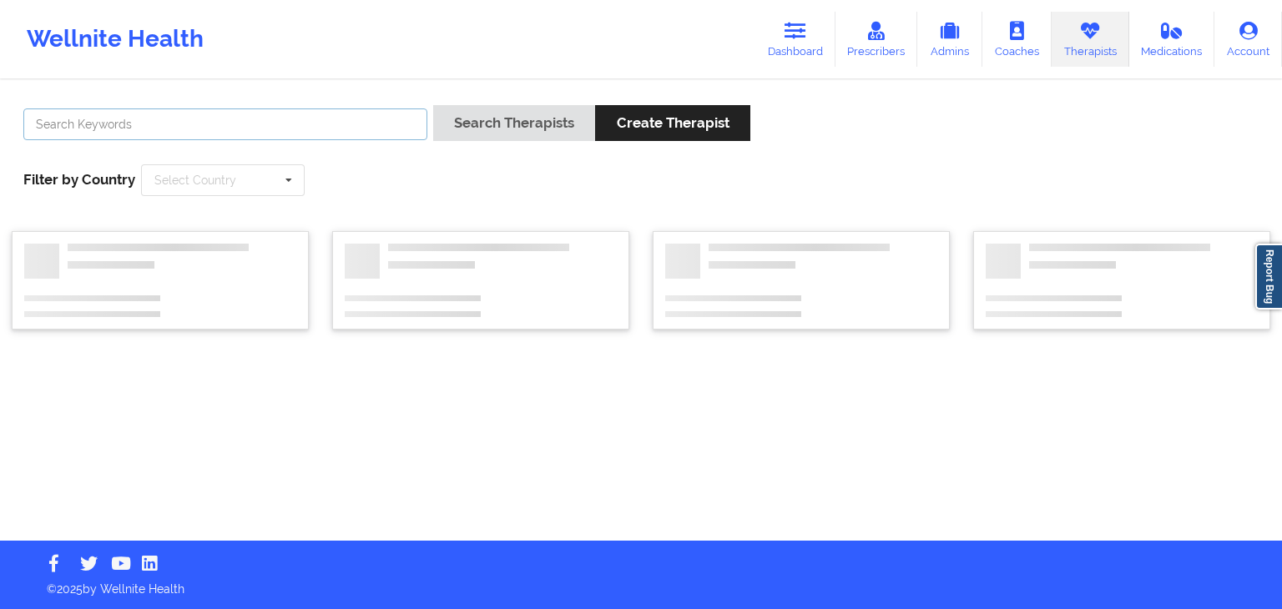
click at [282, 134] on input "text" at bounding box center [225, 125] width 404 height 32
type input "f"
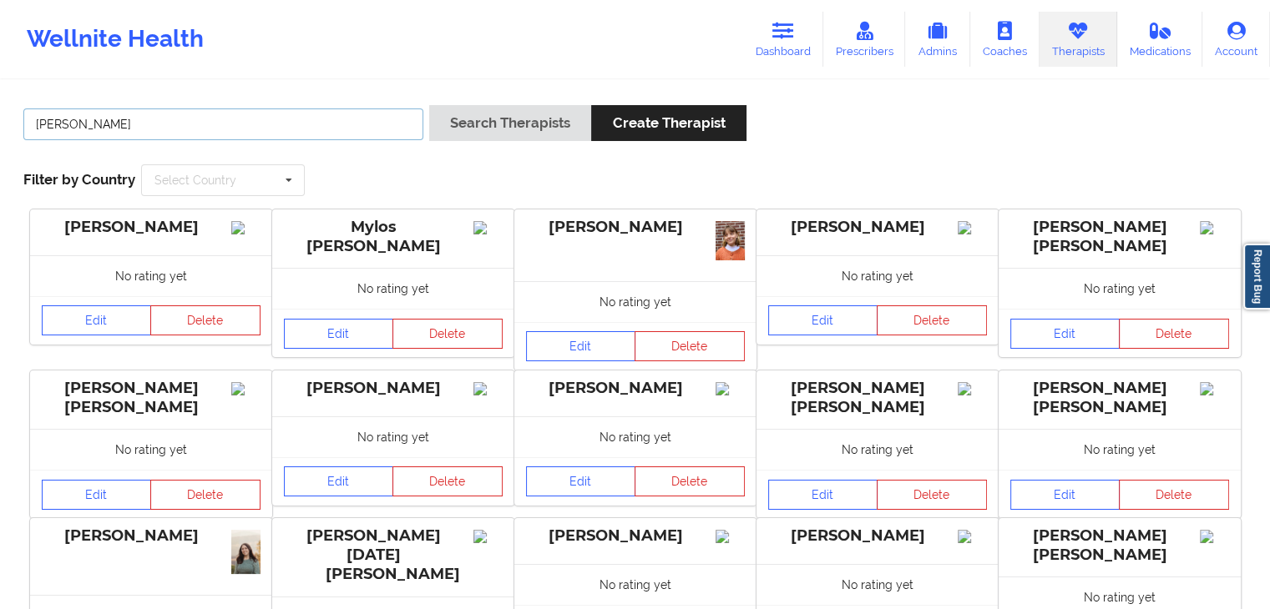
type input "[PERSON_NAME]"
click at [429, 105] on button "Search Therapists" at bounding box center [510, 123] width 162 height 36
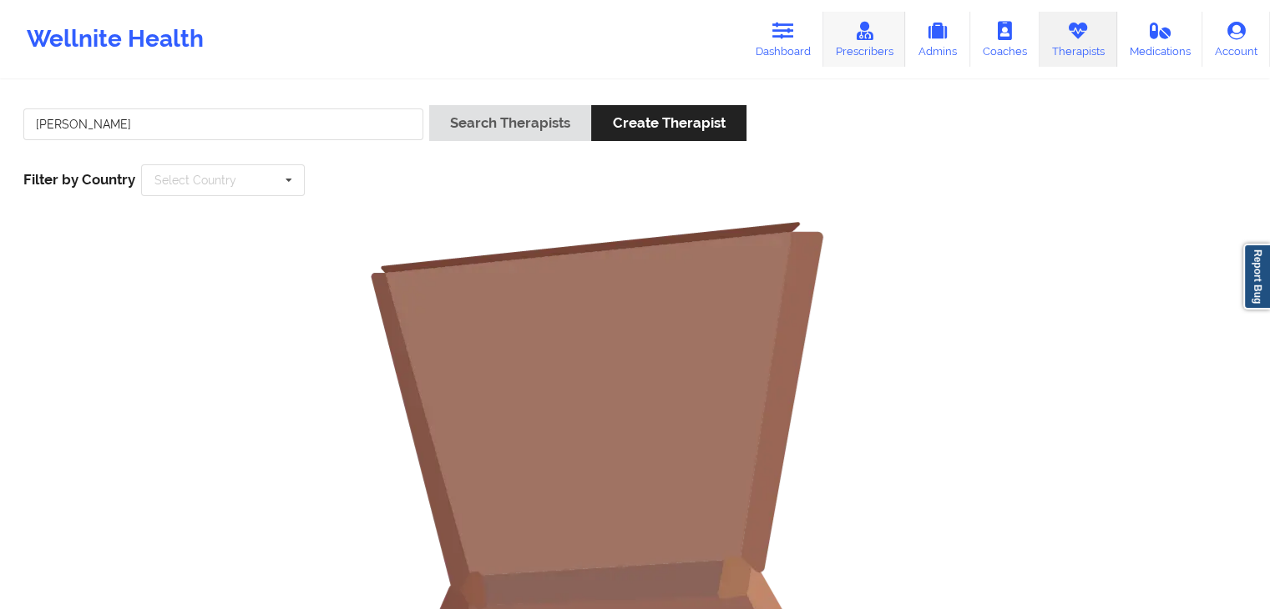
click at [830, 14] on link "Prescribers" at bounding box center [864, 39] width 83 height 55
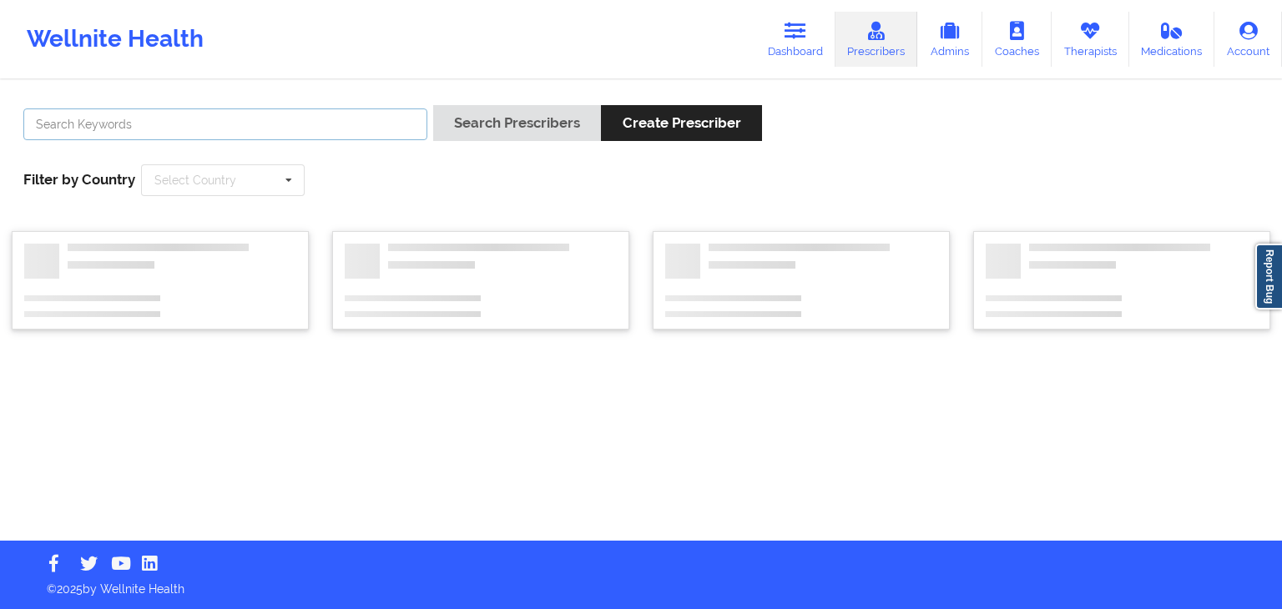
click at [148, 129] on input "text" at bounding box center [225, 125] width 404 height 32
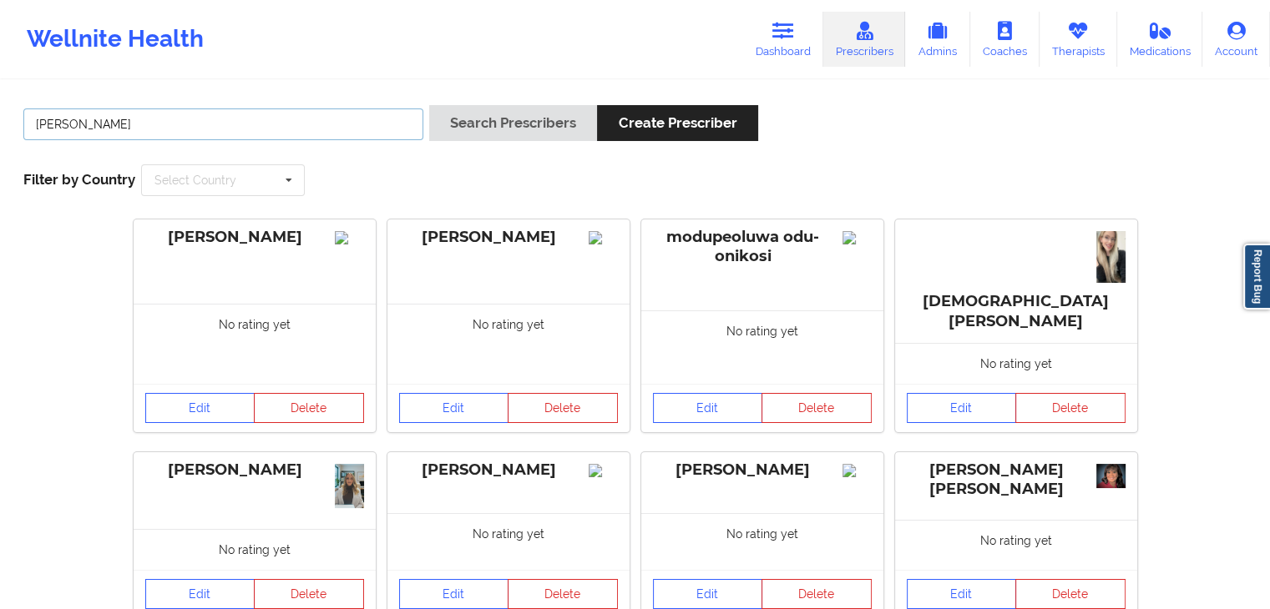
type input "[PERSON_NAME]"
click at [429, 105] on button "Search Prescribers" at bounding box center [513, 123] width 168 height 36
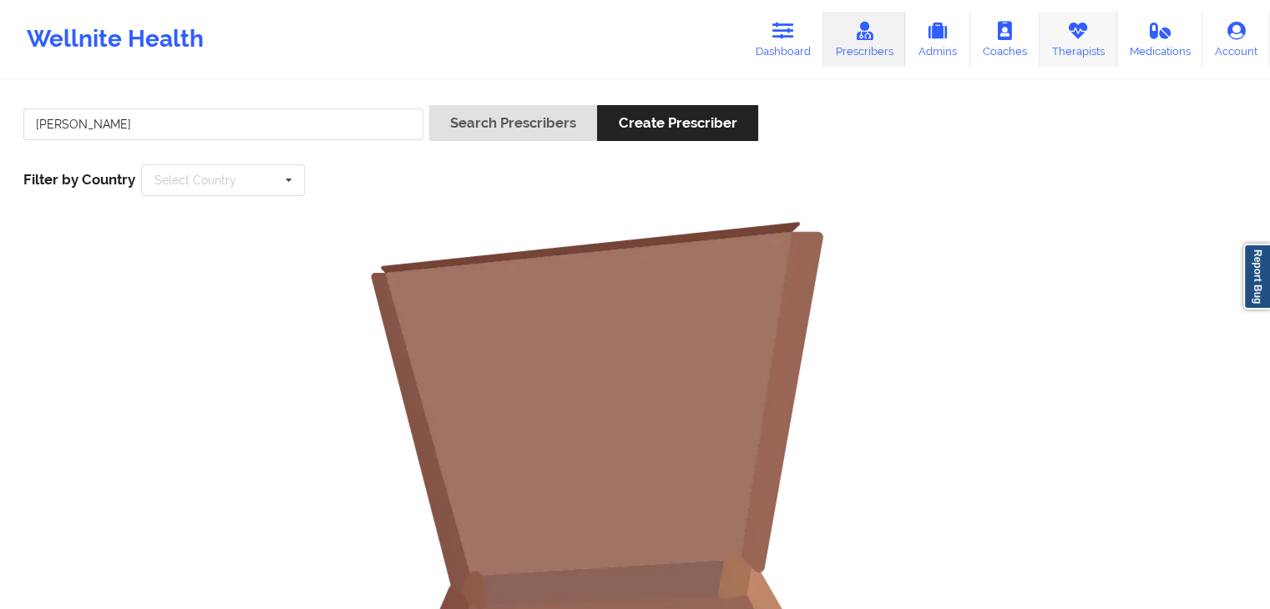
click at [1068, 24] on icon at bounding box center [1078, 31] width 22 height 18
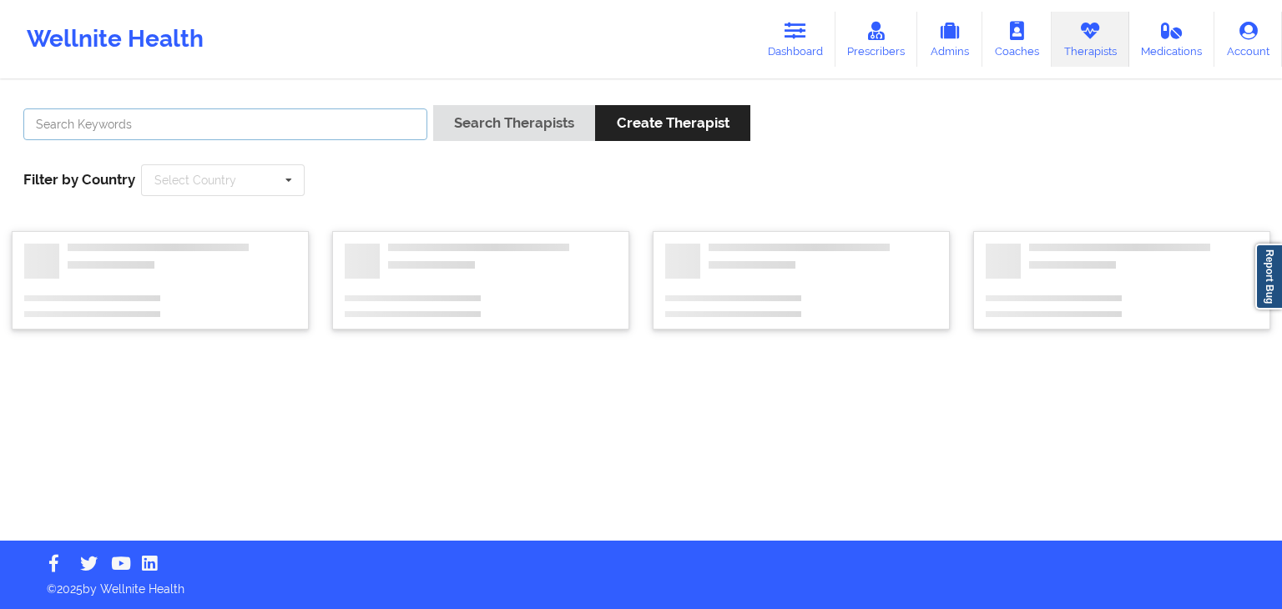
click at [219, 122] on input "text" at bounding box center [225, 125] width 404 height 32
type input "s"
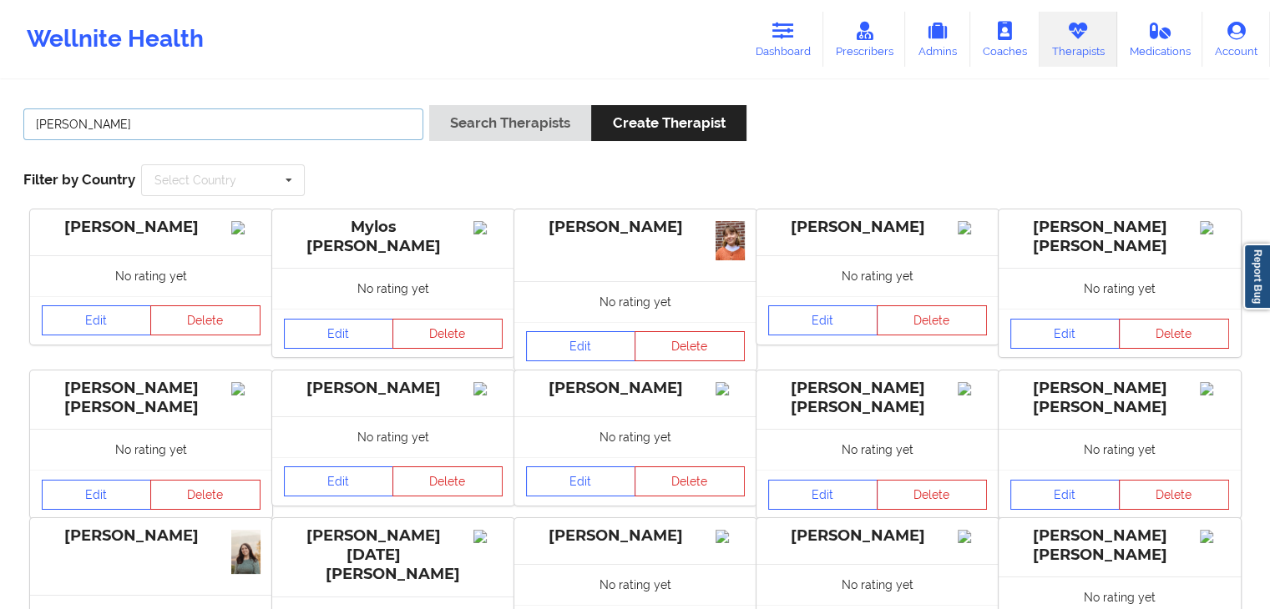
click at [429, 105] on button "Search Therapists" at bounding box center [510, 123] width 162 height 36
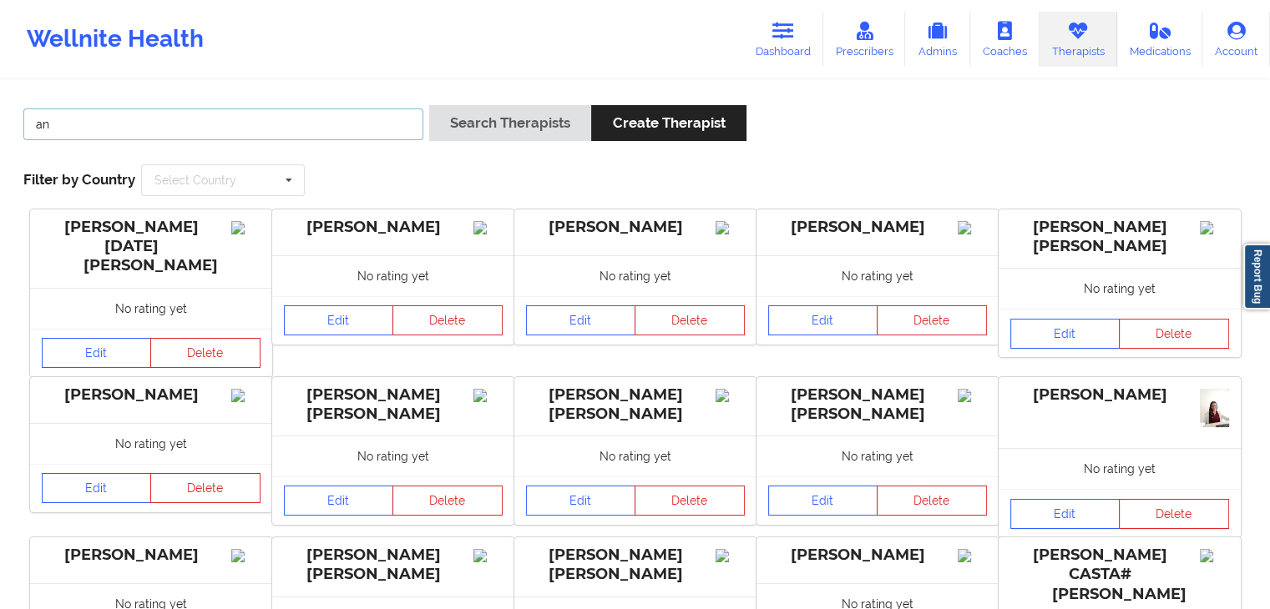
type input "a"
type input "grace"
click at [429, 105] on button "Search Therapists" at bounding box center [510, 123] width 162 height 36
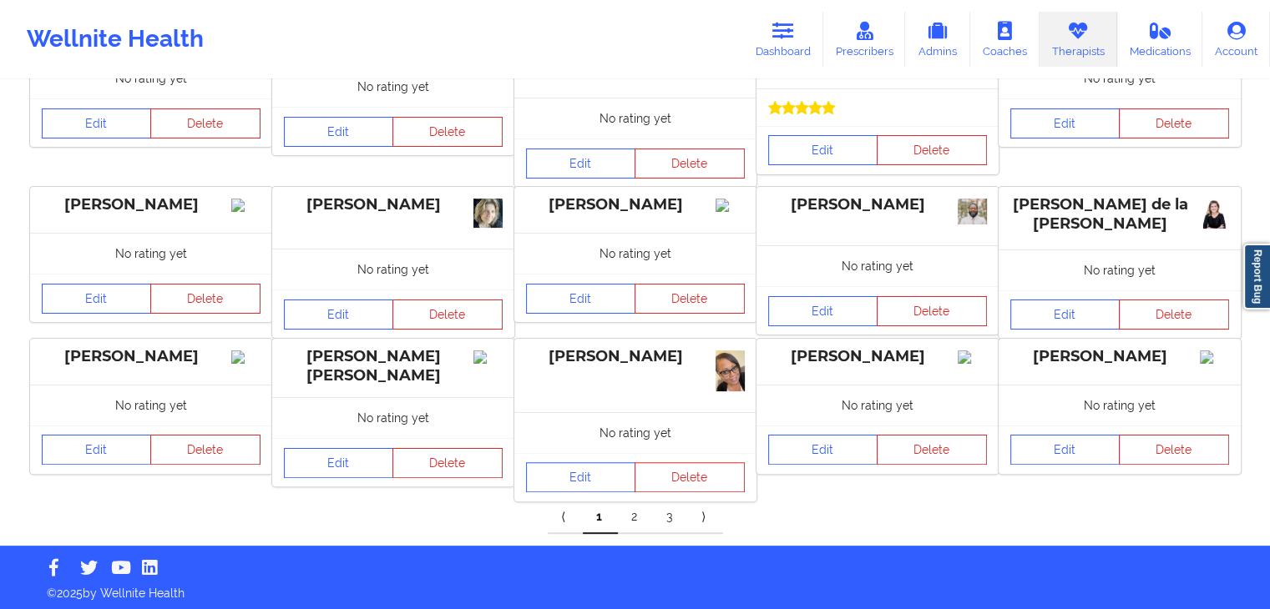
scroll to position [351, 0]
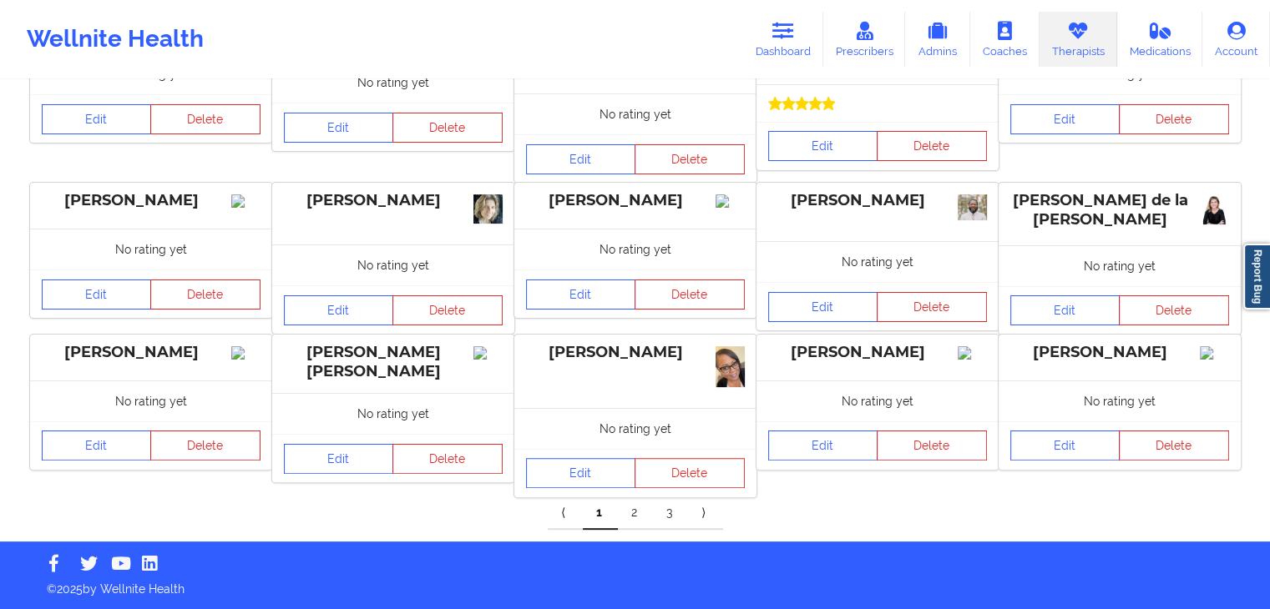
click at [638, 517] on link "2" at bounding box center [635, 513] width 35 height 33
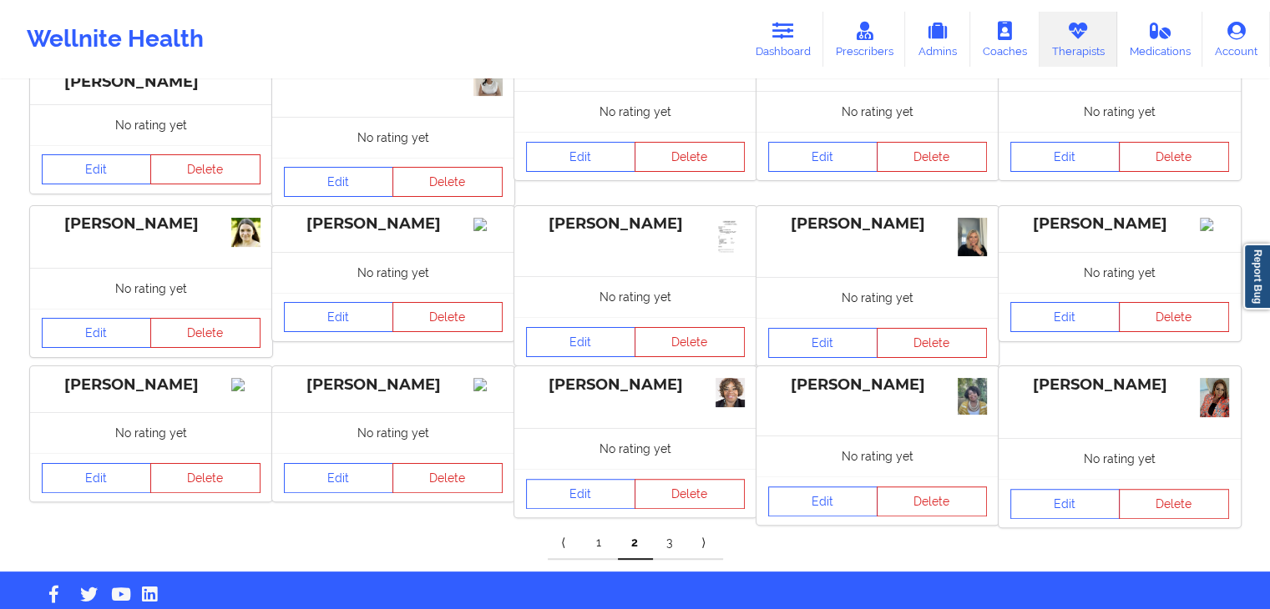
scroll to position [353, 0]
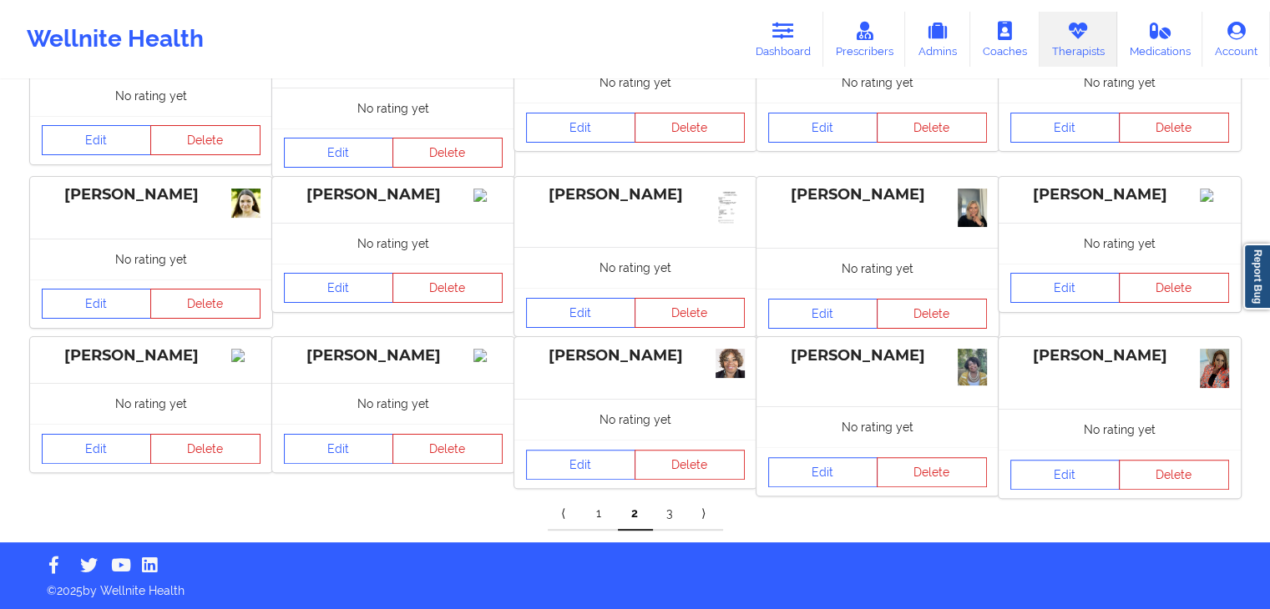
click at [671, 510] on link "3" at bounding box center [670, 513] width 35 height 33
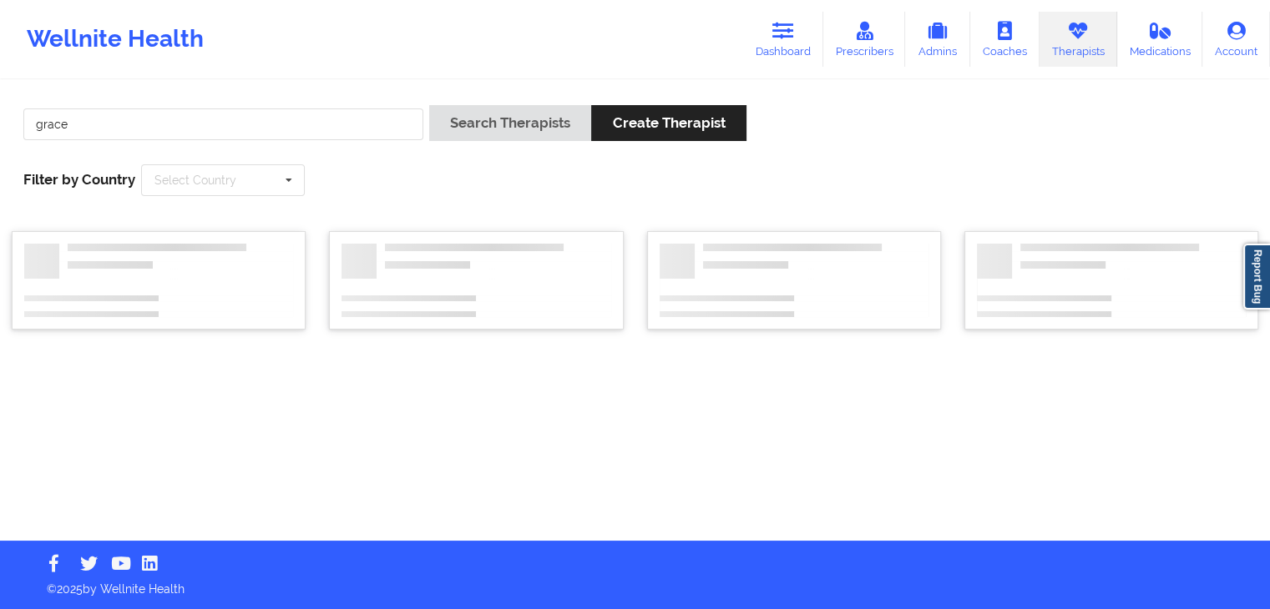
scroll to position [0, 0]
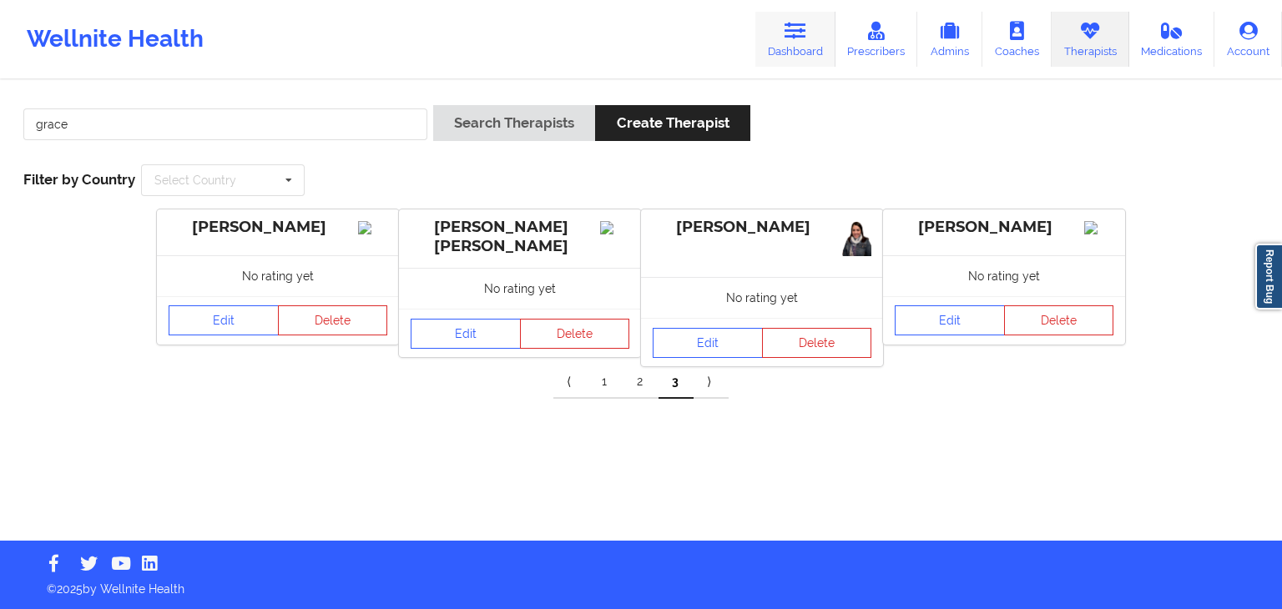
click at [813, 51] on link "Dashboard" at bounding box center [795, 39] width 80 height 55
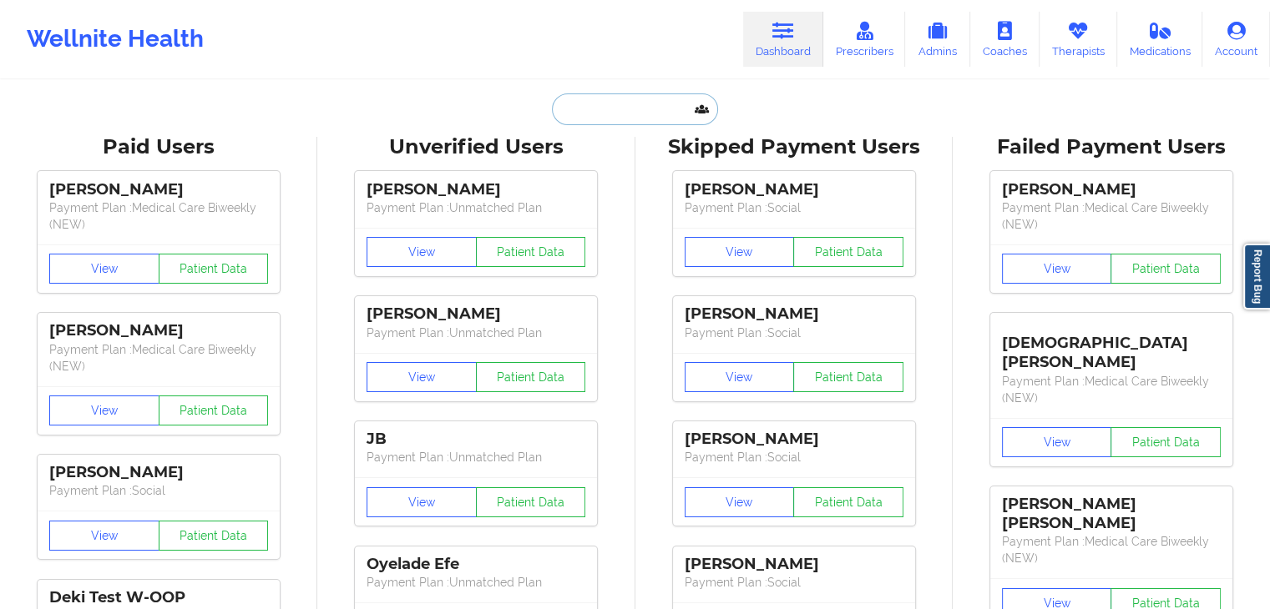
click at [553, 119] on input "text" at bounding box center [634, 109] width 165 height 32
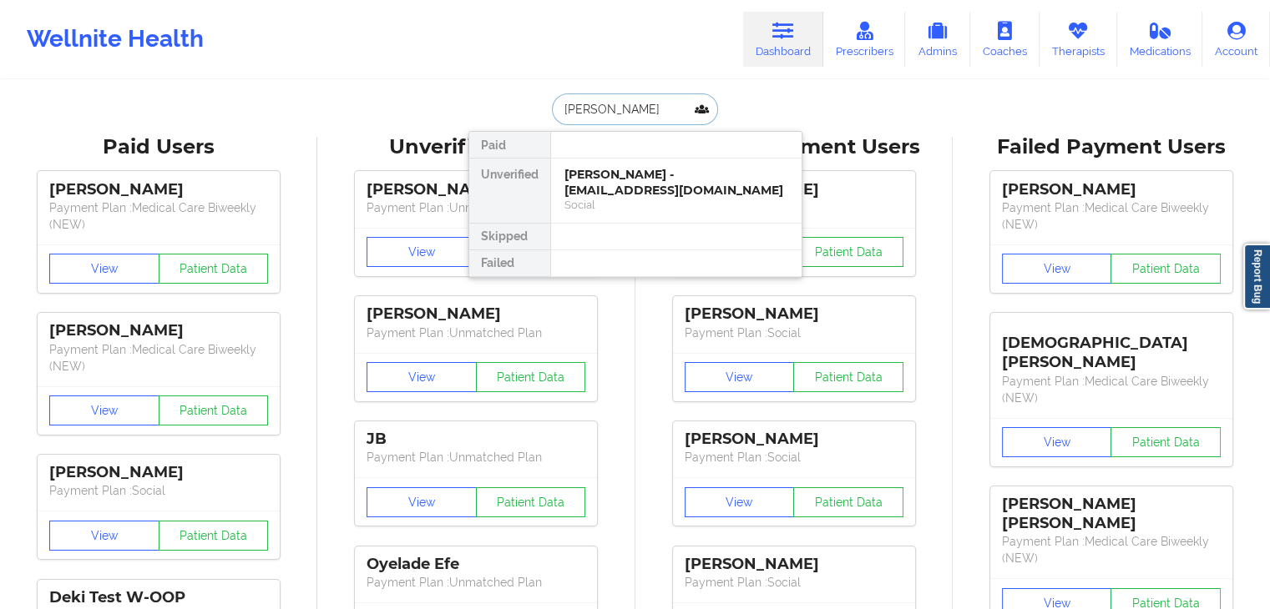
type input "[PERSON_NAME]"
click at [651, 199] on div "Medical Care Biweekly (NEW)" at bounding box center [676, 205] width 224 height 14
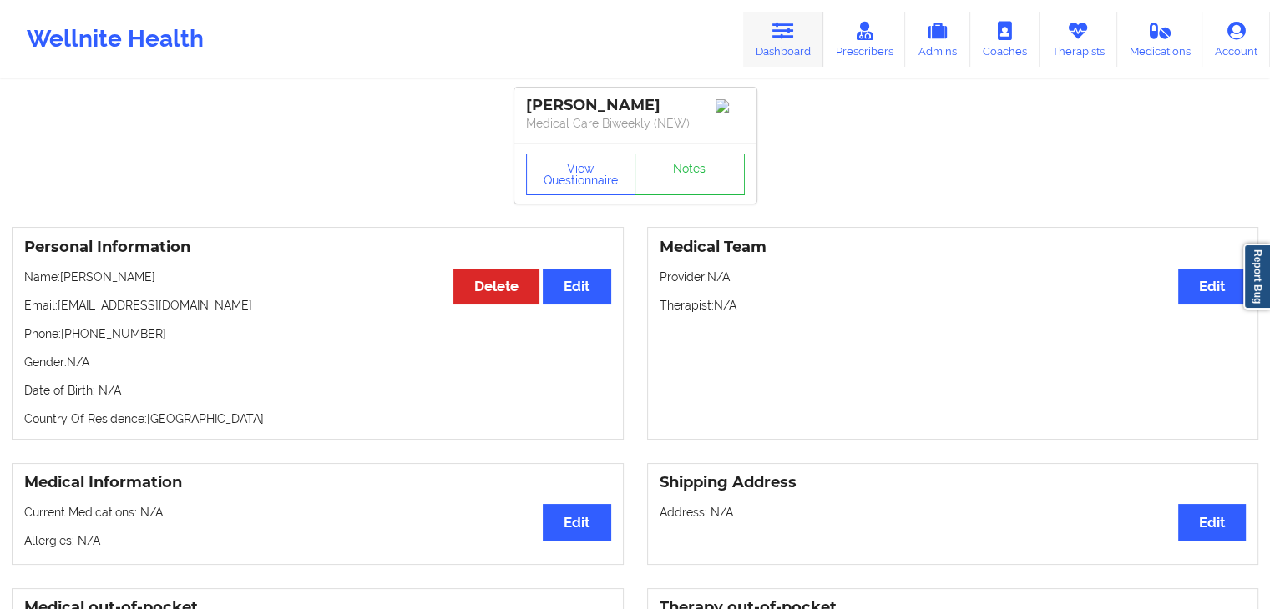
click at [791, 61] on link "Dashboard" at bounding box center [783, 39] width 80 height 55
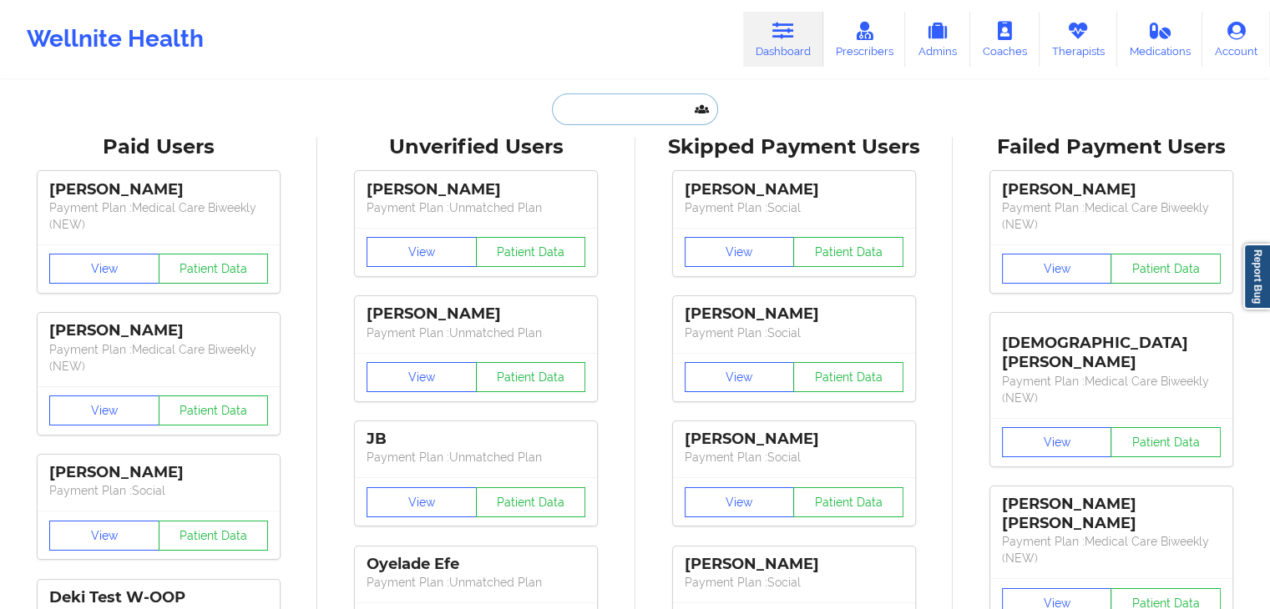
click at [641, 104] on input "text" at bounding box center [634, 109] width 165 height 32
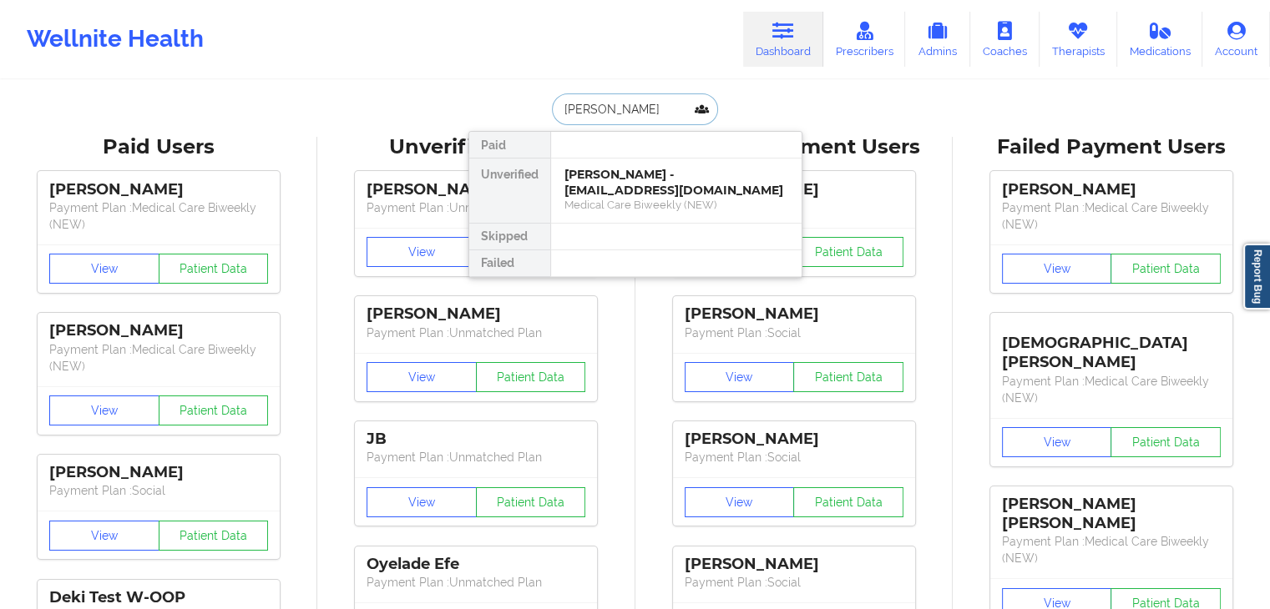
type input "[PERSON_NAME]"
click at [622, 181] on div "[PERSON_NAME] - [EMAIL_ADDRESS][DOMAIN_NAME]" at bounding box center [676, 182] width 224 height 31
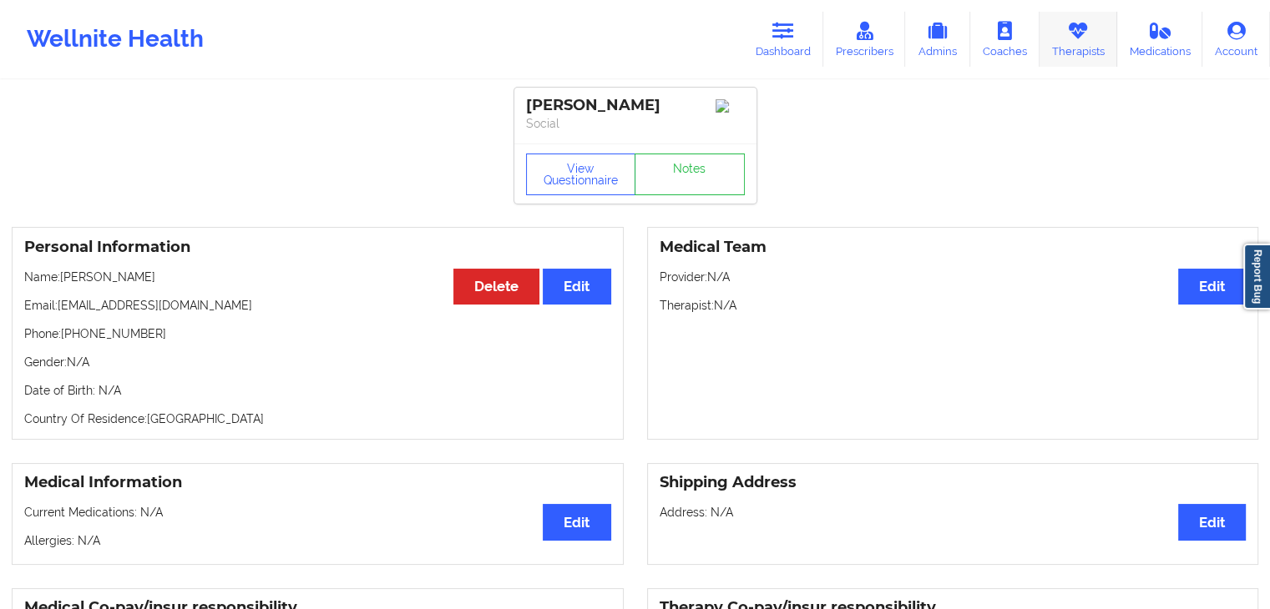
click at [1061, 45] on link "Therapists" at bounding box center [1078, 39] width 78 height 55
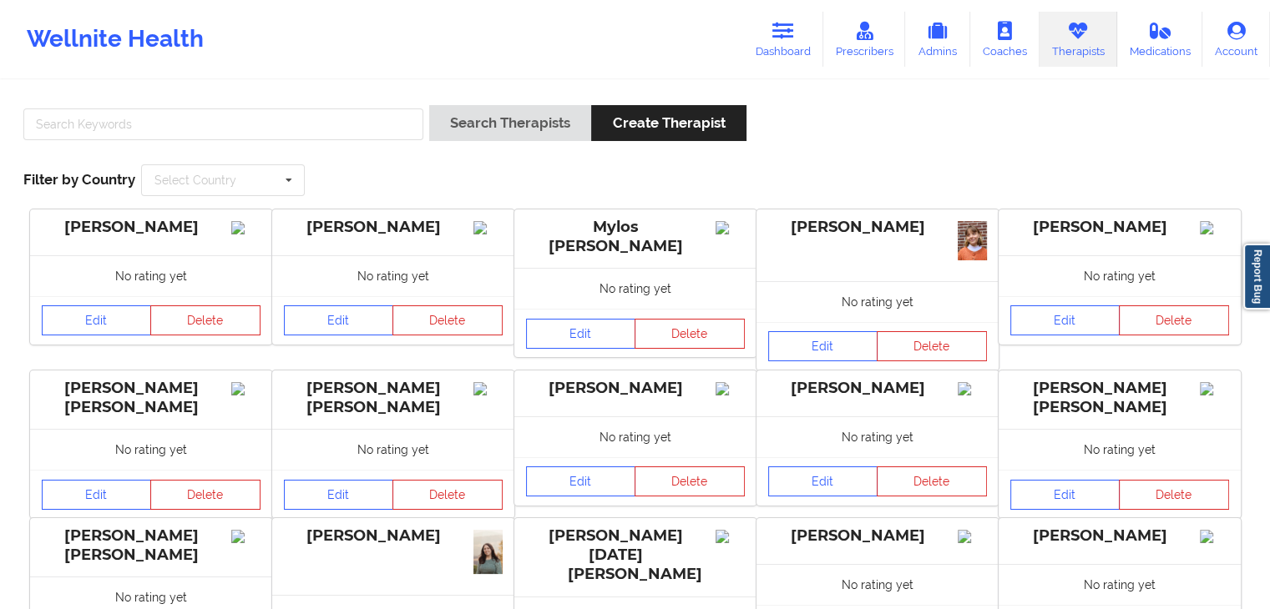
drag, startPoint x: 794, startPoint y: 24, endPoint x: 550, endPoint y: 58, distance: 246.0
click at [794, 24] on icon at bounding box center [783, 31] width 22 height 18
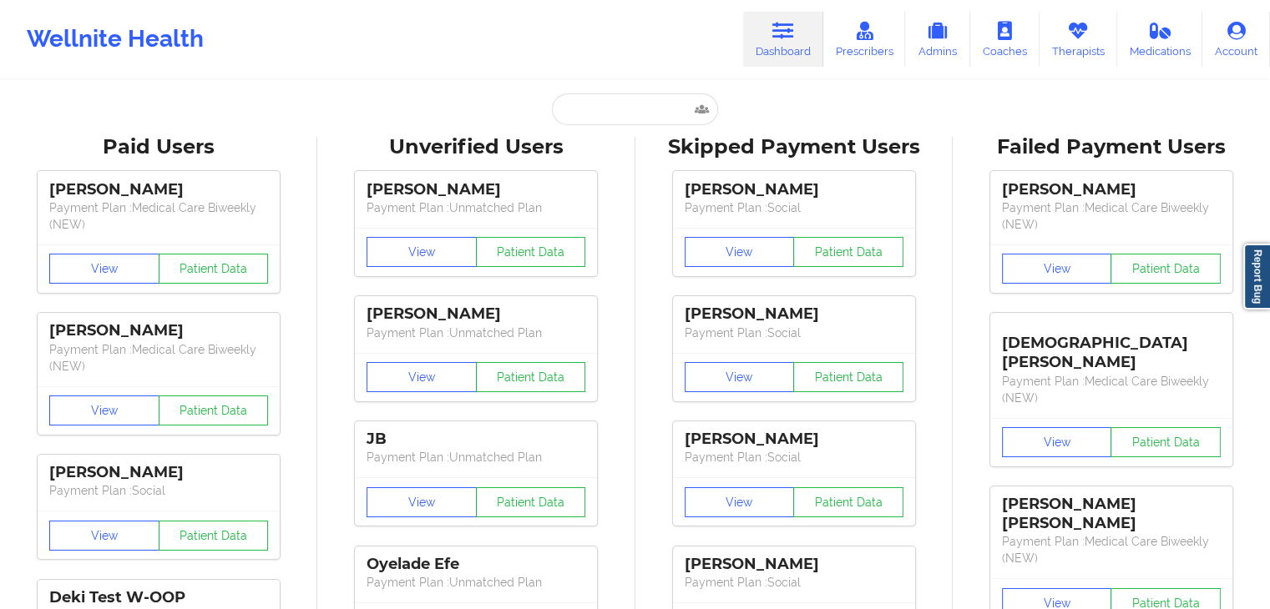
click at [618, 113] on input "text" at bounding box center [634, 109] width 165 height 32
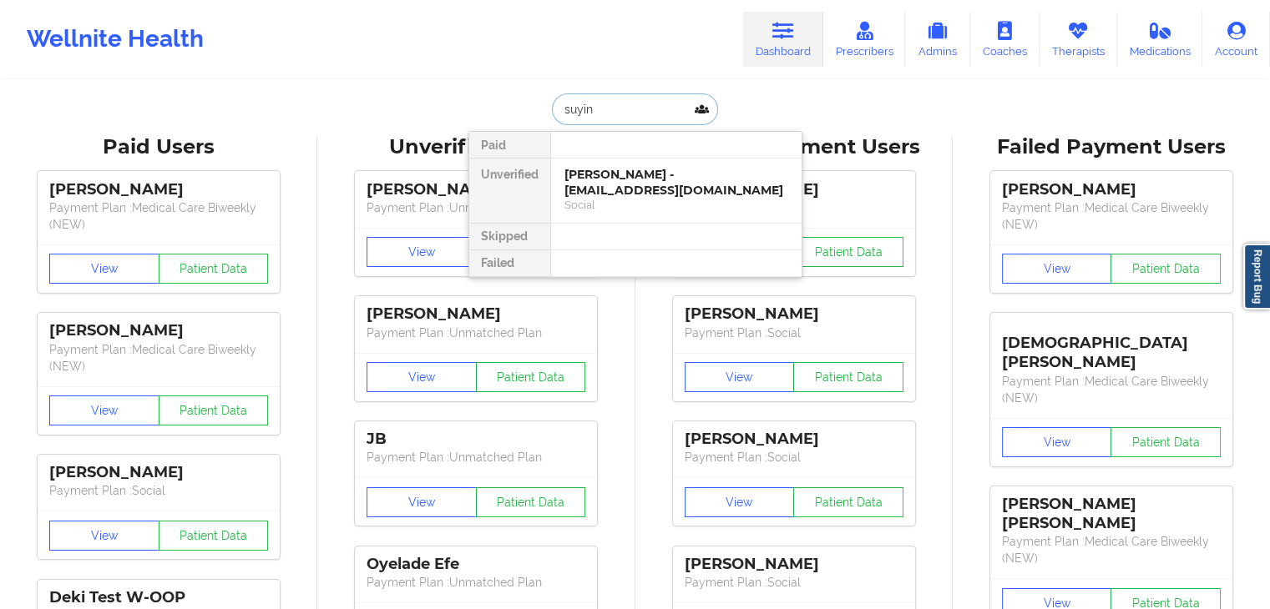
type input "suyin"
click at [619, 201] on div "Social" at bounding box center [676, 205] width 224 height 14
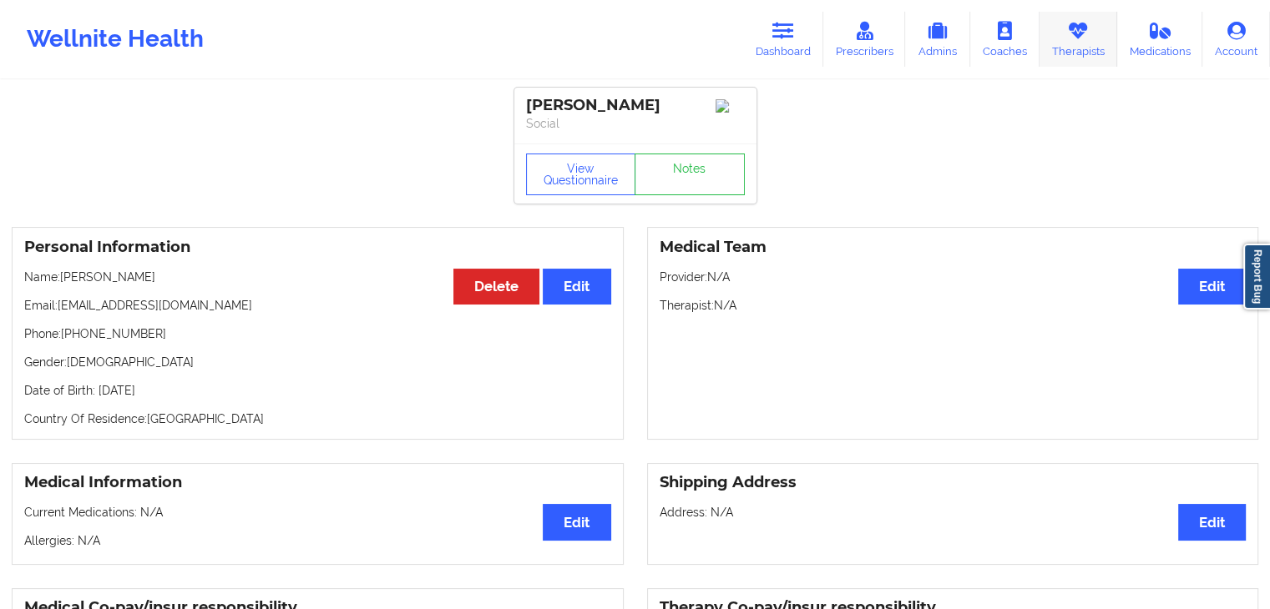
click at [1096, 42] on link "Therapists" at bounding box center [1078, 39] width 78 height 55
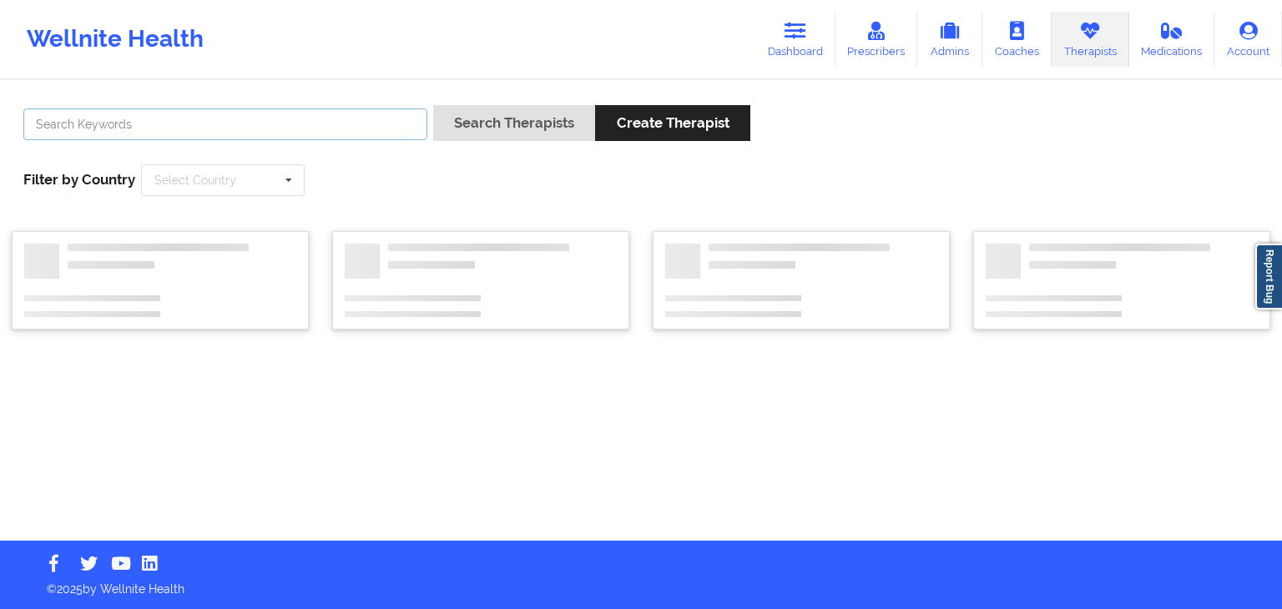
click at [357, 131] on input "text" at bounding box center [225, 125] width 404 height 32
type input "[PERSON_NAME]"
click at [433, 105] on button "Search Therapists" at bounding box center [514, 123] width 162 height 36
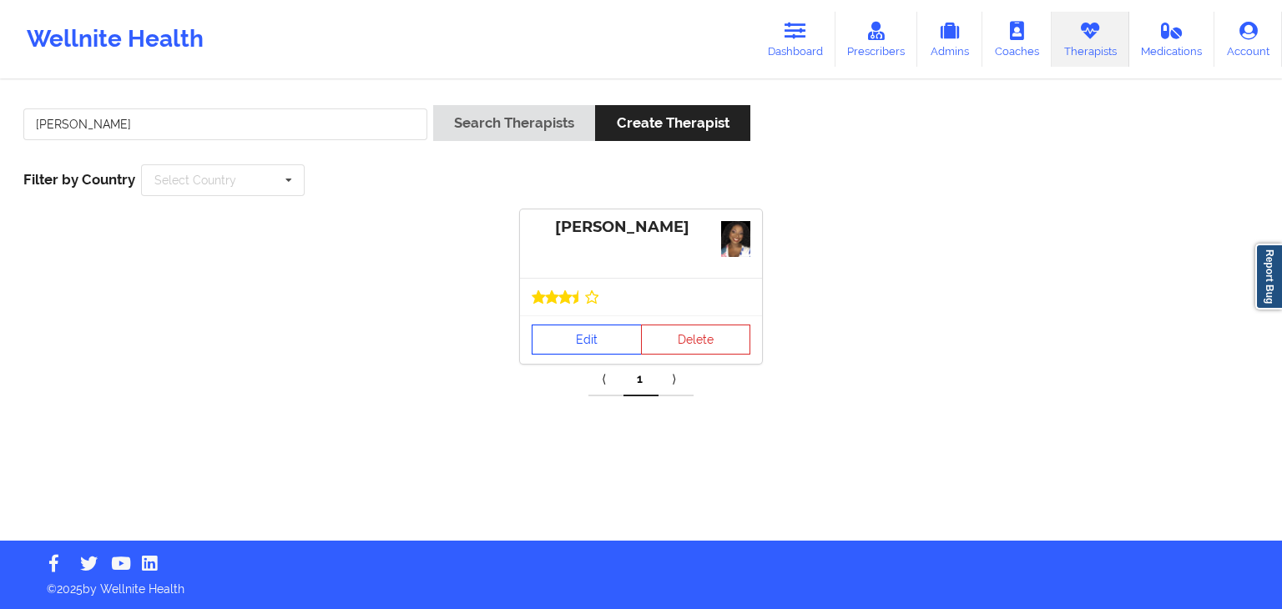
click at [595, 336] on link "Edit" at bounding box center [587, 340] width 110 height 30
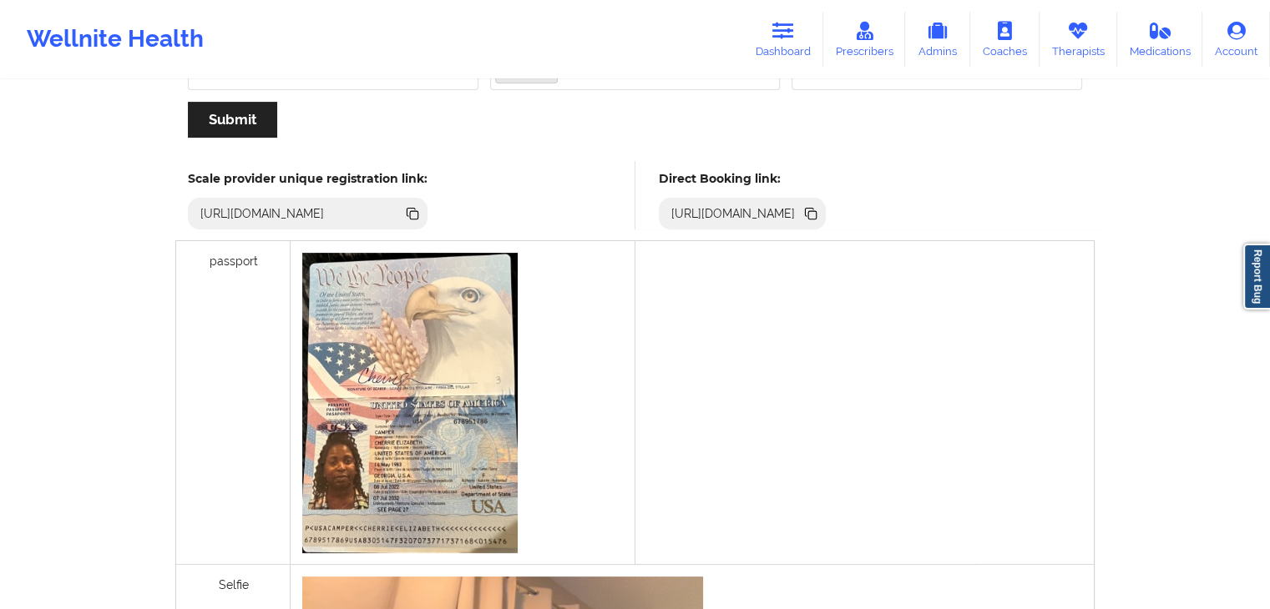
scroll to position [243, 0]
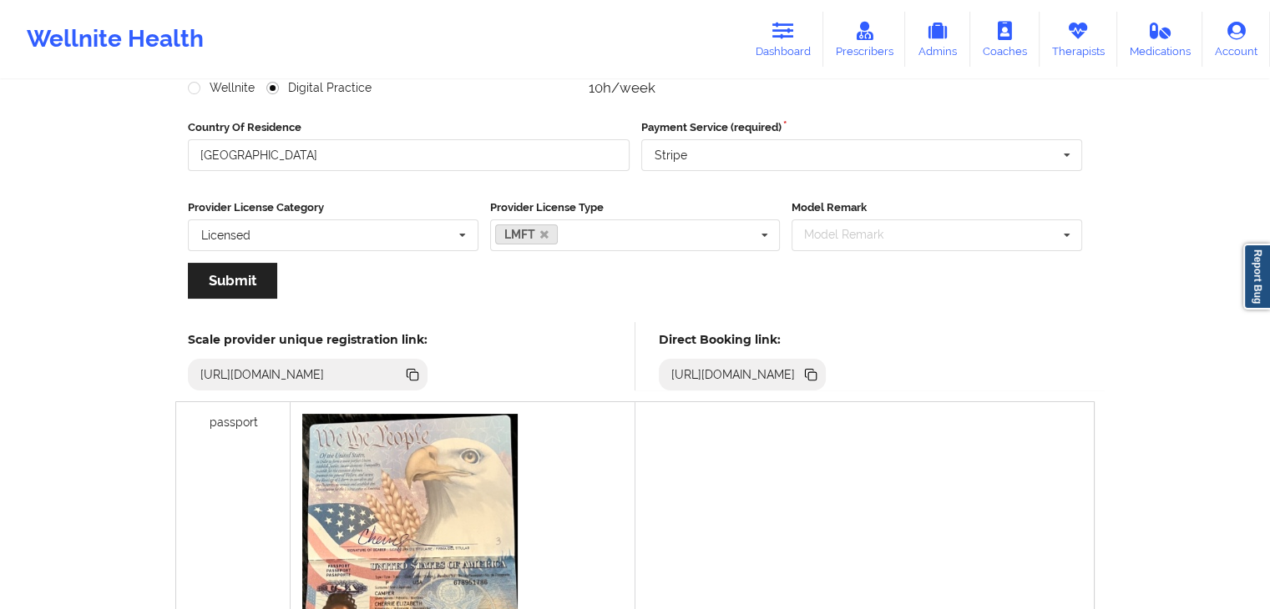
click at [816, 373] on icon at bounding box center [812, 376] width 8 height 8
click at [814, 374] on icon at bounding box center [809, 373] width 8 height 8
click at [1085, 53] on link "Therapists" at bounding box center [1078, 39] width 78 height 55
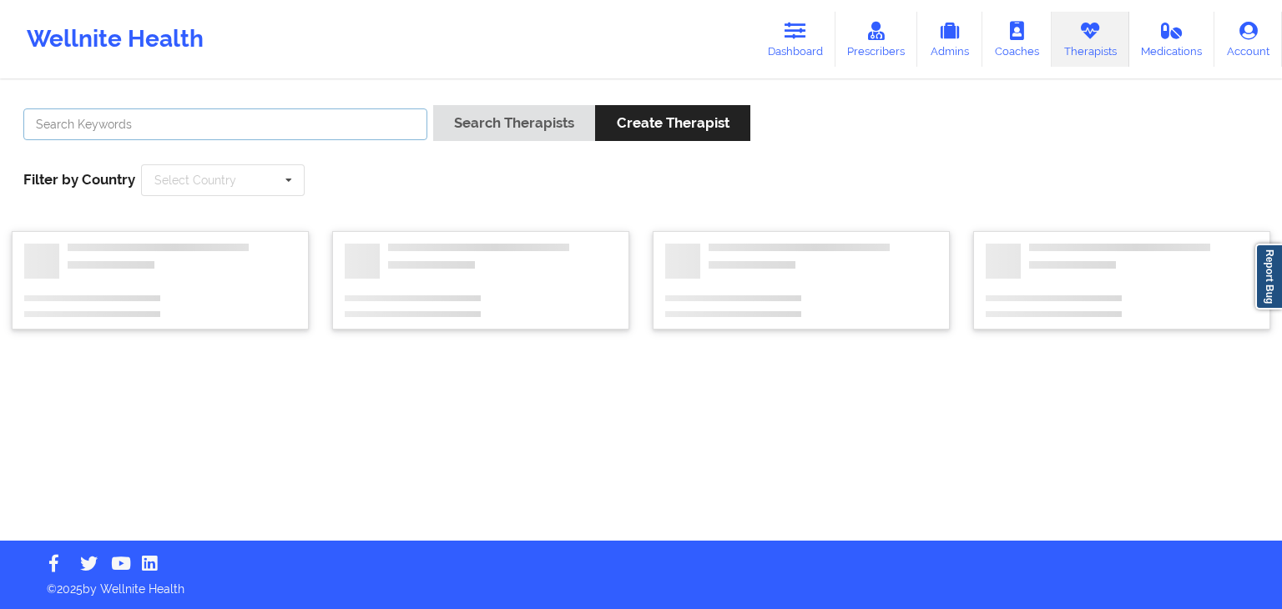
click at [352, 124] on input "text" at bounding box center [225, 125] width 404 height 32
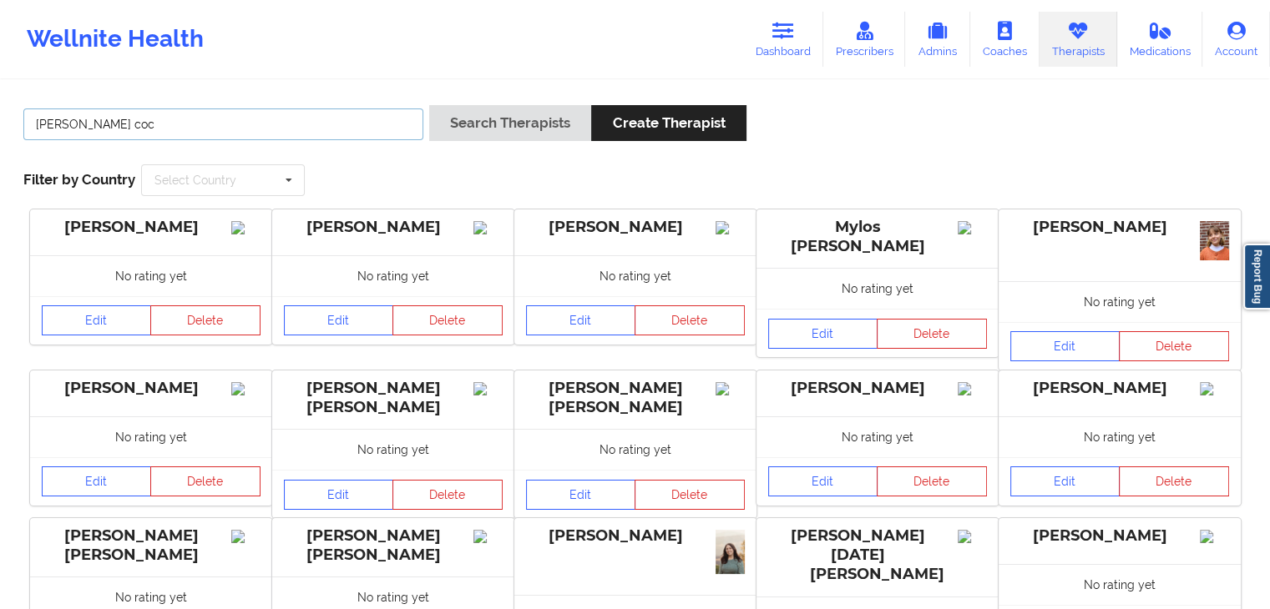
click at [429, 105] on button "Search Therapists" at bounding box center [510, 123] width 162 height 36
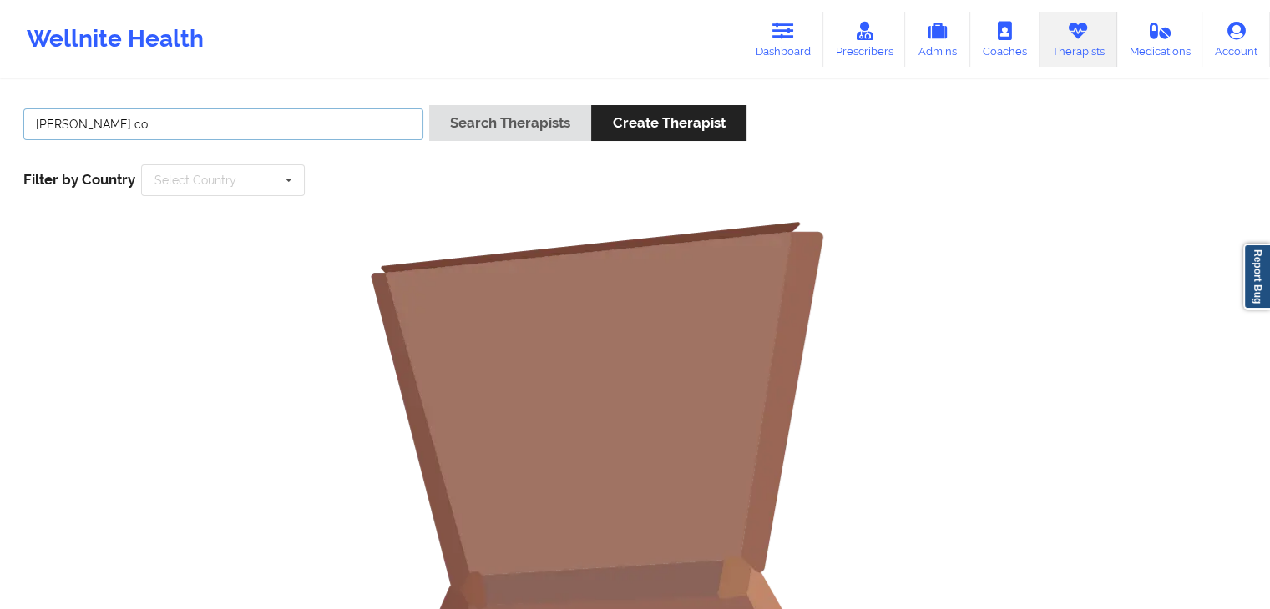
click at [429, 105] on button "Search Therapists" at bounding box center [510, 123] width 162 height 36
type input "[PERSON_NAME]"
click at [429, 105] on button "Search Therapists" at bounding box center [510, 123] width 162 height 36
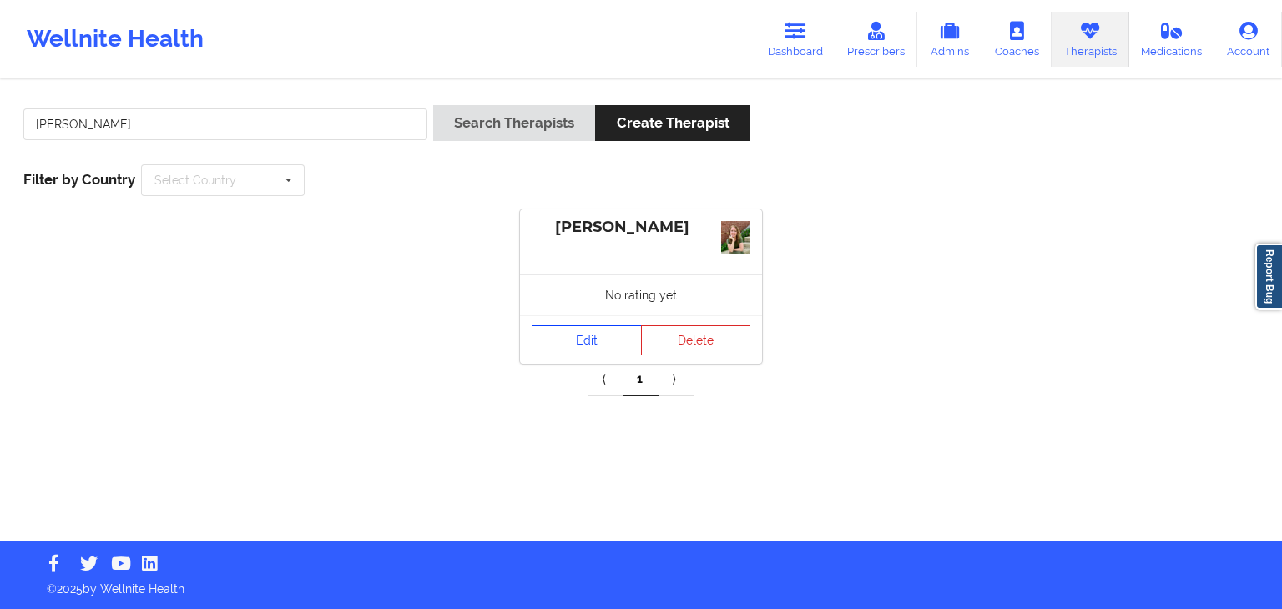
click at [592, 348] on link "Edit" at bounding box center [587, 341] width 110 height 30
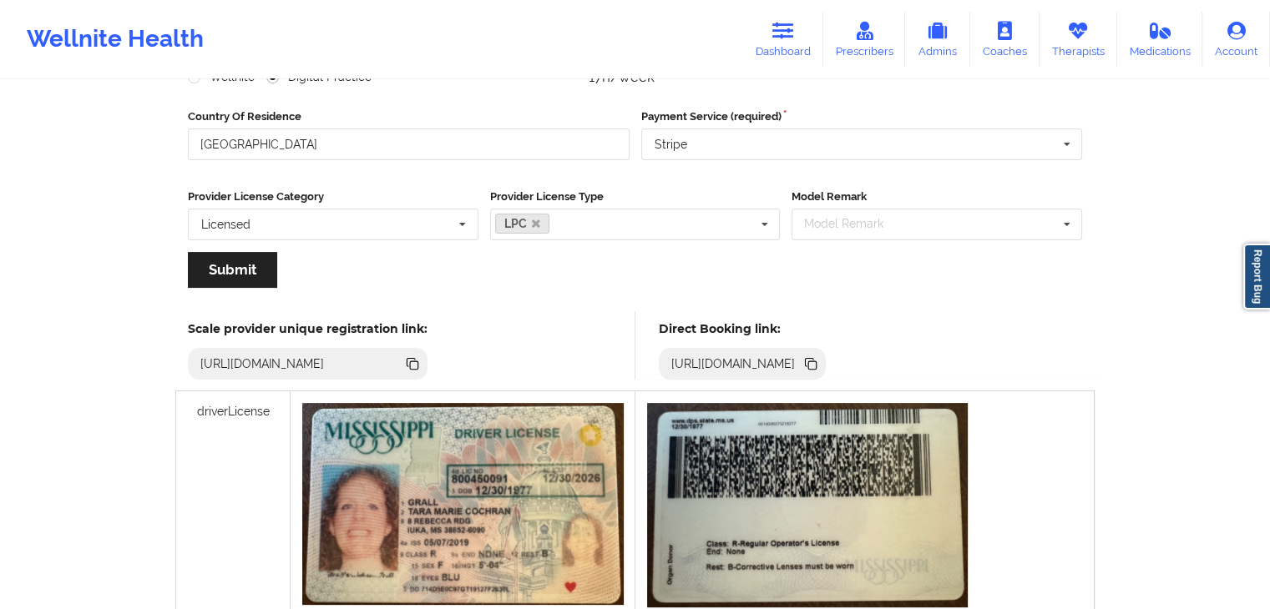
scroll to position [255, 0]
click at [816, 361] on icon at bounding box center [812, 365] width 8 height 8
click at [794, 36] on icon at bounding box center [783, 31] width 22 height 18
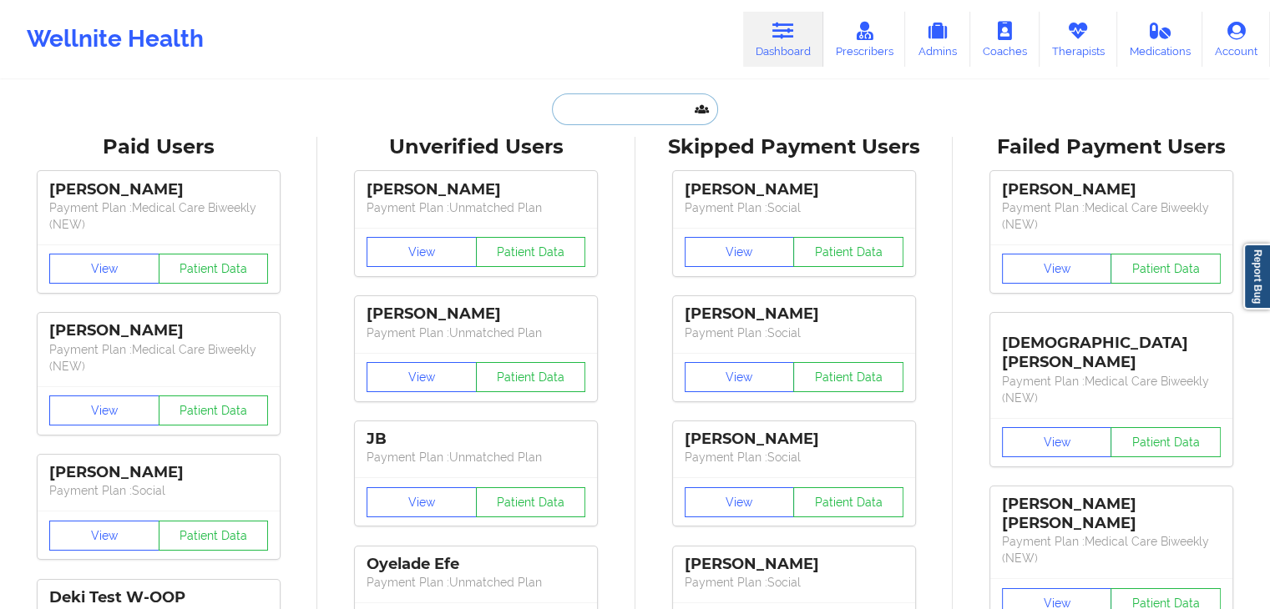
click at [651, 94] on input "text" at bounding box center [634, 109] width 165 height 32
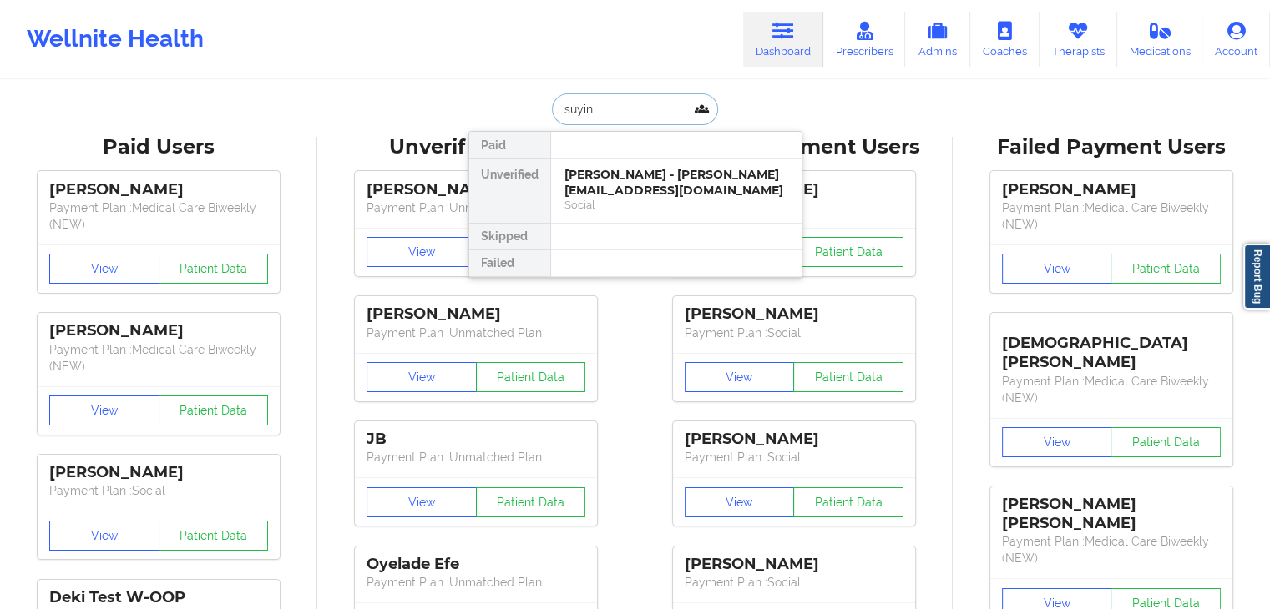
type input "suyin"
click at [644, 180] on div "[PERSON_NAME] - [EMAIL_ADDRESS][DOMAIN_NAME]" at bounding box center [676, 182] width 224 height 31
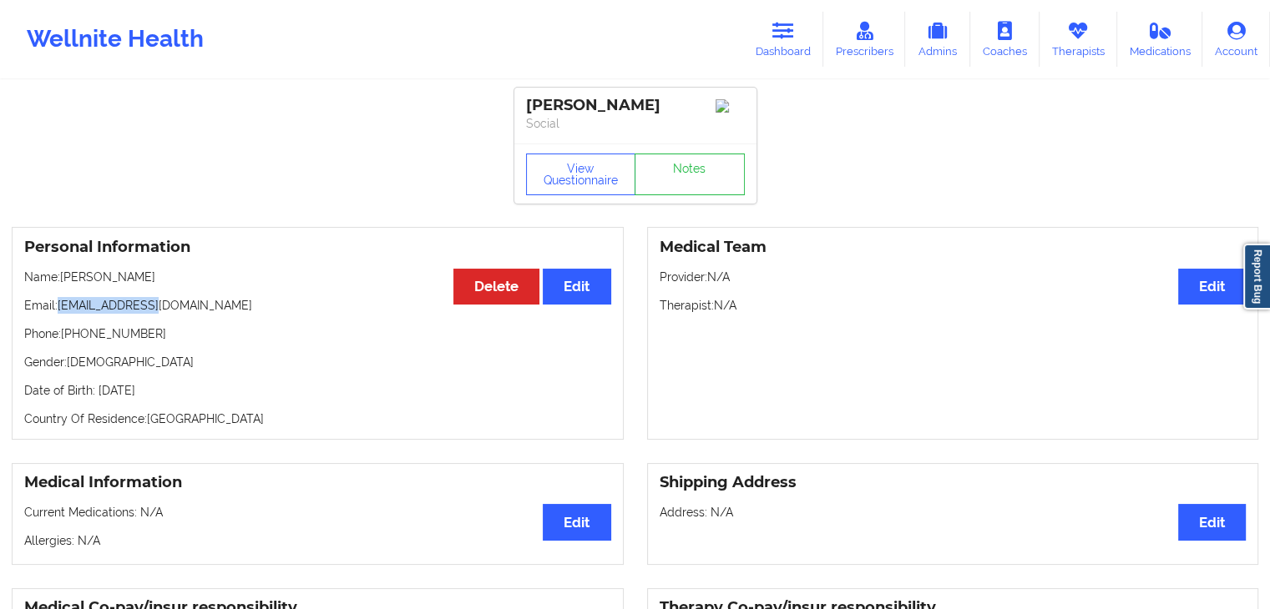
drag, startPoint x: 59, startPoint y: 312, endPoint x: 159, endPoint y: 314, distance: 100.2
click at [159, 314] on p "Email: [EMAIL_ADDRESS][DOMAIN_NAME]" at bounding box center [317, 305] width 587 height 17
copy p "[EMAIL_ADDRESS][DOMAIN_NAME]"
click at [791, 42] on link "Dashboard" at bounding box center [783, 39] width 80 height 55
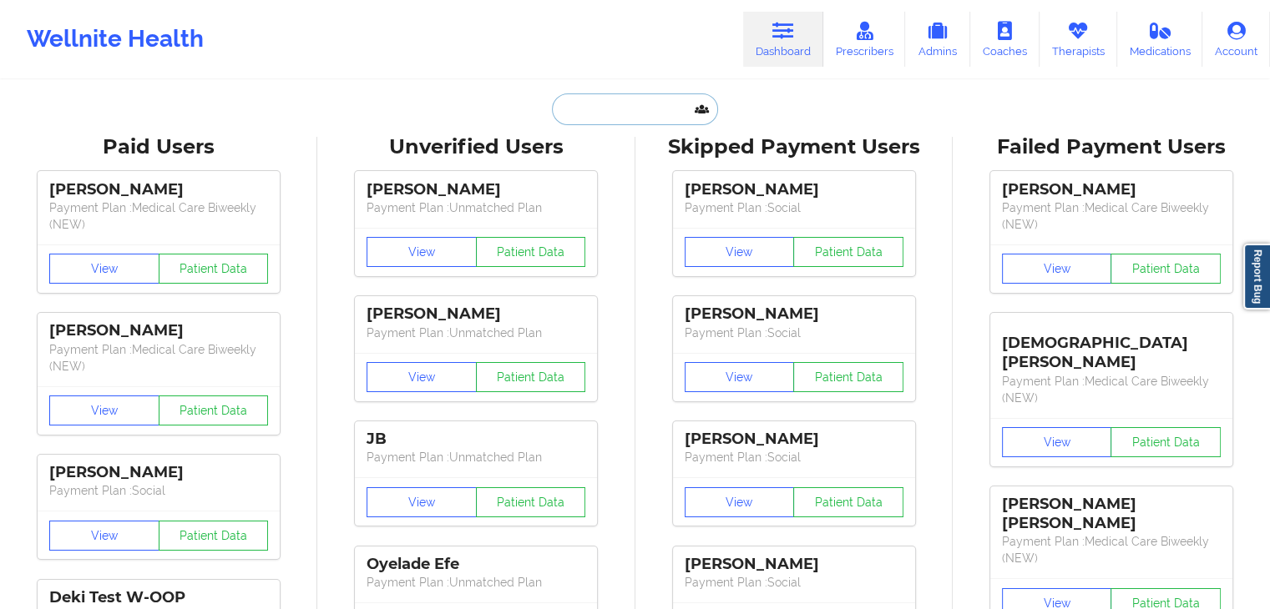
click at [656, 112] on input "text" at bounding box center [634, 109] width 165 height 32
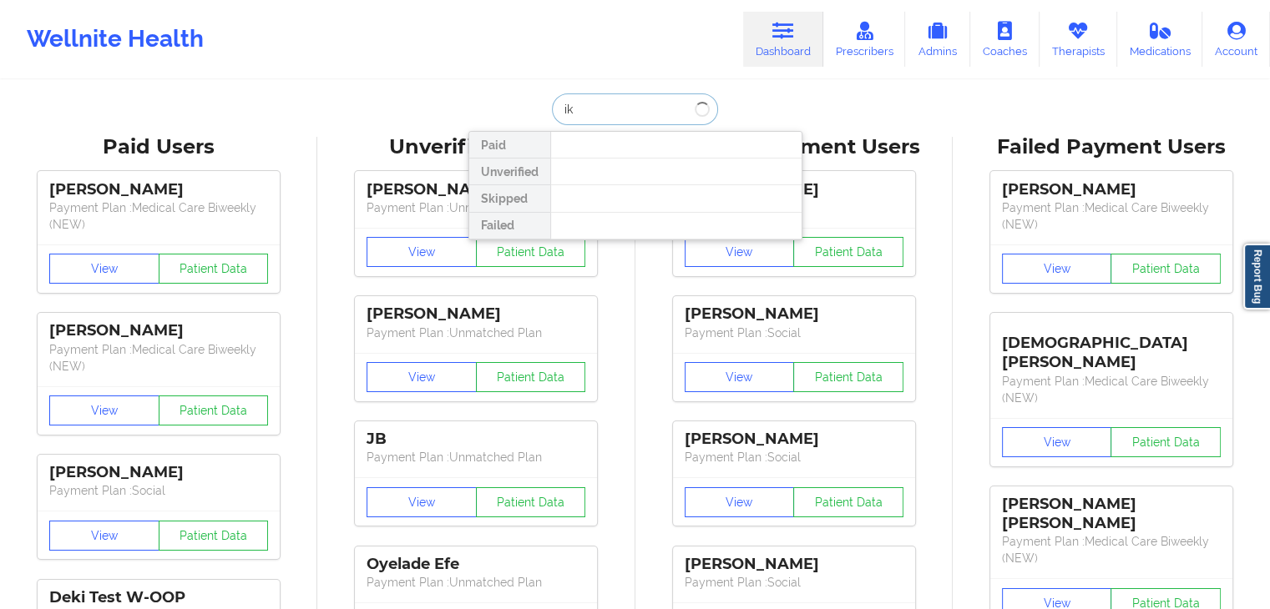
type input "i"
type input "ikeyia"
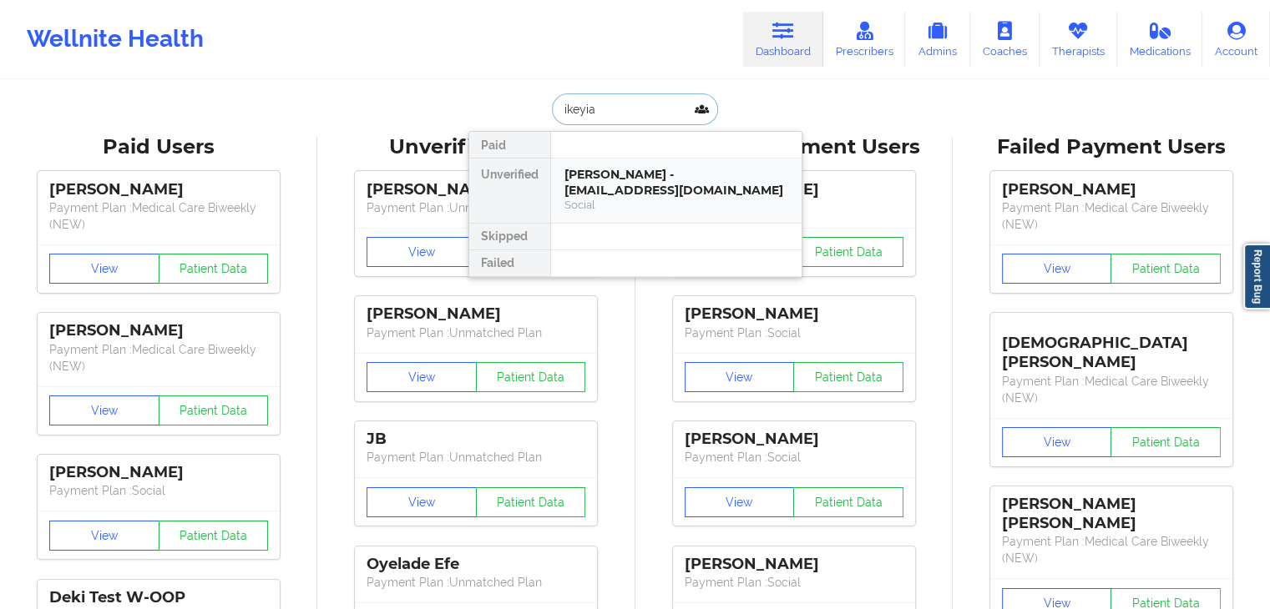
click at [668, 203] on div "Social" at bounding box center [676, 205] width 224 height 14
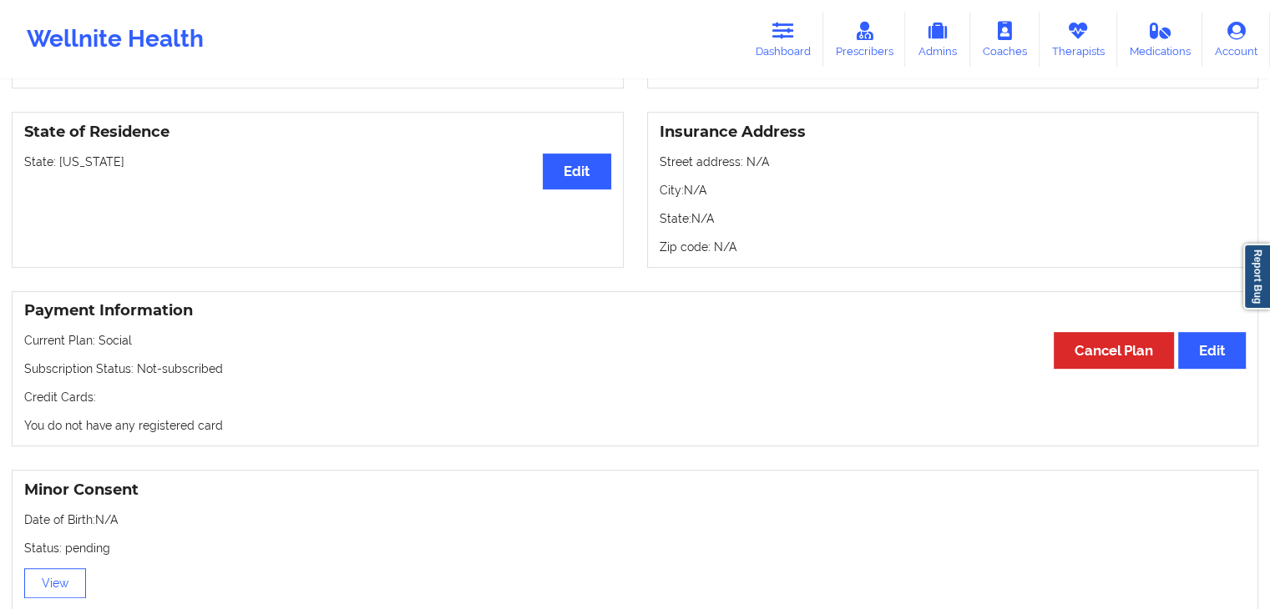
scroll to position [675, 0]
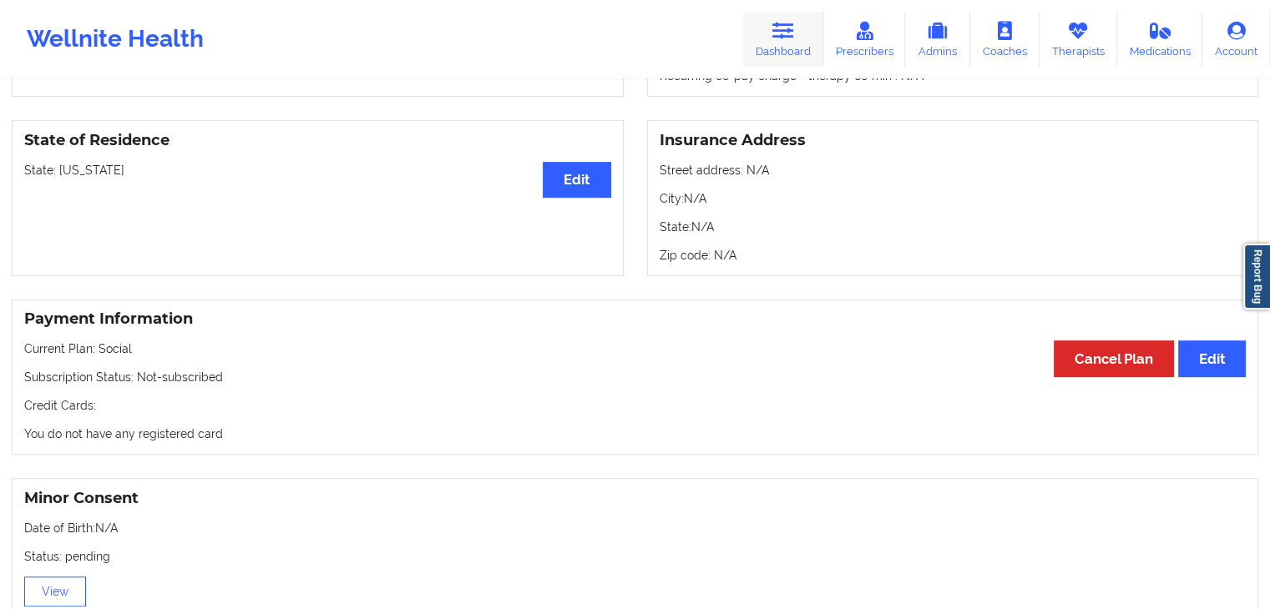
click at [783, 40] on link "Dashboard" at bounding box center [783, 39] width 80 height 55
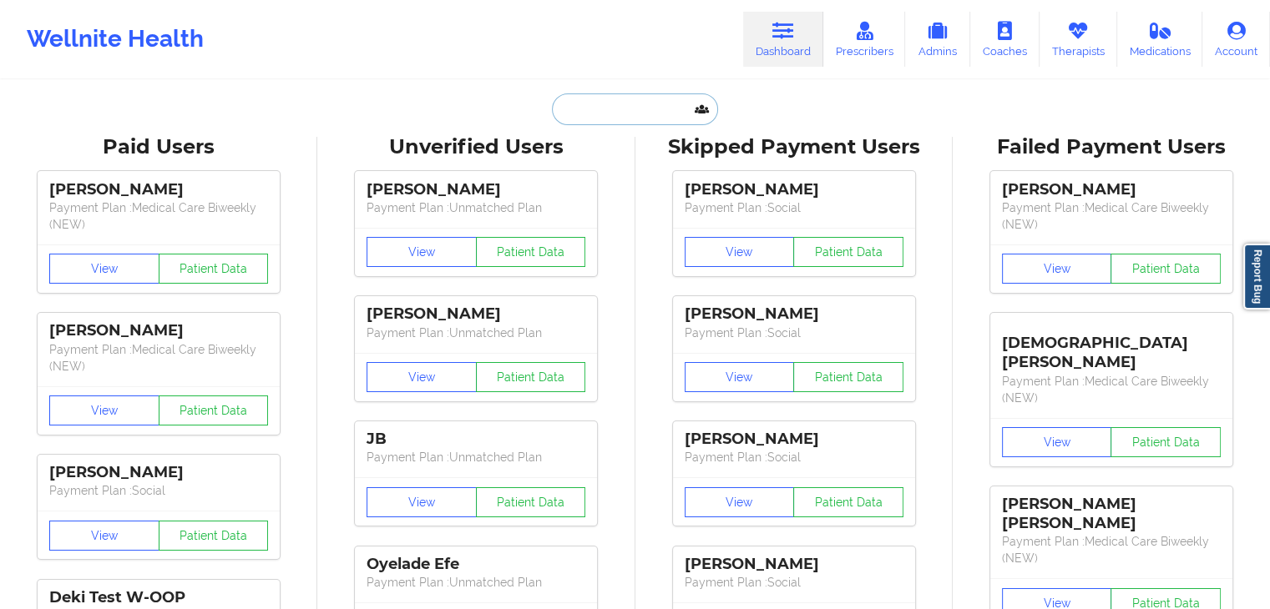
click at [599, 118] on input "text" at bounding box center [634, 109] width 165 height 32
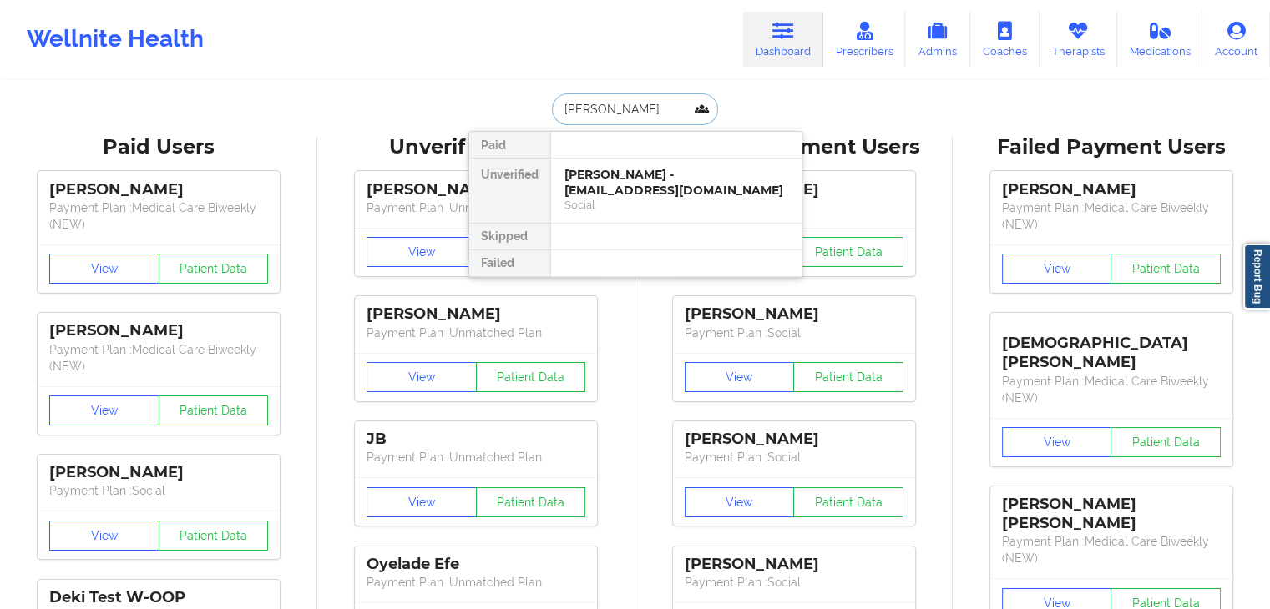
type input "[PERSON_NAME]"
click at [627, 194] on div "[PERSON_NAME] - [EMAIL_ADDRESS][DOMAIN_NAME]" at bounding box center [676, 182] width 224 height 31
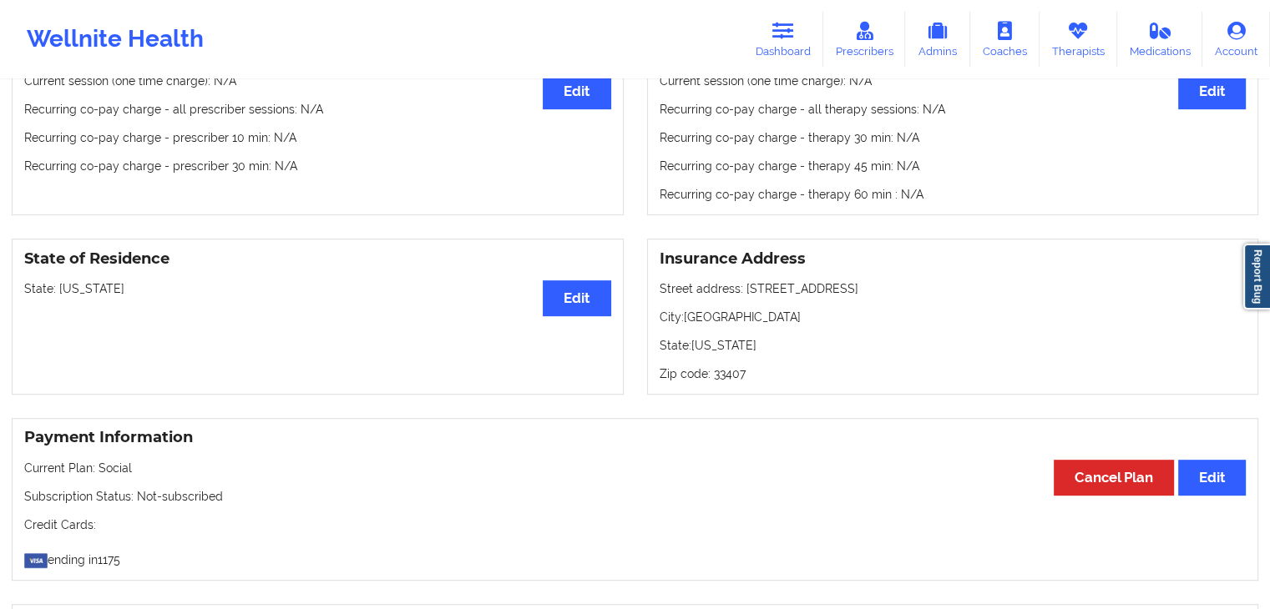
scroll to position [601, 0]
click at [796, 40] on link "Dashboard" at bounding box center [783, 39] width 80 height 55
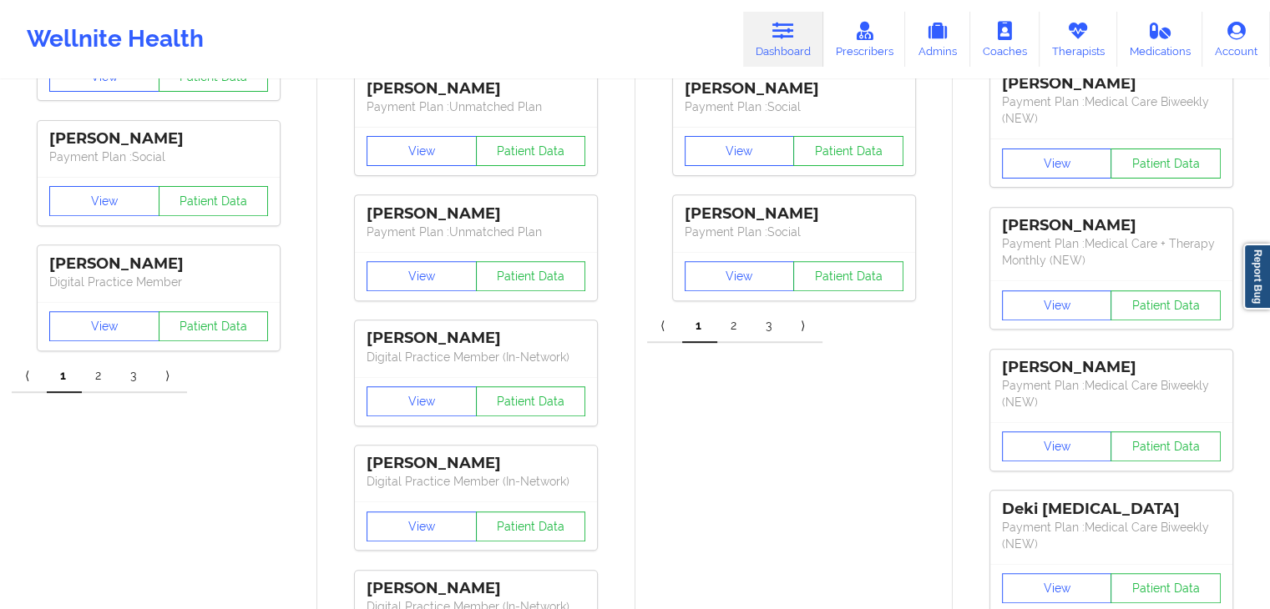
drag, startPoint x: 796, startPoint y: 40, endPoint x: 1175, endPoint y: 189, distance: 407.3
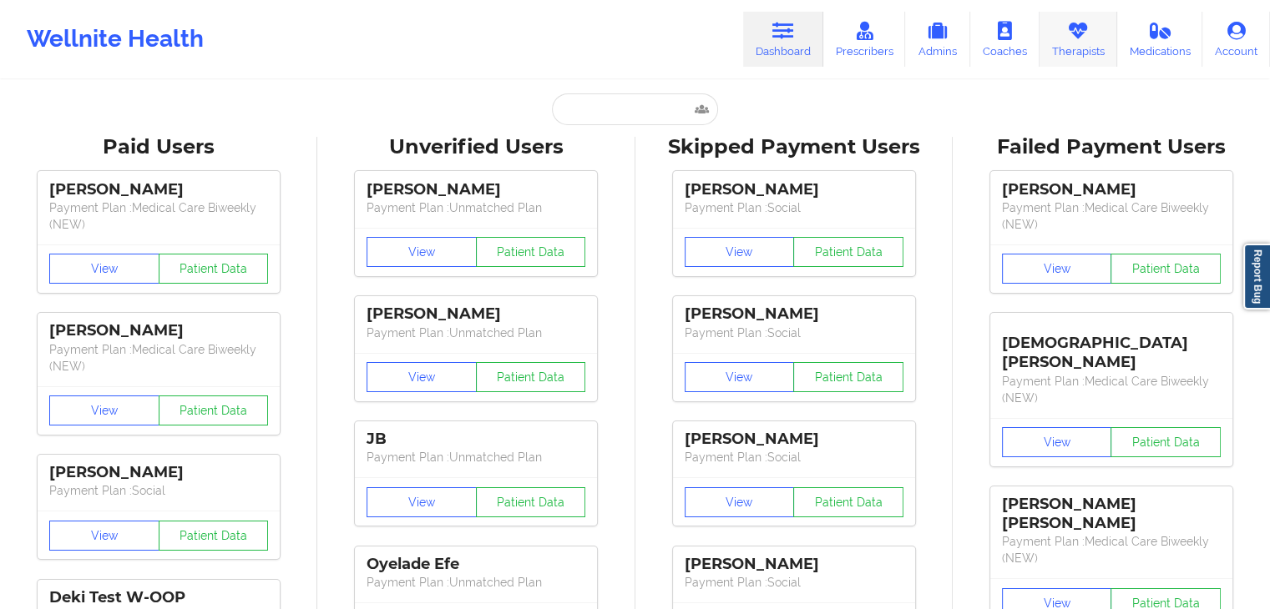
click at [1076, 47] on link "Therapists" at bounding box center [1078, 39] width 78 height 55
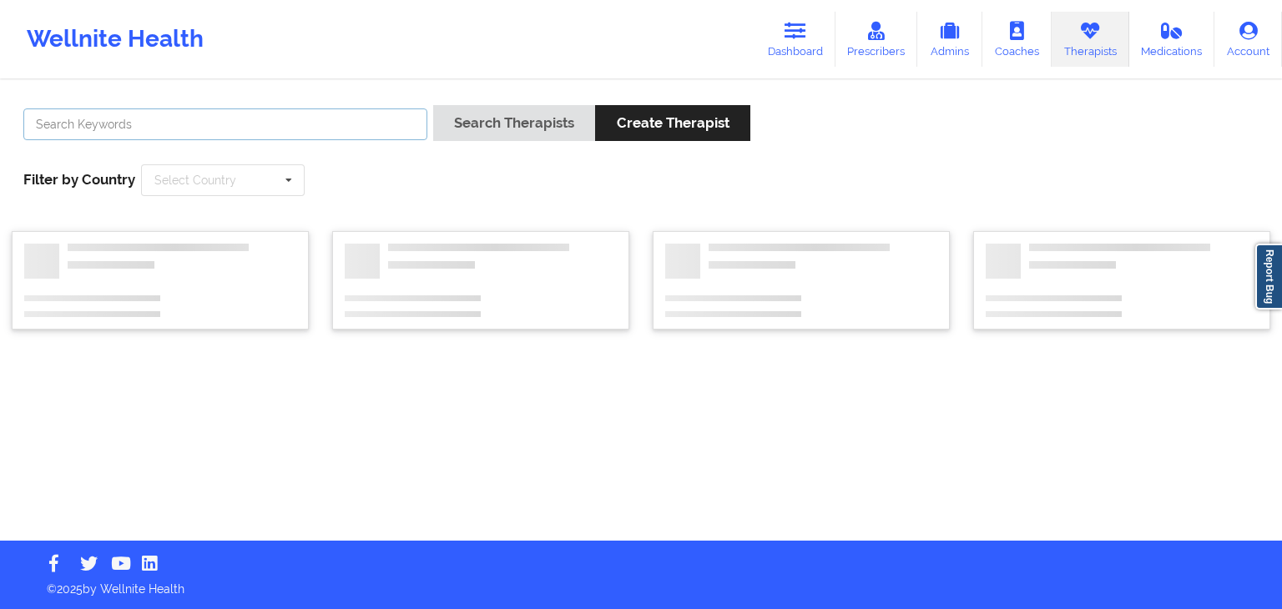
click at [362, 129] on input "text" at bounding box center [225, 125] width 404 height 32
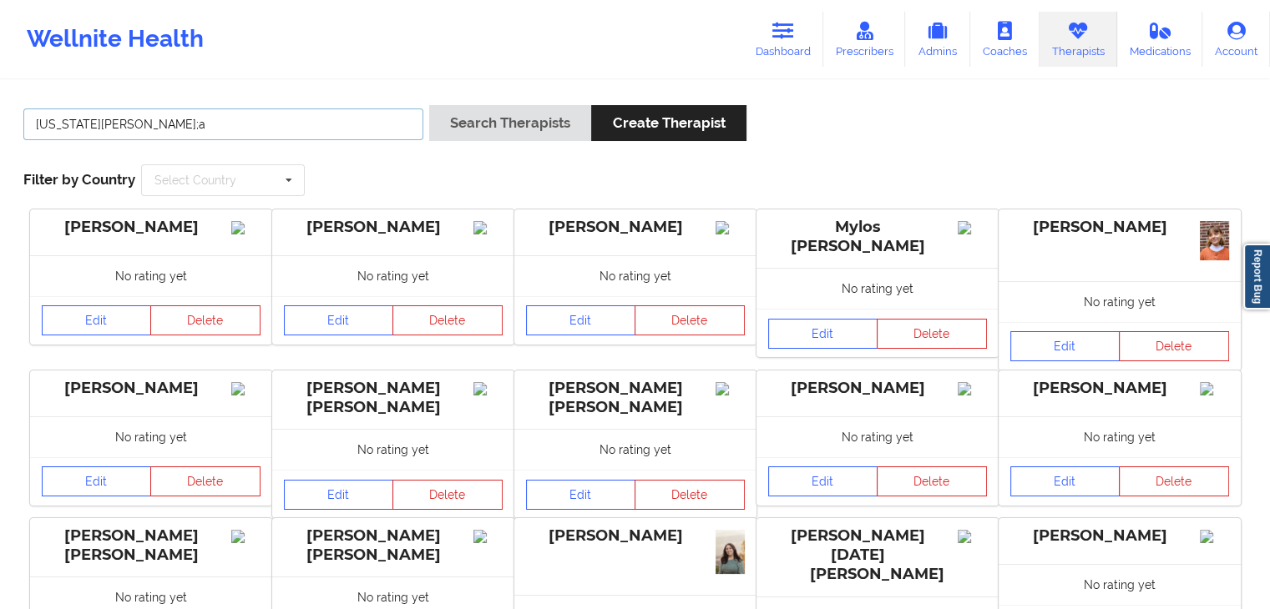
click at [429, 105] on button "Search Therapists" at bounding box center [510, 123] width 162 height 36
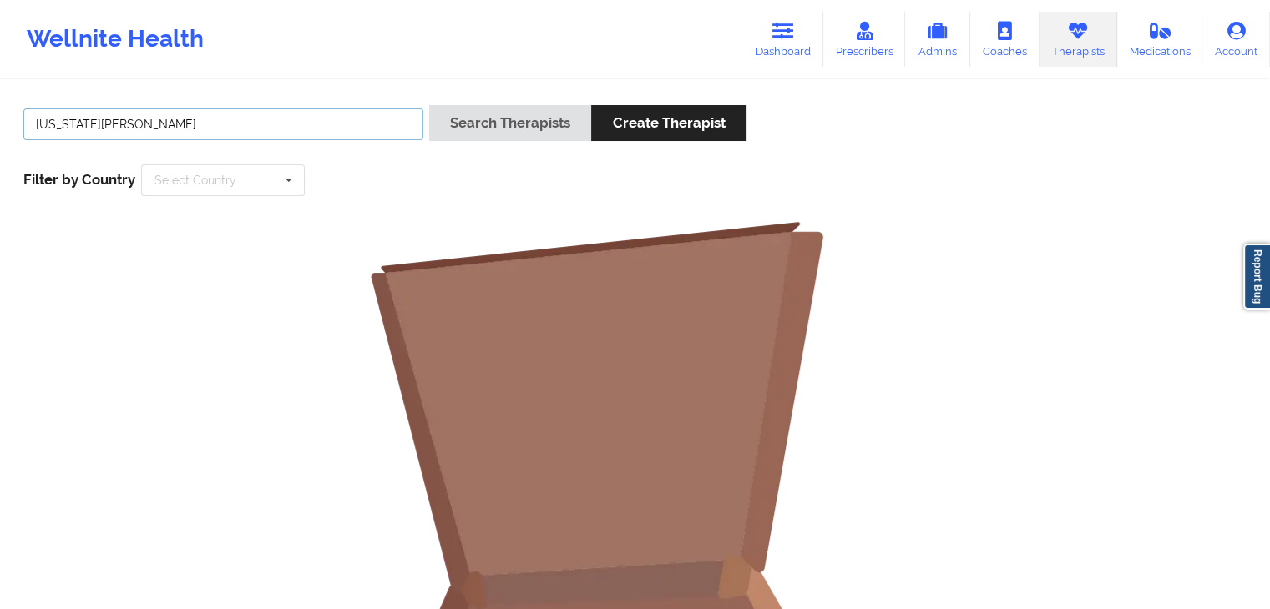
type input "[US_STATE][PERSON_NAME]"
click at [429, 105] on button "Search Therapists" at bounding box center [510, 123] width 162 height 36
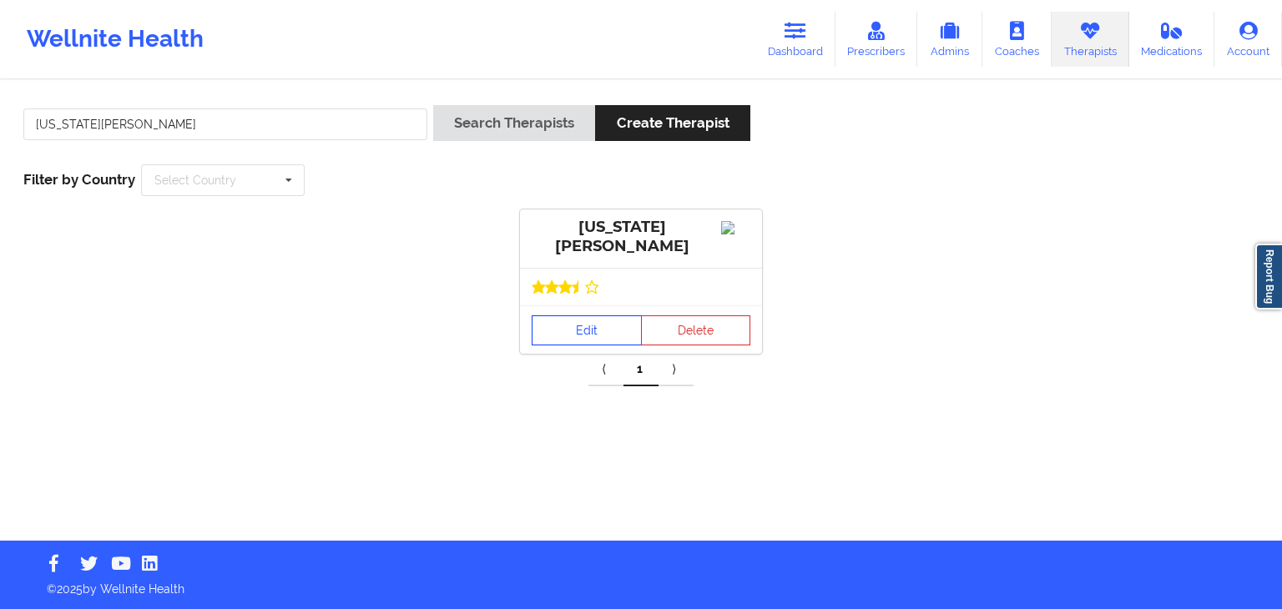
click at [575, 328] on link "Edit" at bounding box center [587, 331] width 110 height 30
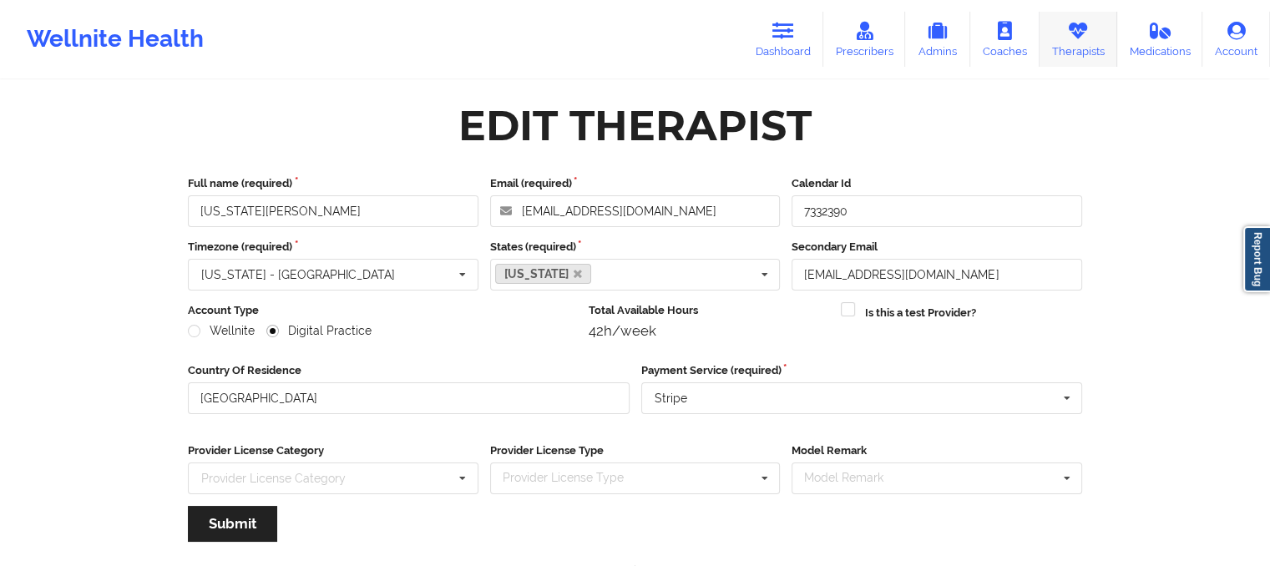
click at [1083, 48] on link "Therapists" at bounding box center [1078, 39] width 78 height 55
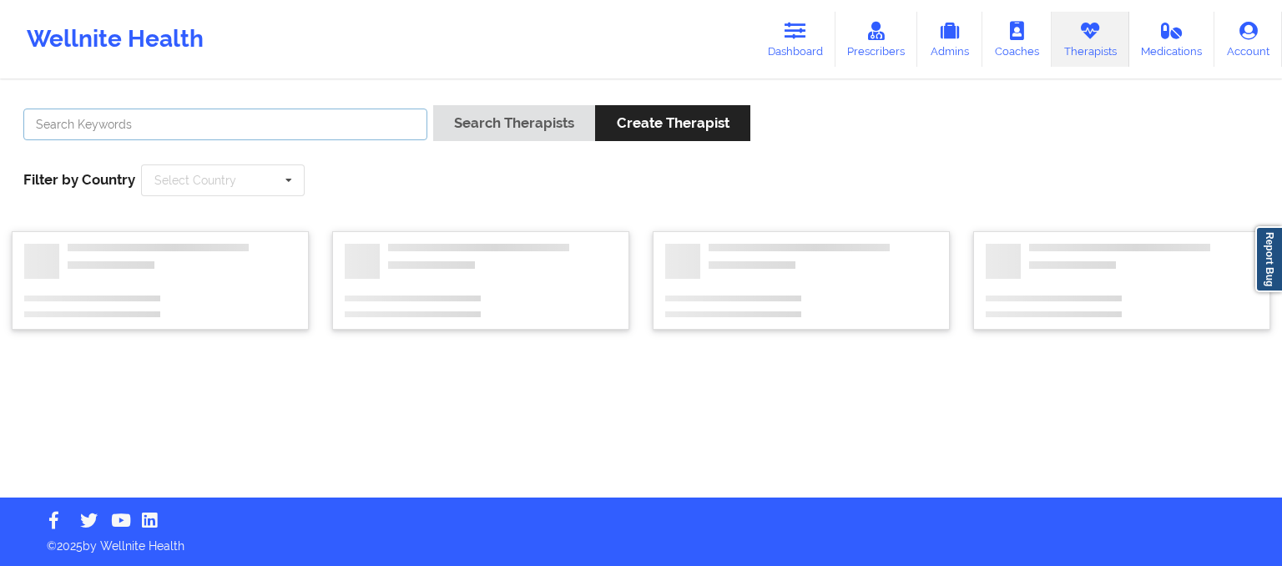
click at [290, 131] on input "text" at bounding box center [225, 125] width 404 height 32
type input "[PERSON_NAME]"
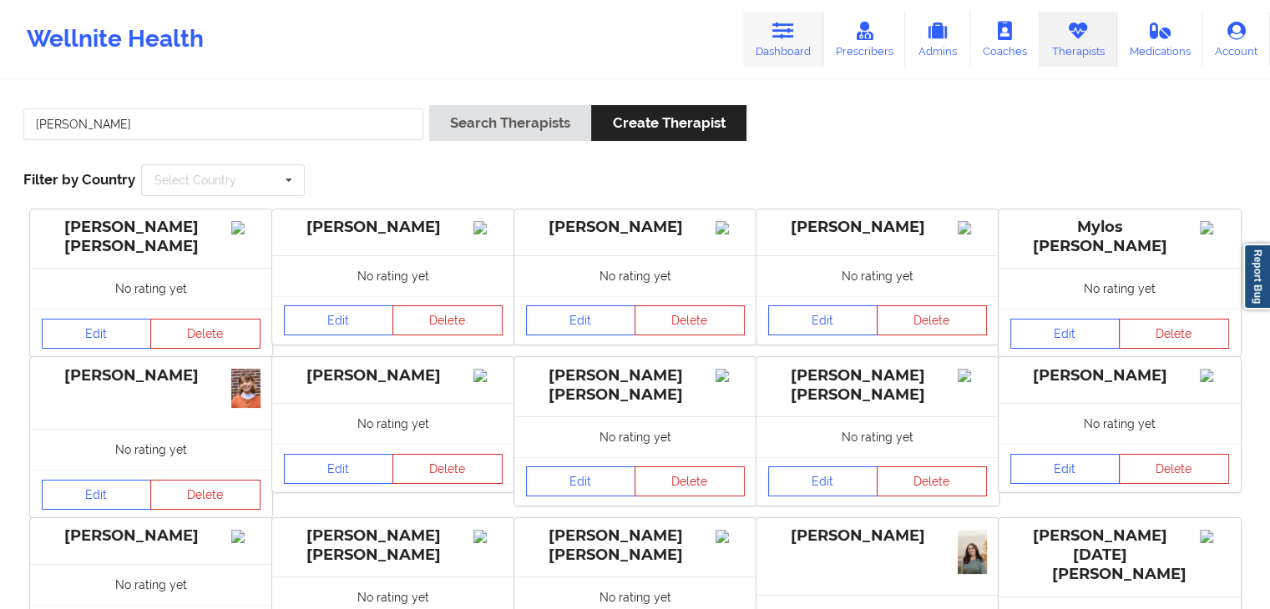
click at [786, 28] on icon at bounding box center [783, 31] width 22 height 18
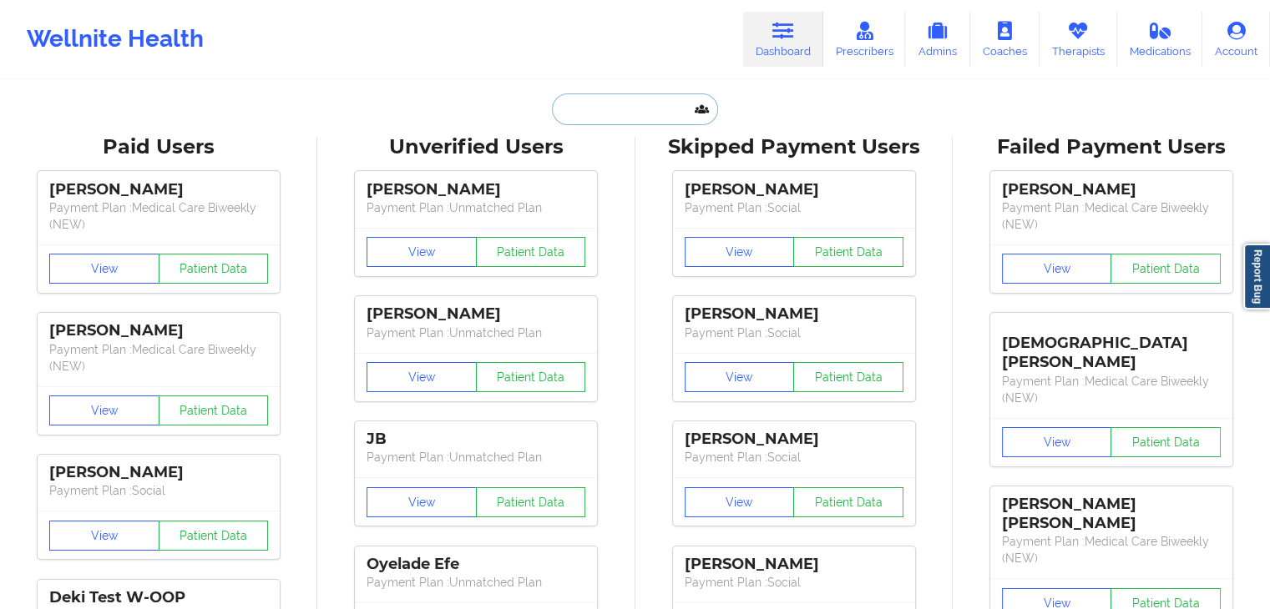
click at [629, 101] on input "text" at bounding box center [634, 109] width 165 height 32
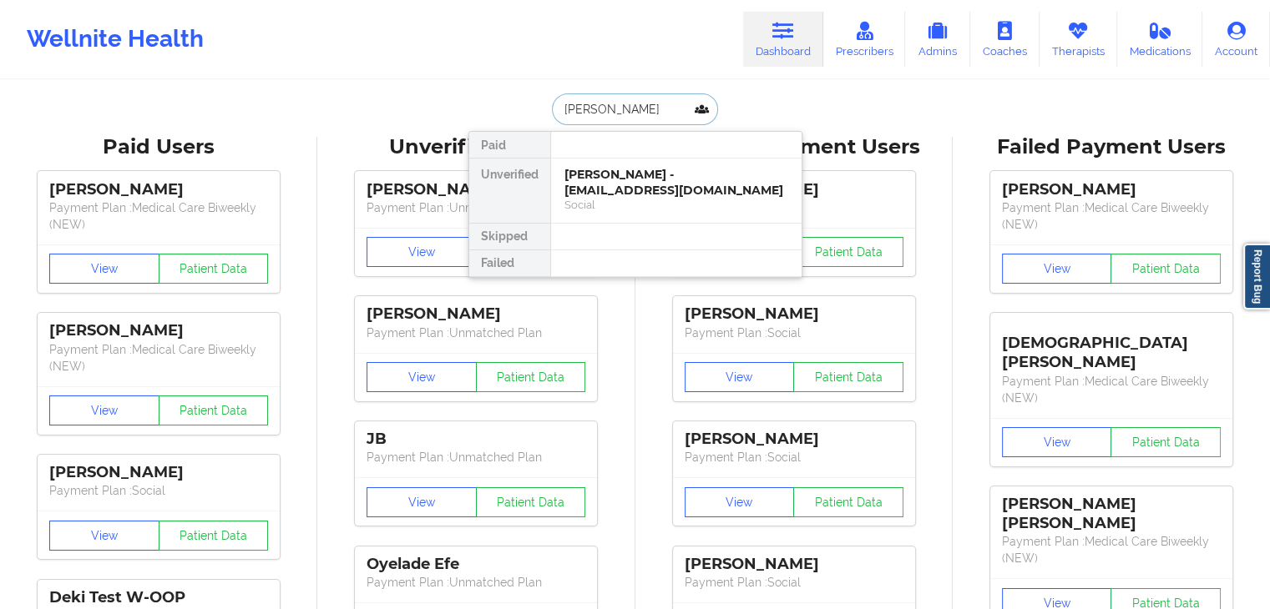
type input "[PERSON_NAME]"
click at [646, 171] on div "[PERSON_NAME] - [EMAIL_ADDRESS][DOMAIN_NAME]" at bounding box center [676, 182] width 224 height 31
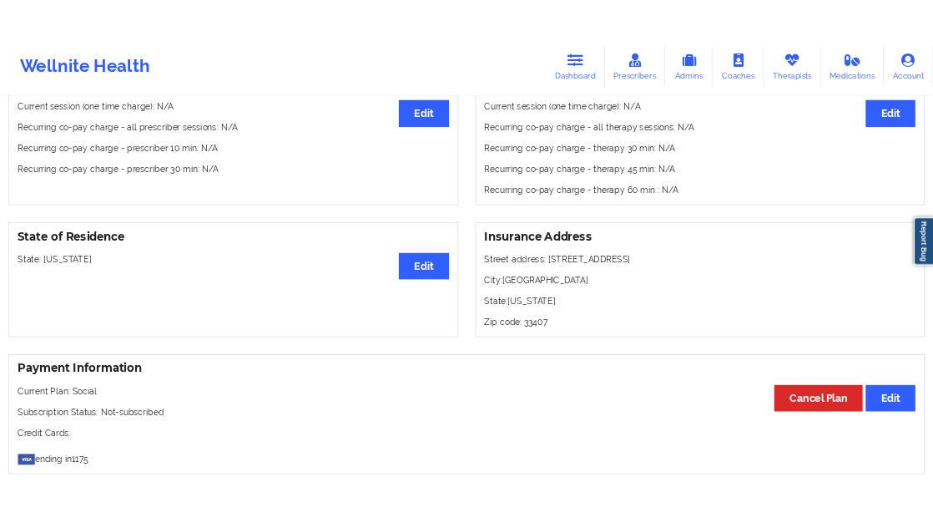
scroll to position [585, 0]
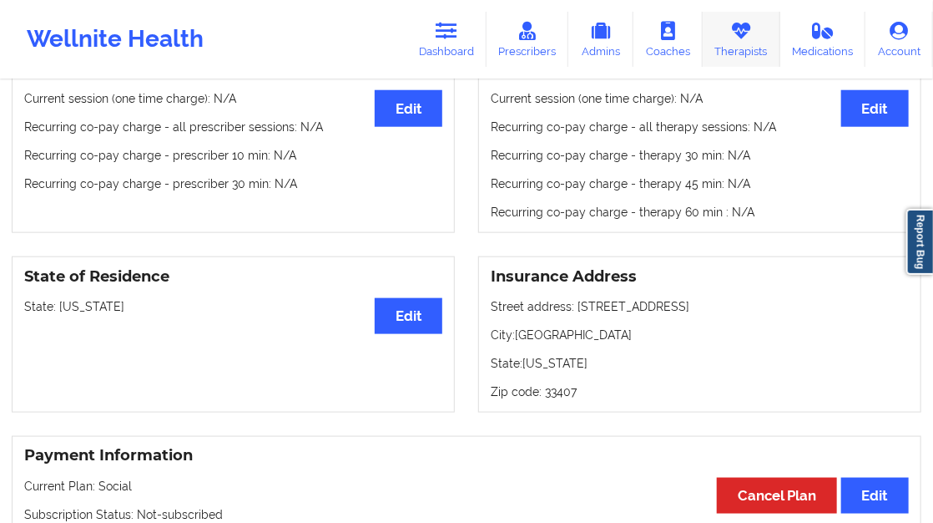
click at [750, 48] on link "Therapists" at bounding box center [742, 39] width 78 height 55
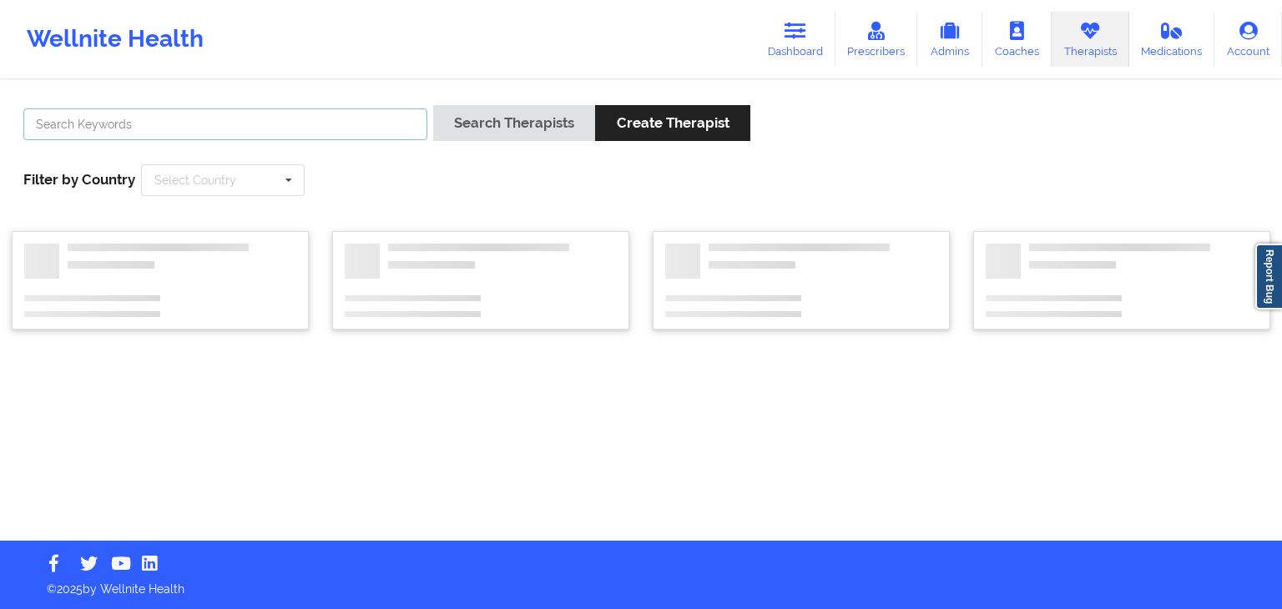
click at [310, 122] on input "text" at bounding box center [225, 125] width 404 height 32
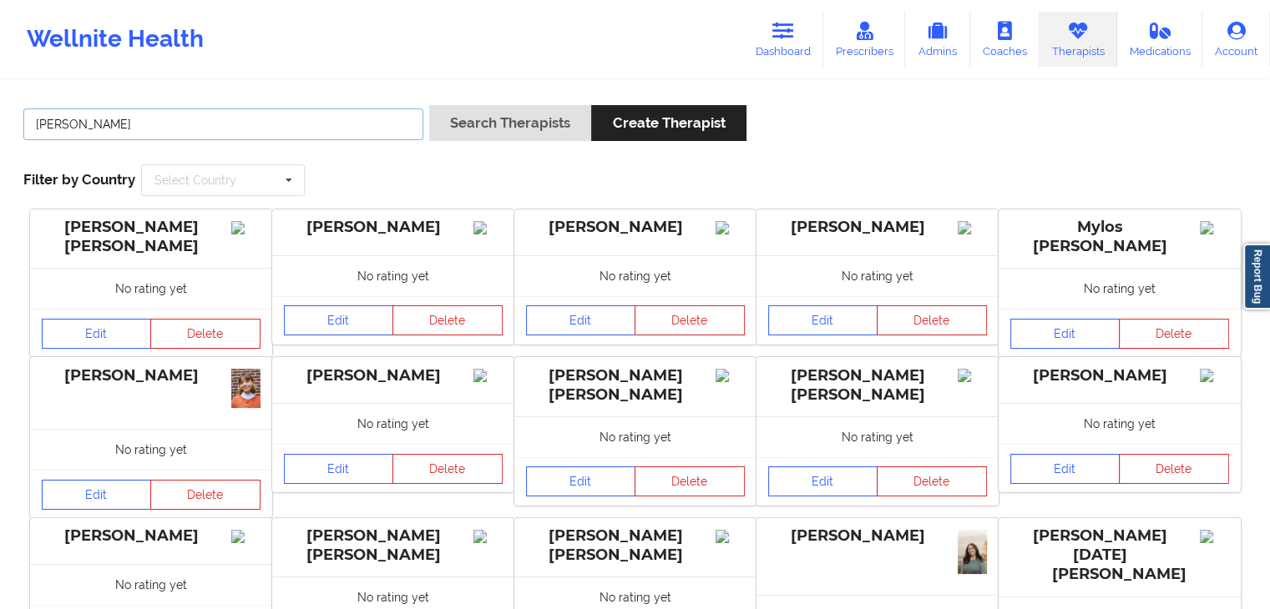
click at [429, 105] on button "Search Therapists" at bounding box center [510, 123] width 162 height 36
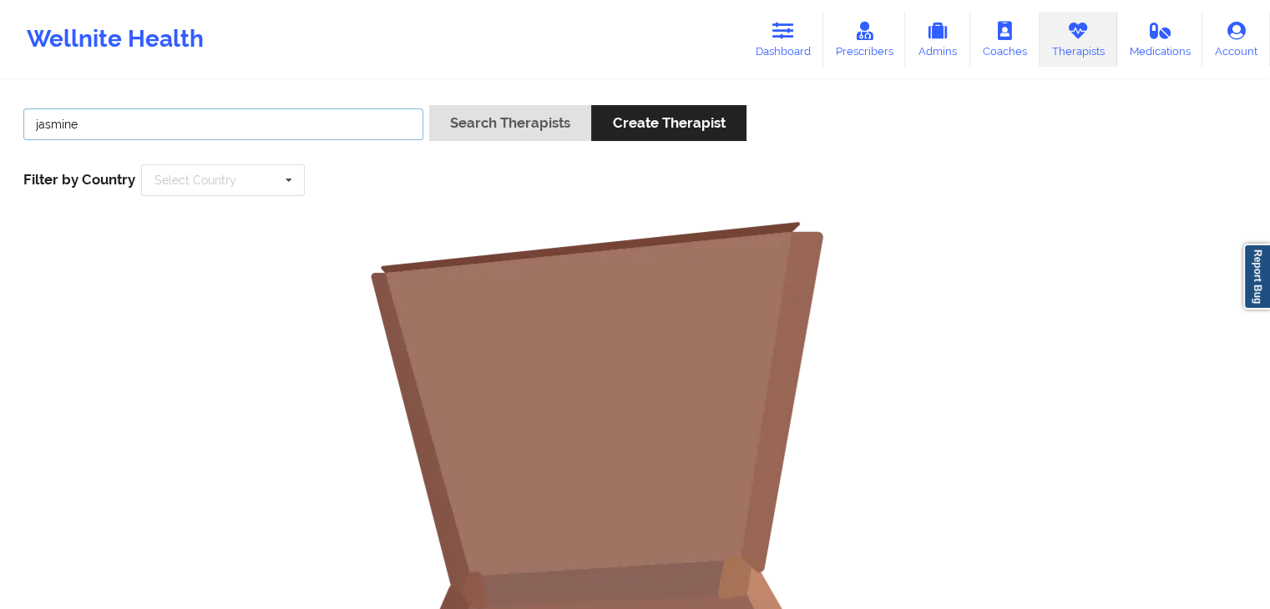
type input "jasmine"
click at [429, 105] on button "Search Therapists" at bounding box center [510, 123] width 162 height 36
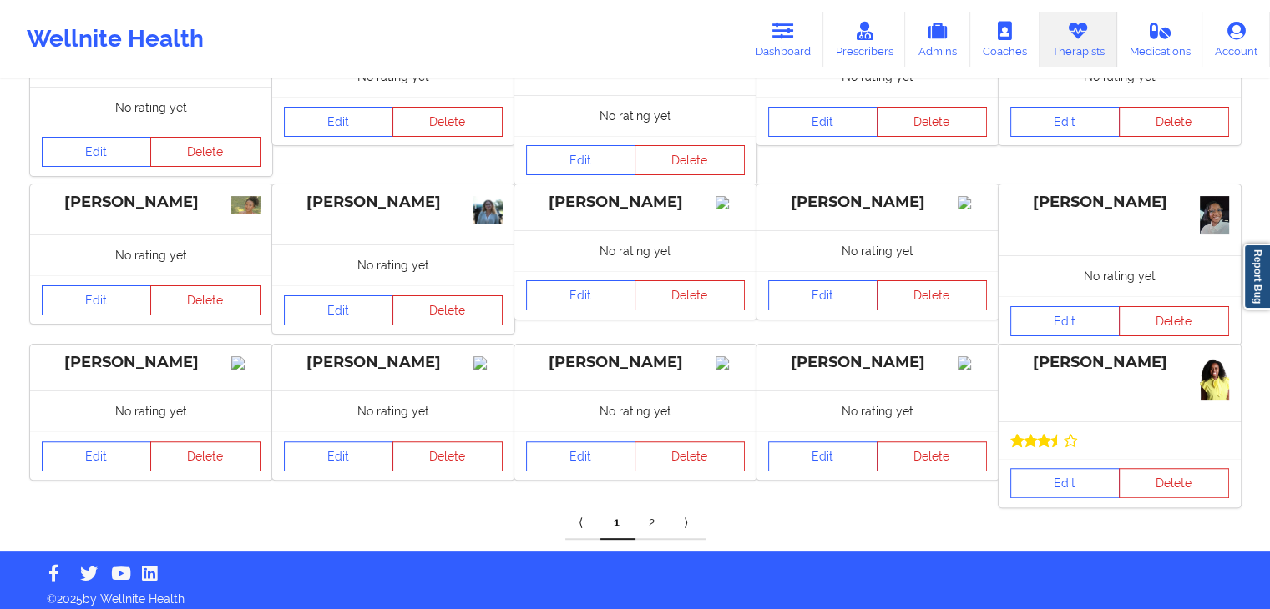
scroll to position [380, 0]
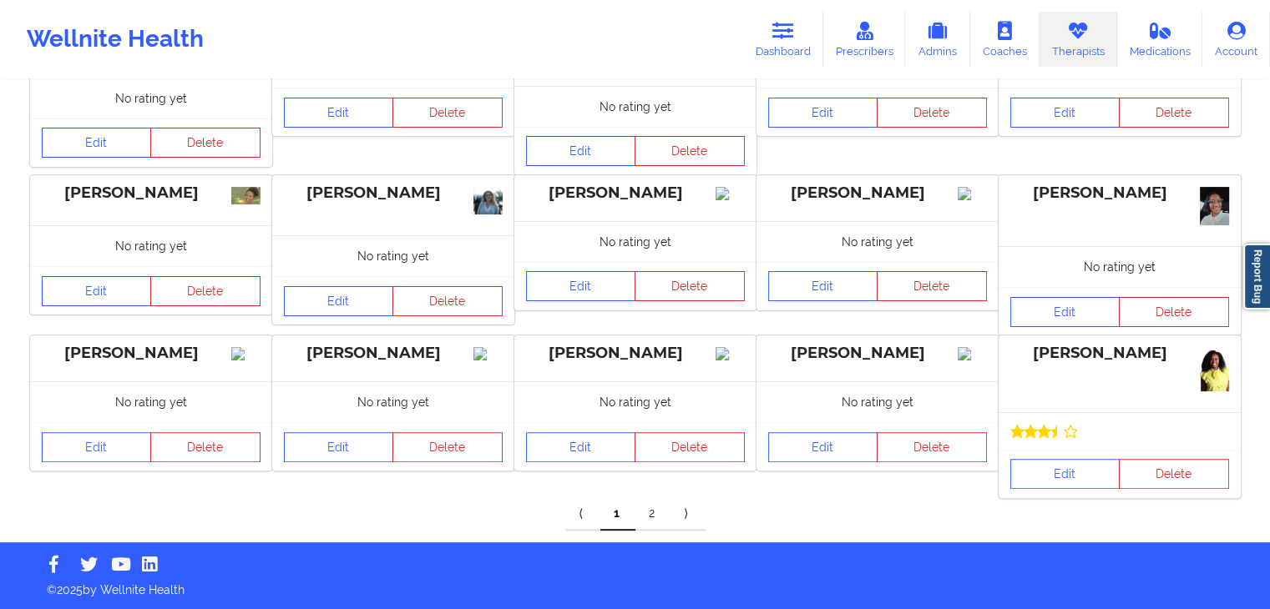
click at [664, 521] on link "2" at bounding box center [652, 513] width 35 height 33
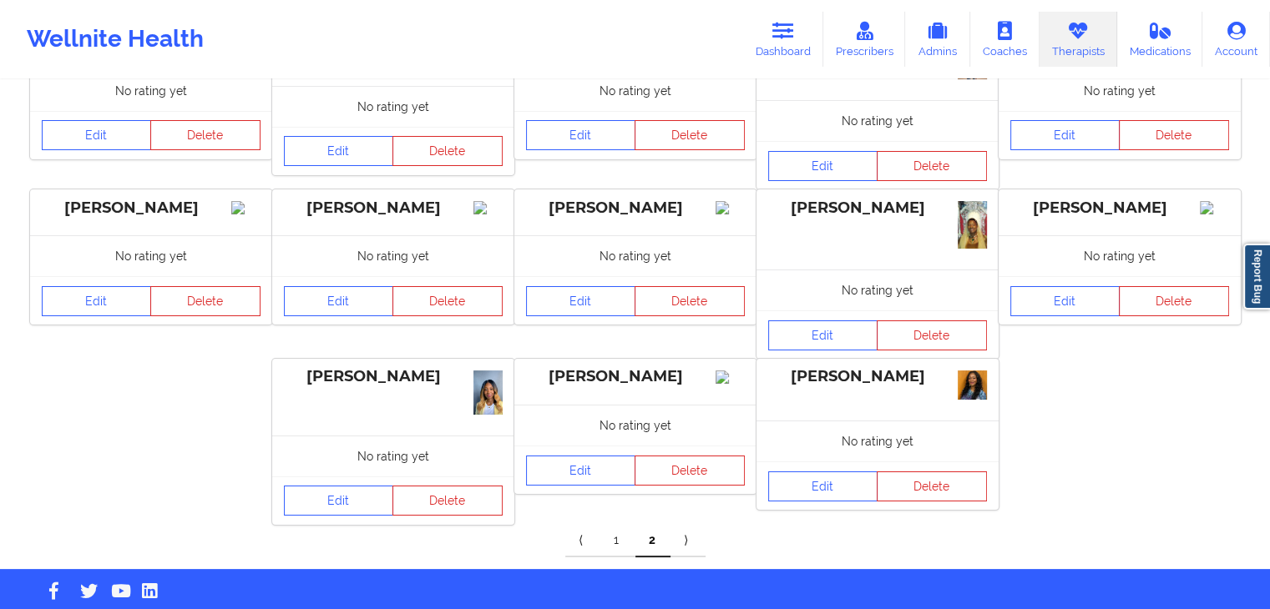
scroll to position [212, 0]
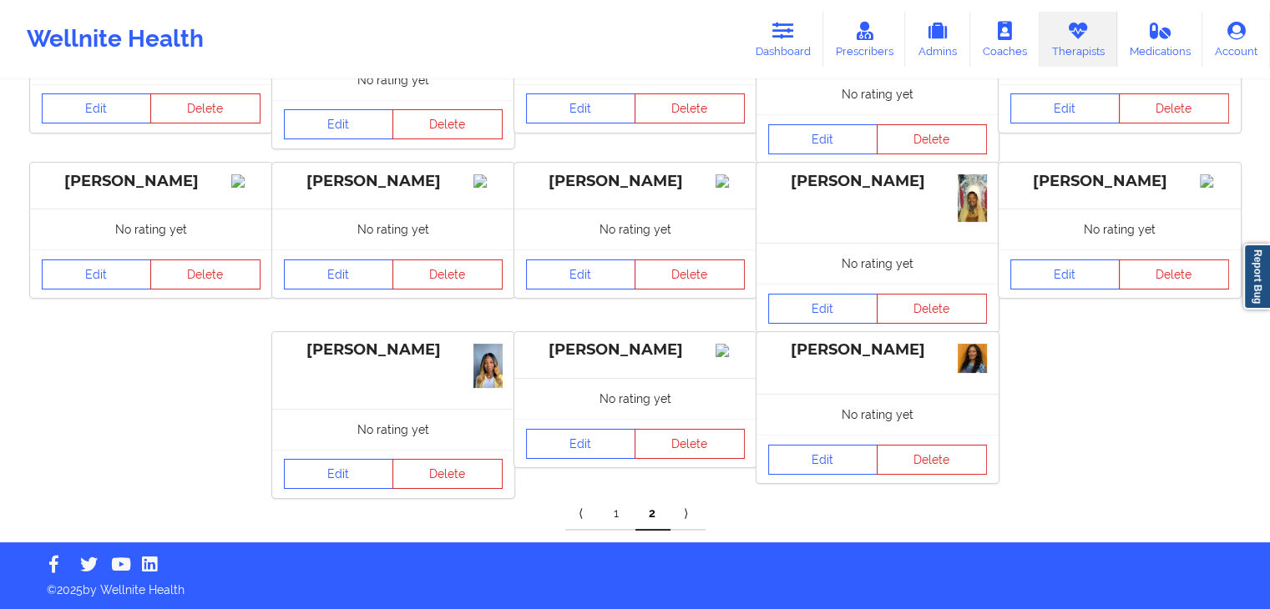
click at [618, 513] on link "1" at bounding box center [617, 513] width 35 height 33
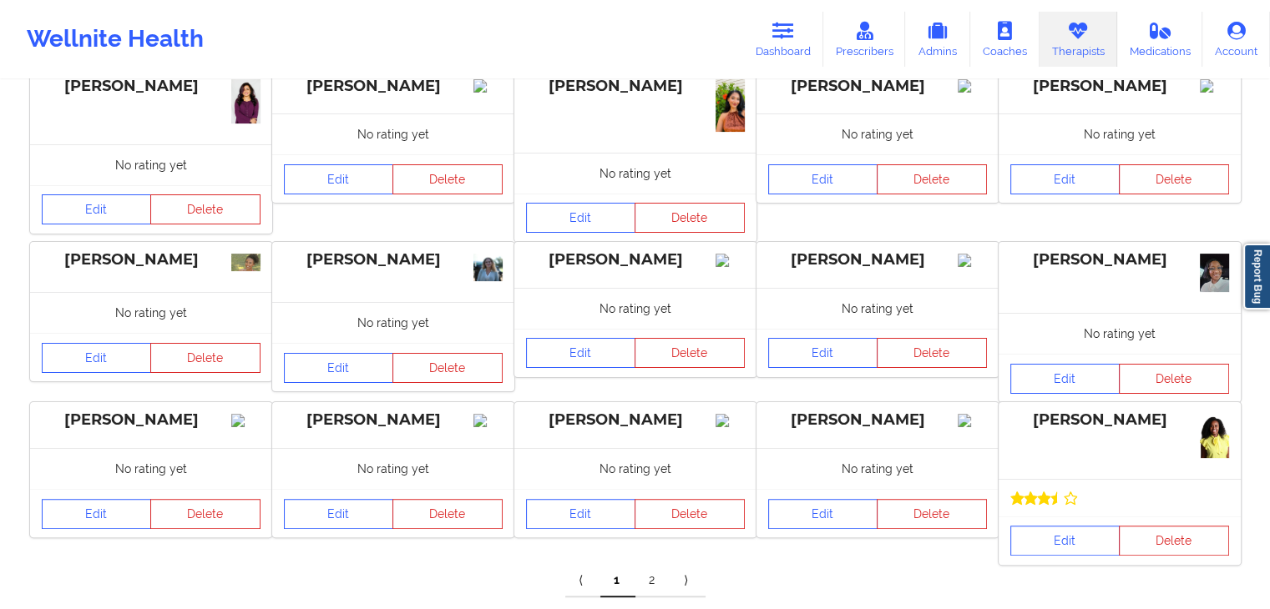
scroll to position [380, 0]
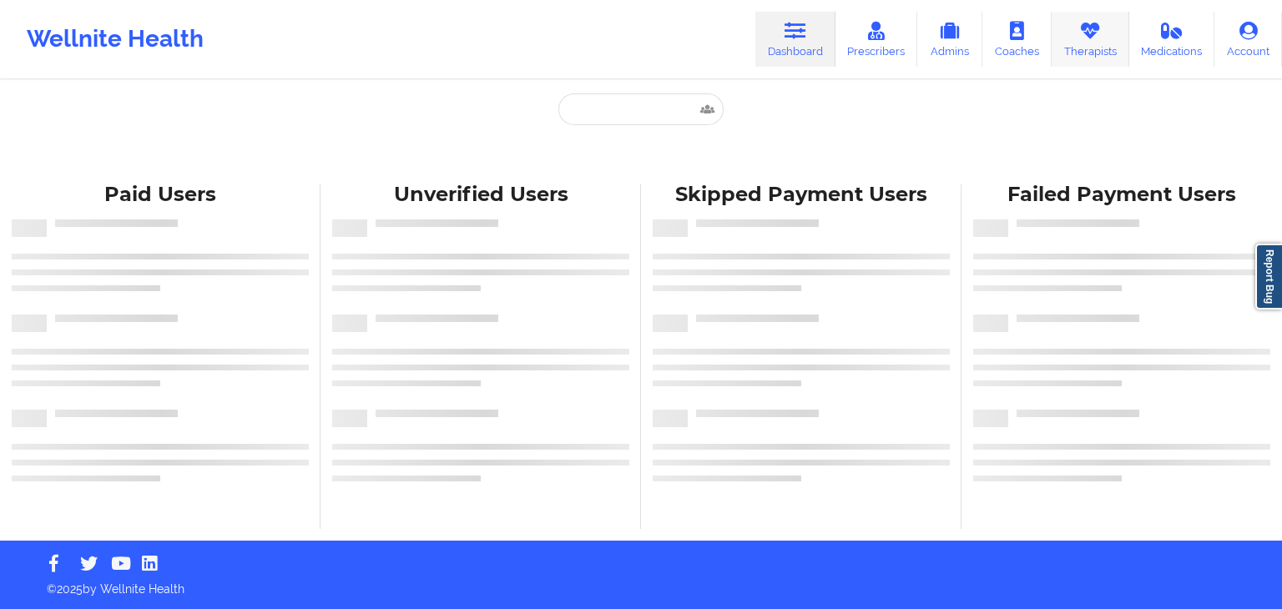
click at [1103, 51] on link "Therapists" at bounding box center [1091, 39] width 78 height 55
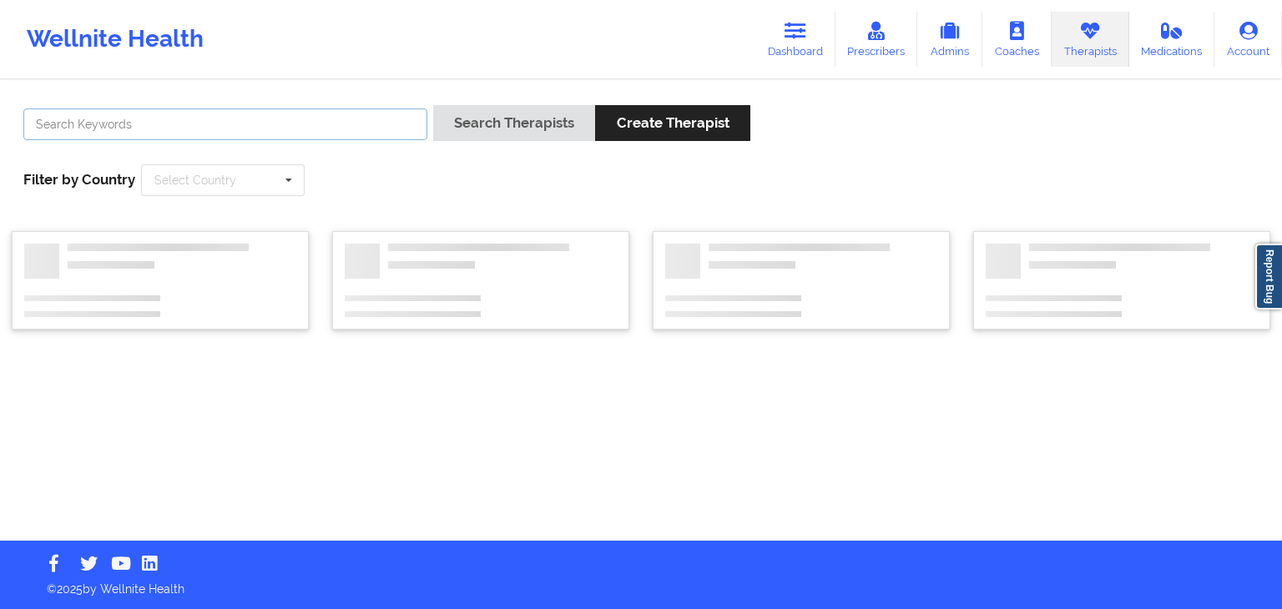
click at [341, 119] on input "text" at bounding box center [225, 125] width 404 height 32
click at [433, 105] on button "Search Therapists" at bounding box center [514, 123] width 162 height 36
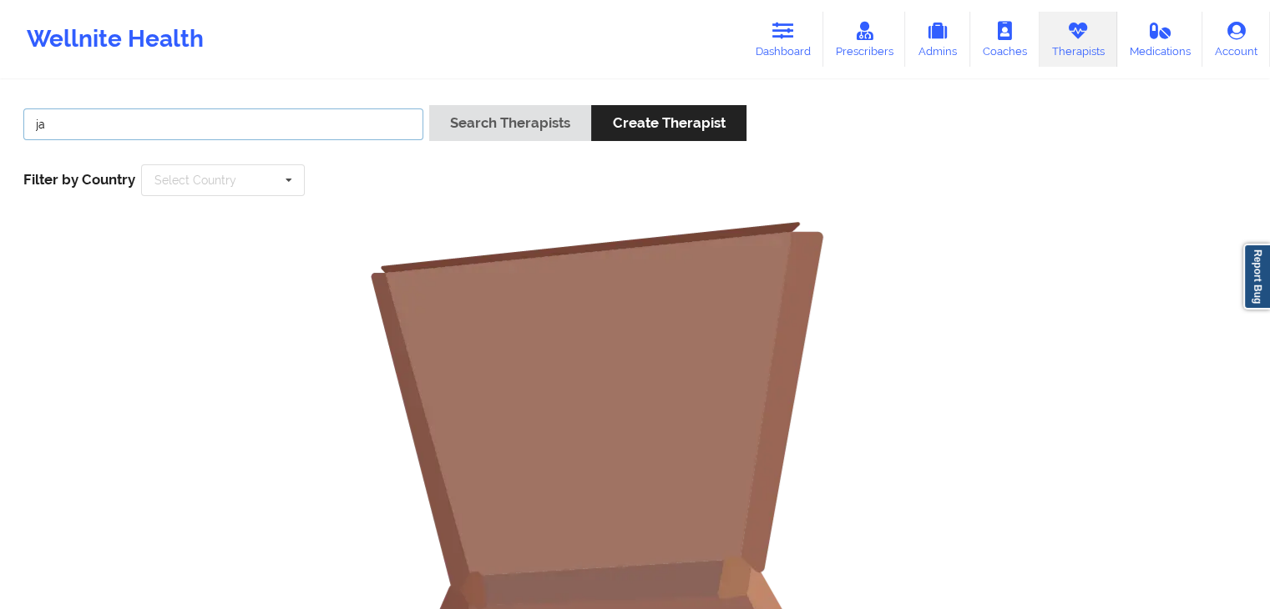
type input "j"
